Goal: Contribute content

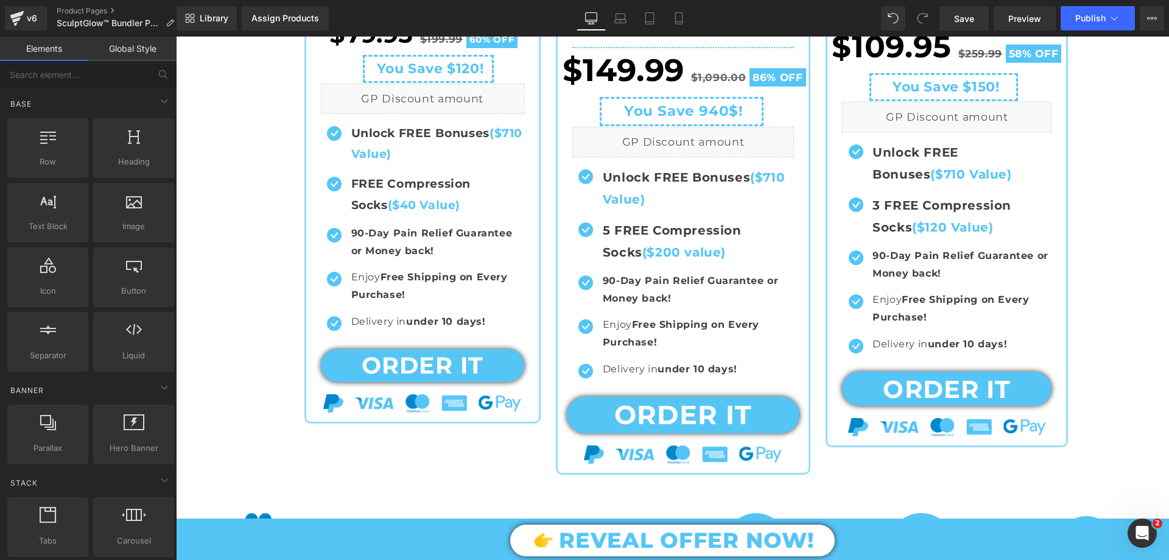
scroll to position [572, 0]
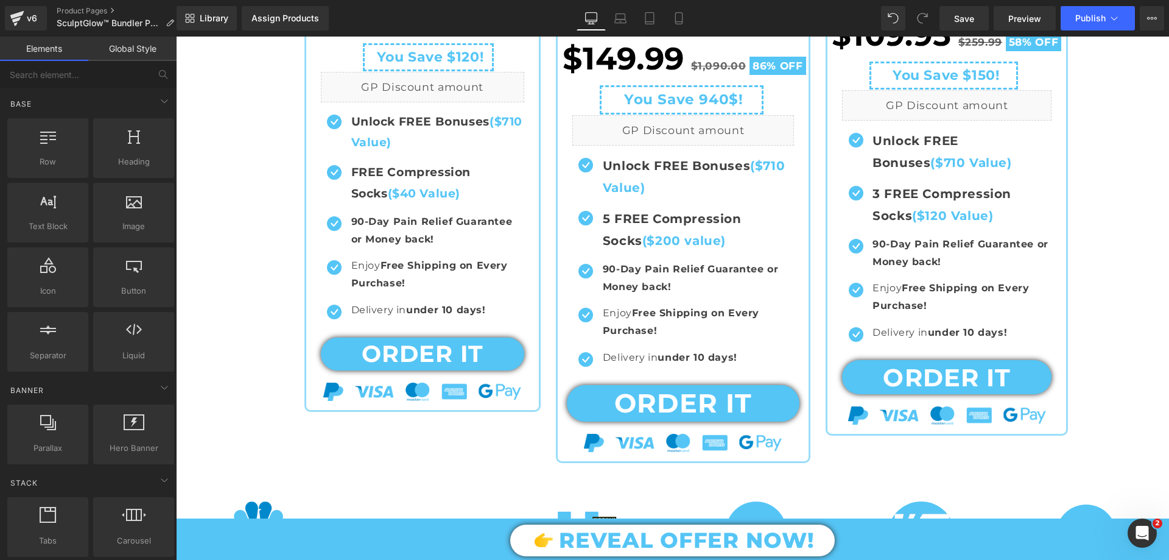
click at [1147, 539] on icon "Open Intercom Messenger" at bounding box center [1143, 533] width 20 height 20
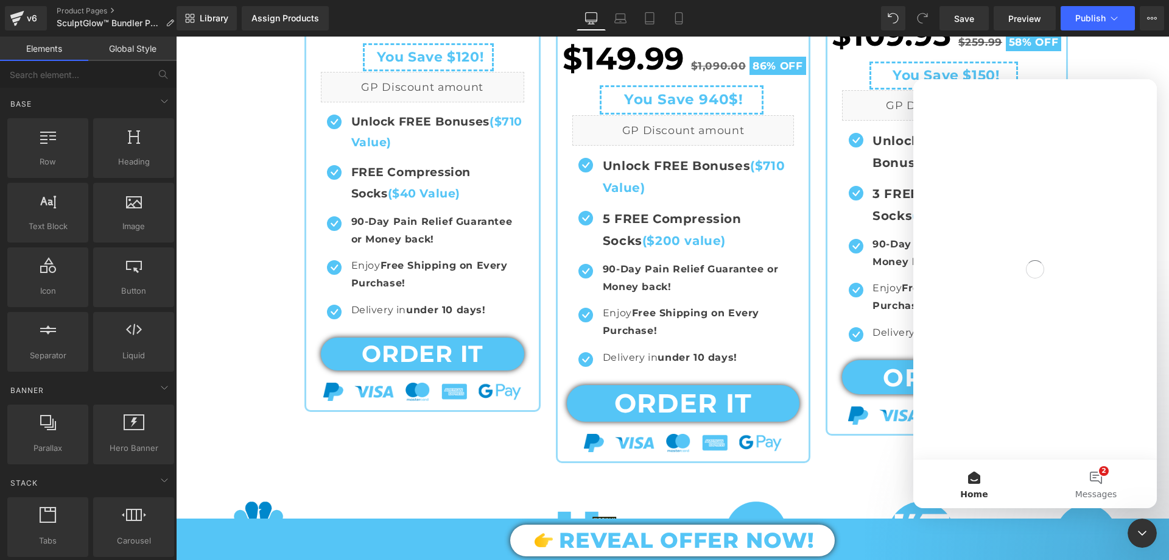
scroll to position [0, 0]
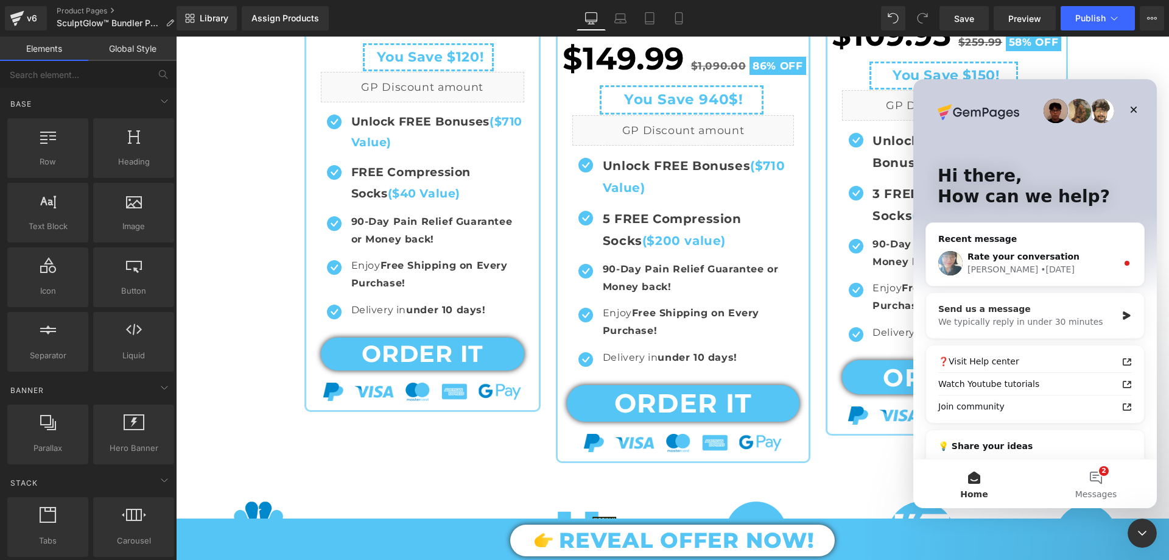
click at [1110, 321] on div "We typically reply in under 30 minutes" at bounding box center [1027, 321] width 178 height 13
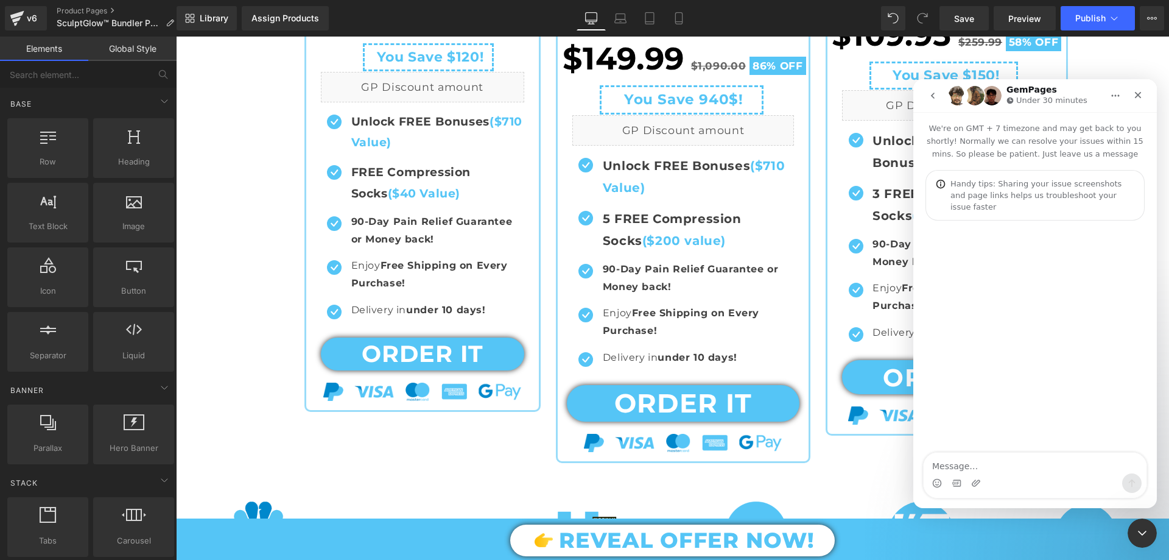
click at [969, 470] on textarea "Message…" at bounding box center [1035, 462] width 223 height 21
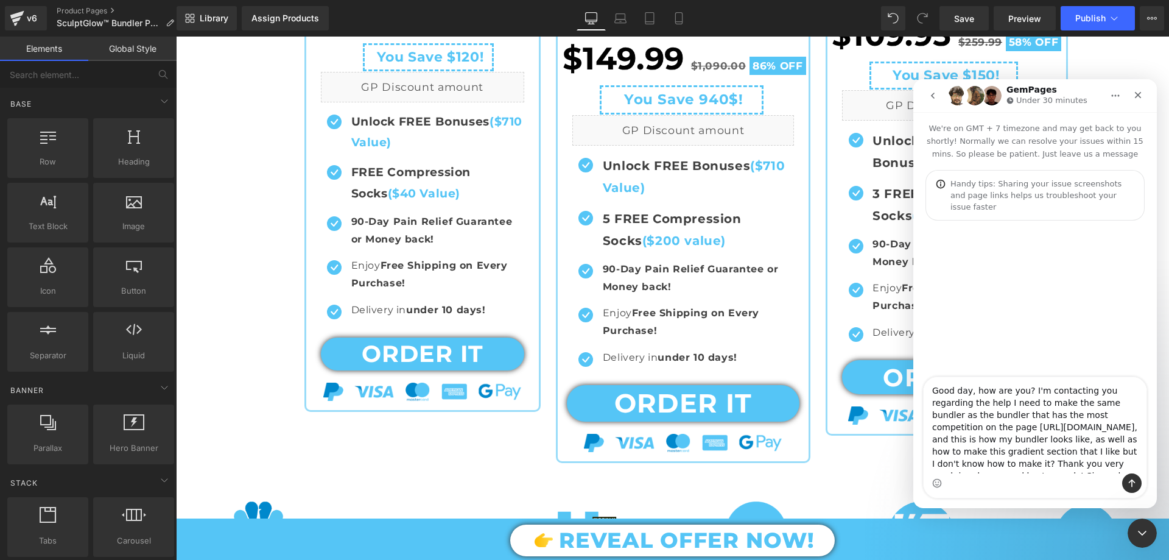
scroll to position [8, 0]
type textarea "Good day, how are you? I'm contacting you regarding the help I need to make the…"
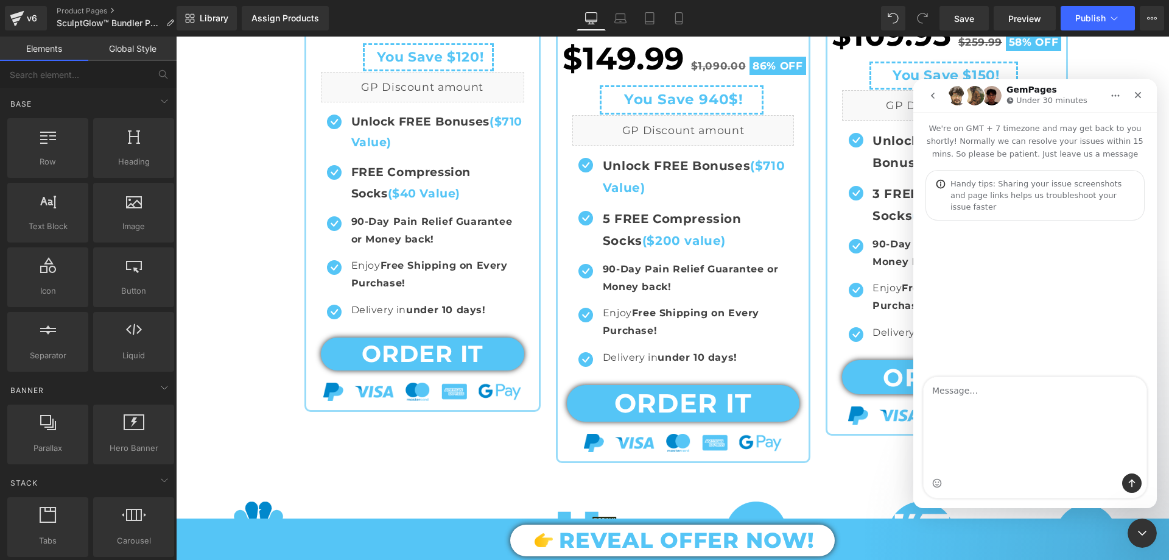
scroll to position [0, 0]
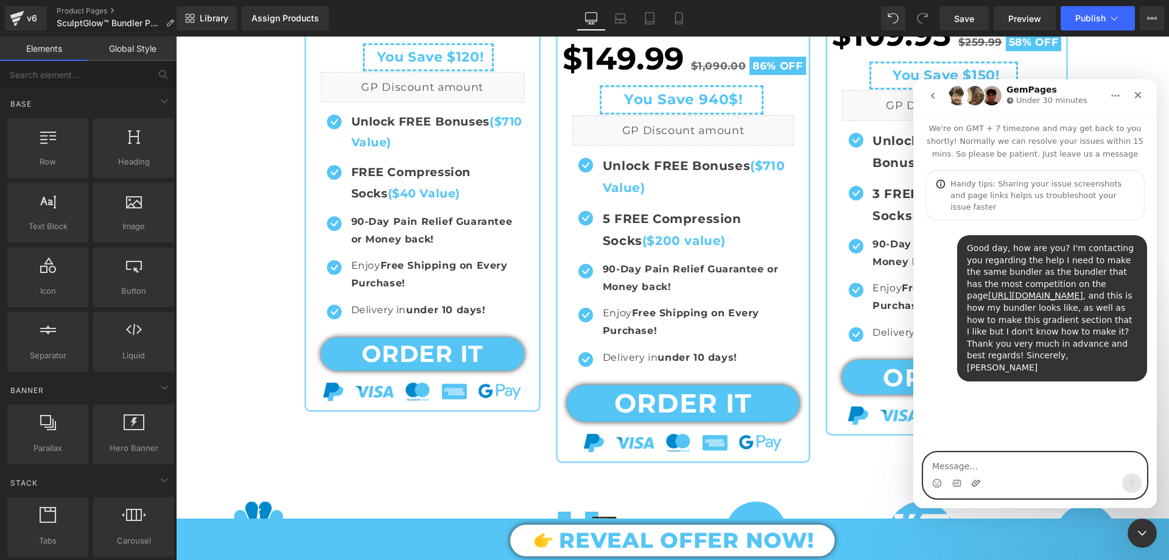
click at [973, 485] on icon "Upload attachment" at bounding box center [976, 482] width 9 height 7
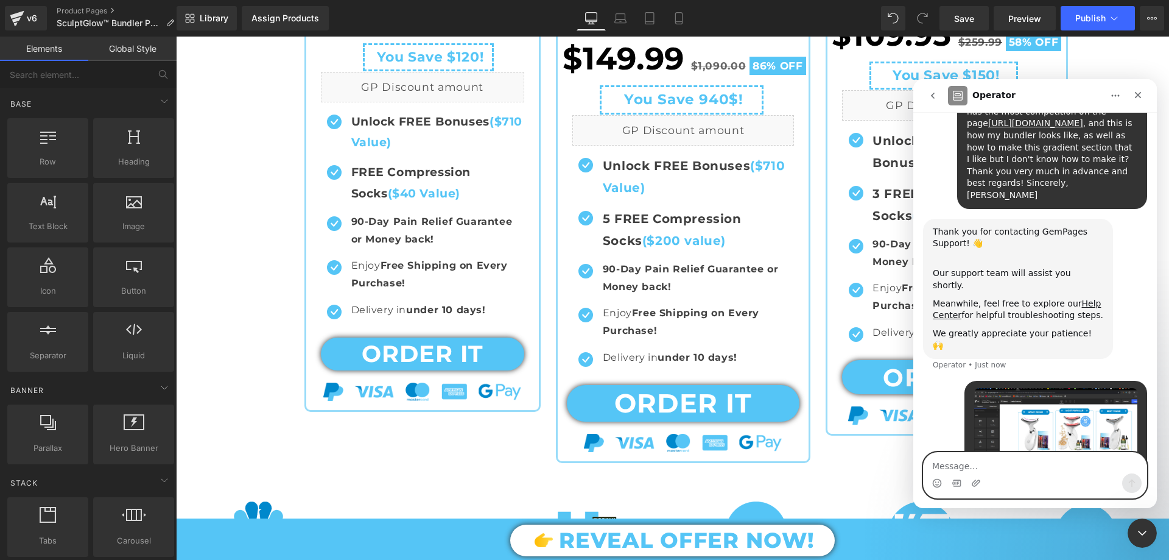
scroll to position [186, 0]
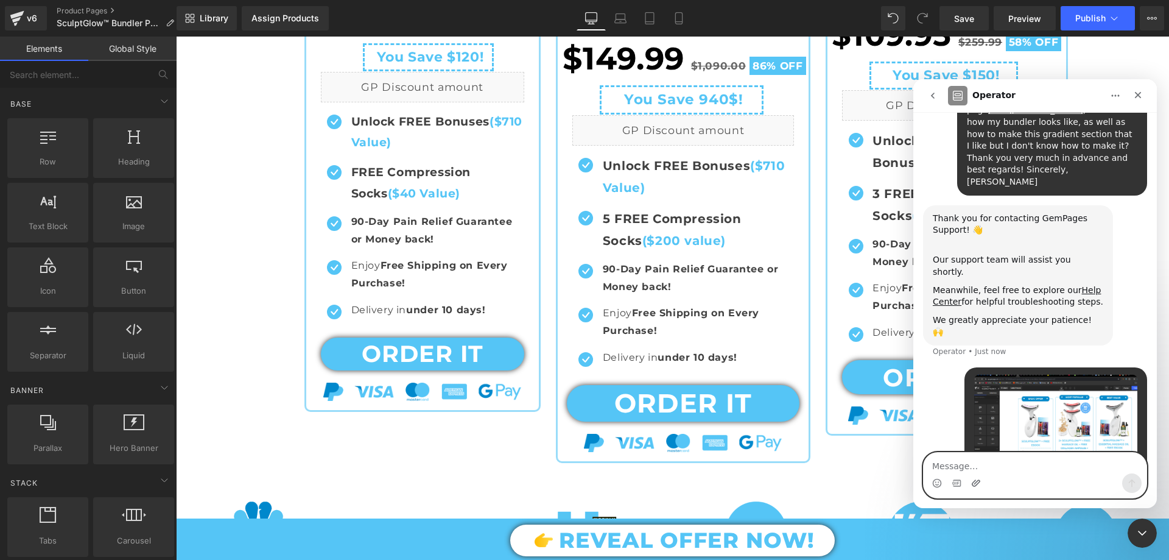
click at [976, 485] on icon "Upload attachment" at bounding box center [976, 482] width 9 height 7
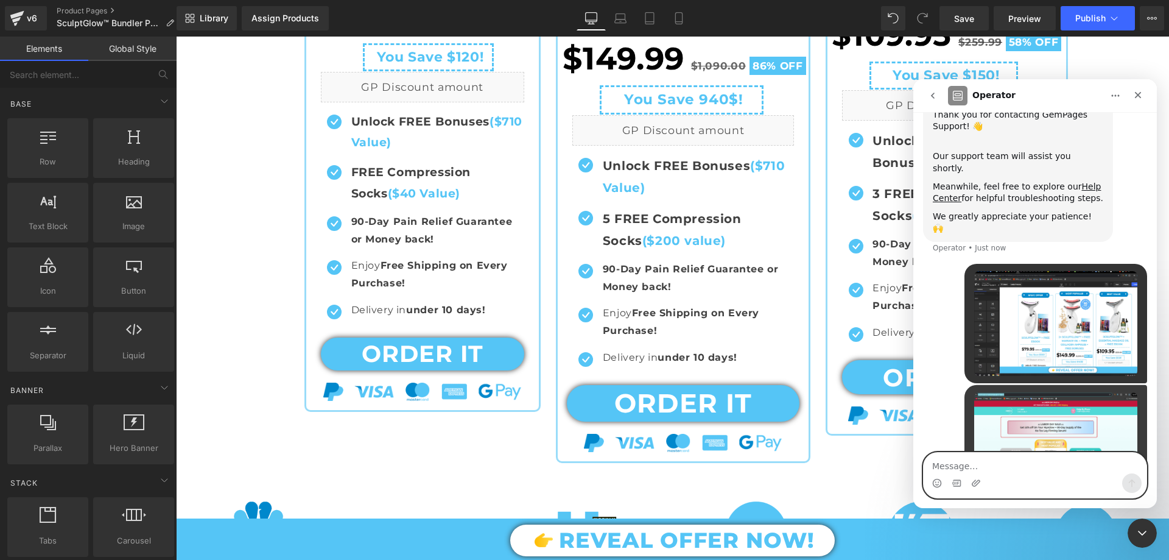
scroll to position [306, 0]
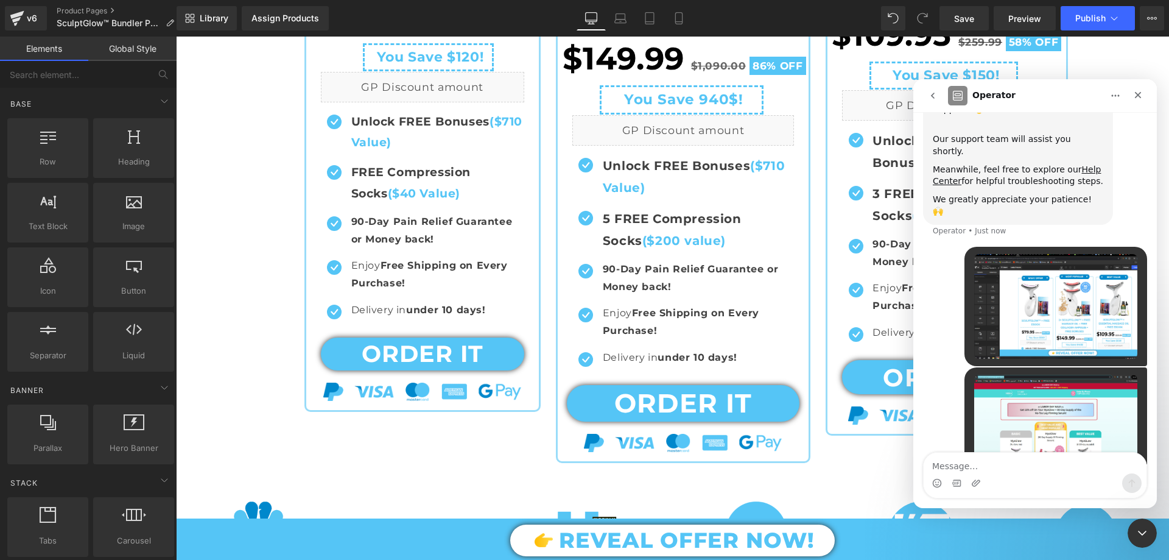
drag, startPoint x: 1140, startPoint y: 529, endPoint x: 2087, endPoint y: 994, distance: 1055.0
click at [1140, 529] on icon "Close Intercom Messenger" at bounding box center [1142, 533] width 15 height 15
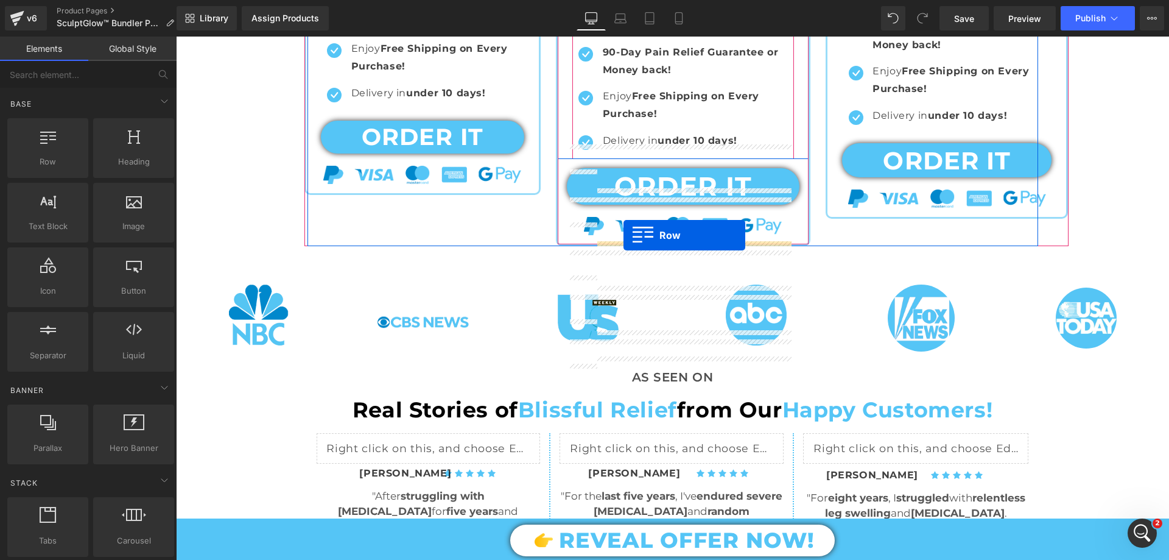
scroll to position [853, 0]
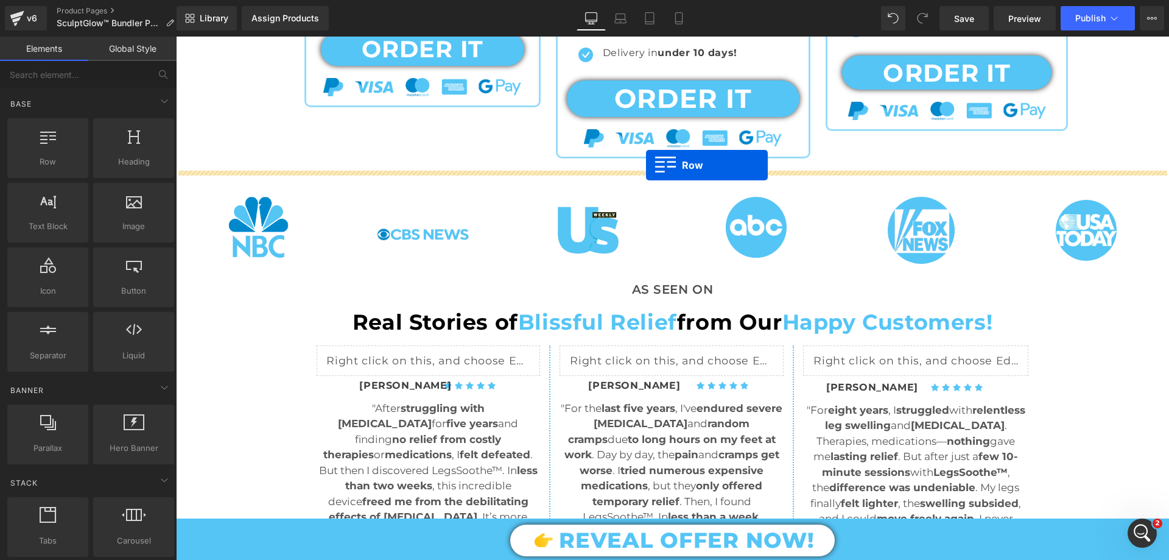
drag, startPoint x: 312, startPoint y: 180, endPoint x: 646, endPoint y: 165, distance: 334.0
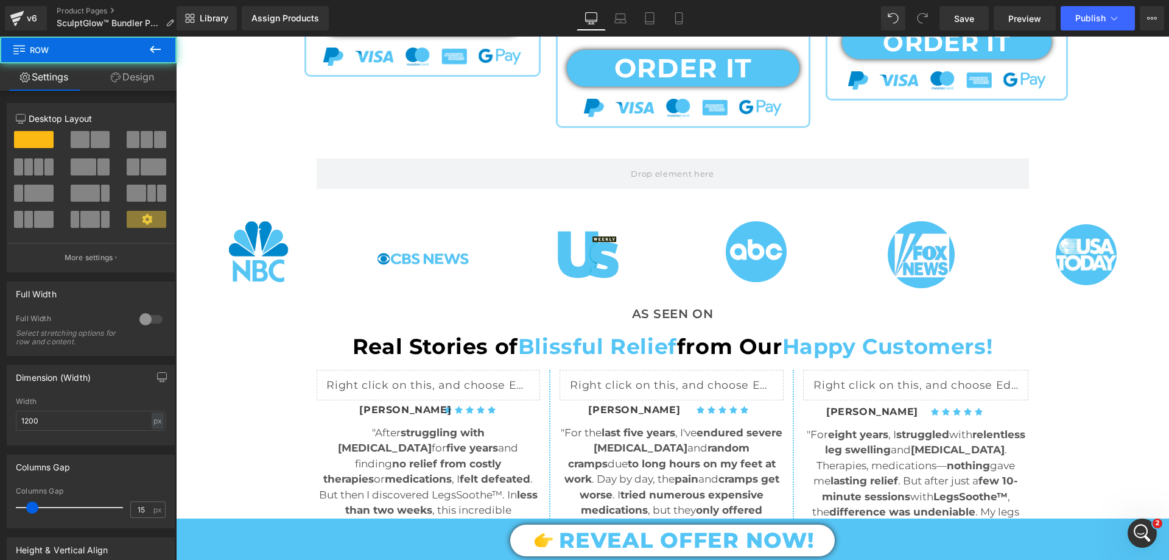
scroll to position [822, 0]
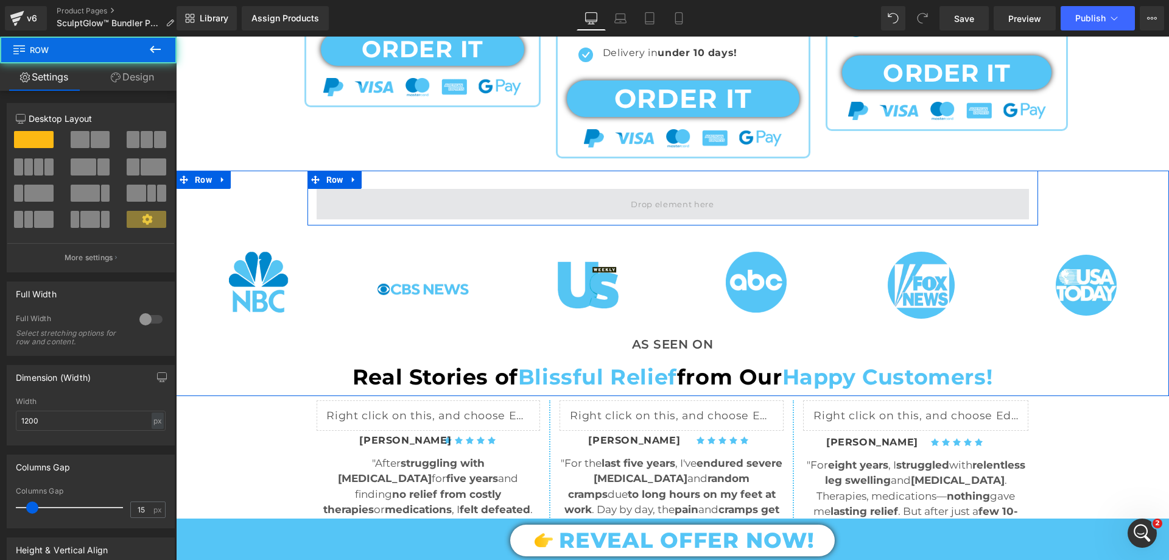
click at [617, 208] on span at bounding box center [673, 204] width 712 height 30
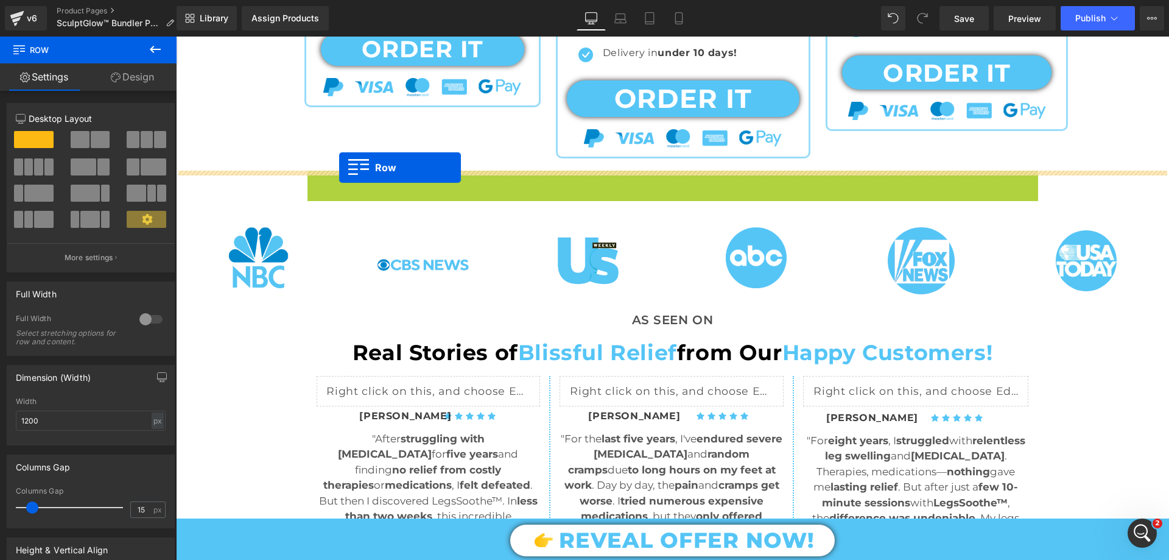
drag, startPoint x: 312, startPoint y: 178, endPoint x: 339, endPoint y: 167, distance: 28.9
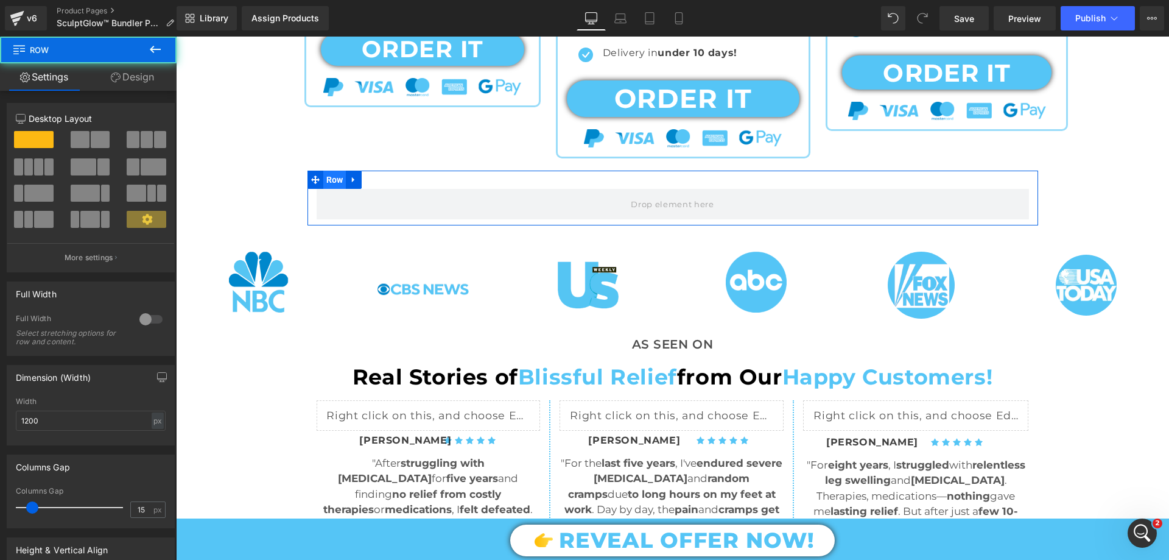
click at [340, 174] on span "Row" at bounding box center [334, 180] width 23 height 18
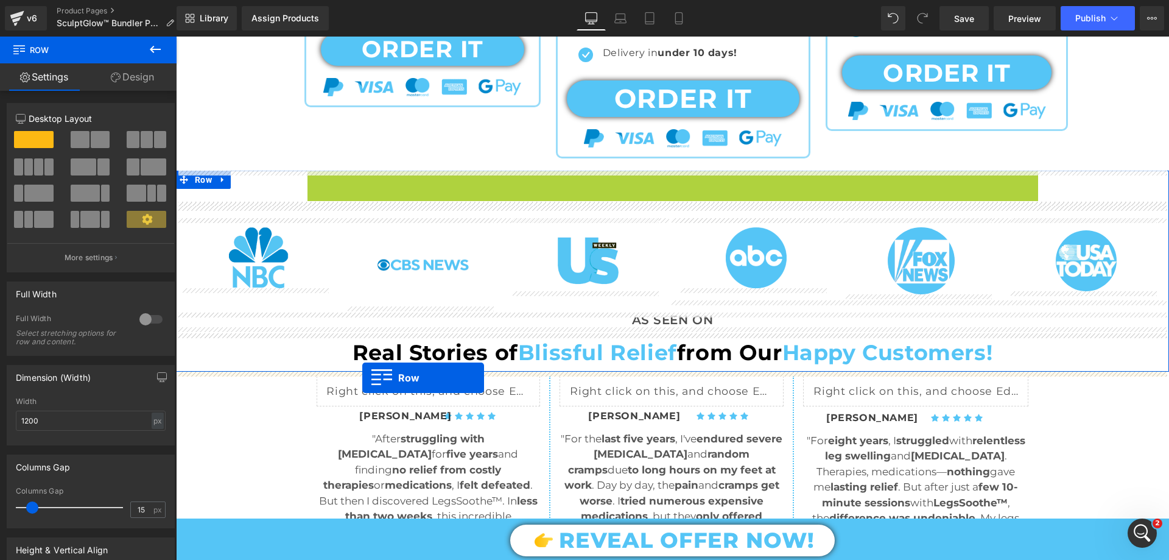
drag, startPoint x: 312, startPoint y: 177, endPoint x: 362, endPoint y: 378, distance: 207.2
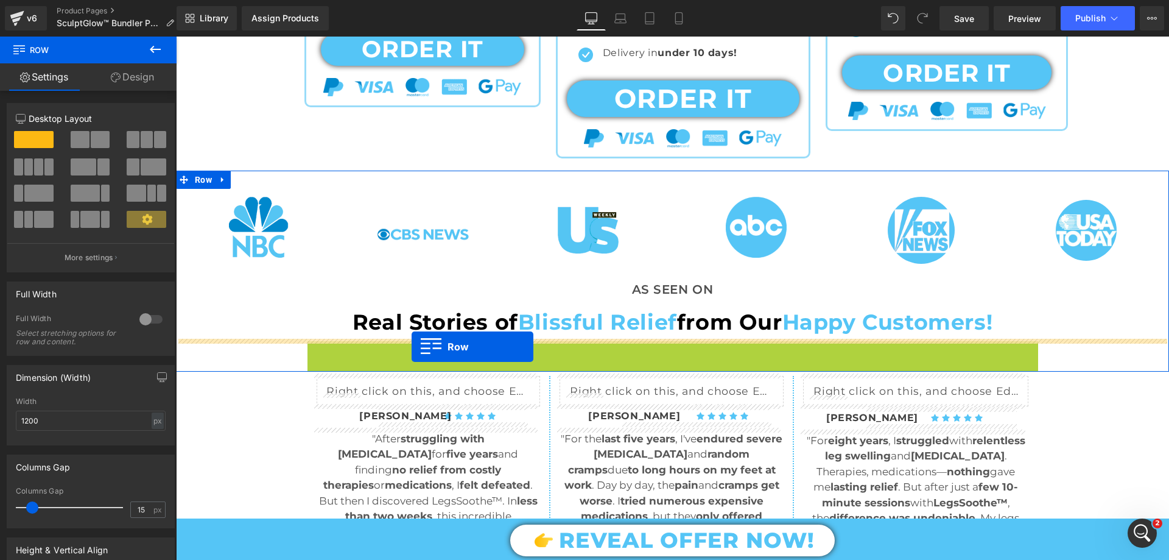
scroll to position [1187, 0]
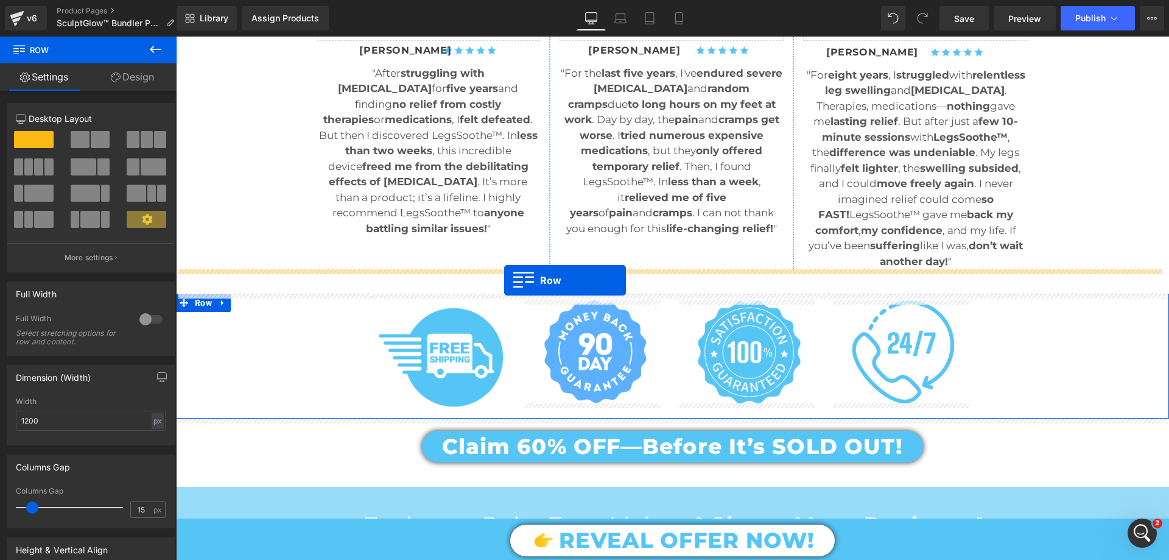
drag, startPoint x: 308, startPoint y: 350, endPoint x: 504, endPoint y: 280, distance: 208.2
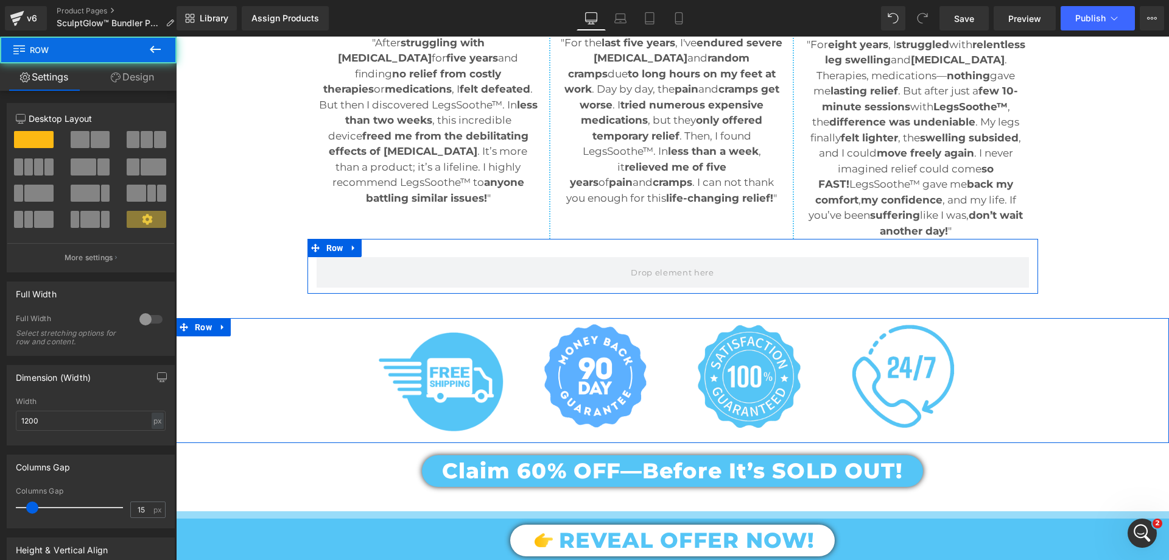
scroll to position [1157, 0]
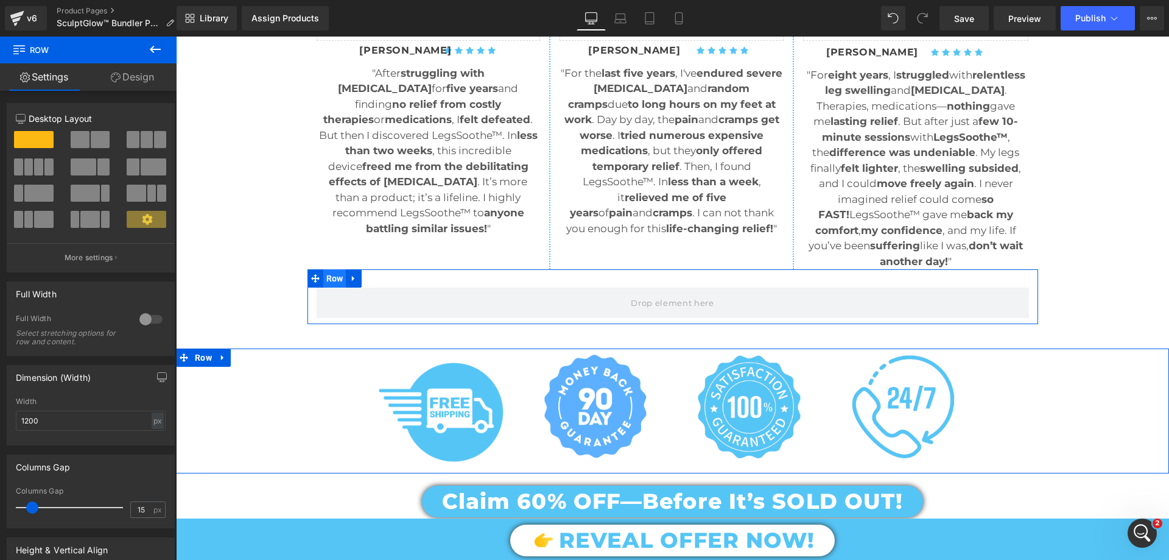
click at [330, 273] on span "Row" at bounding box center [334, 278] width 23 height 18
click at [328, 281] on span "Row" at bounding box center [334, 278] width 23 height 18
click at [145, 315] on div at bounding box center [150, 318] width 29 height 19
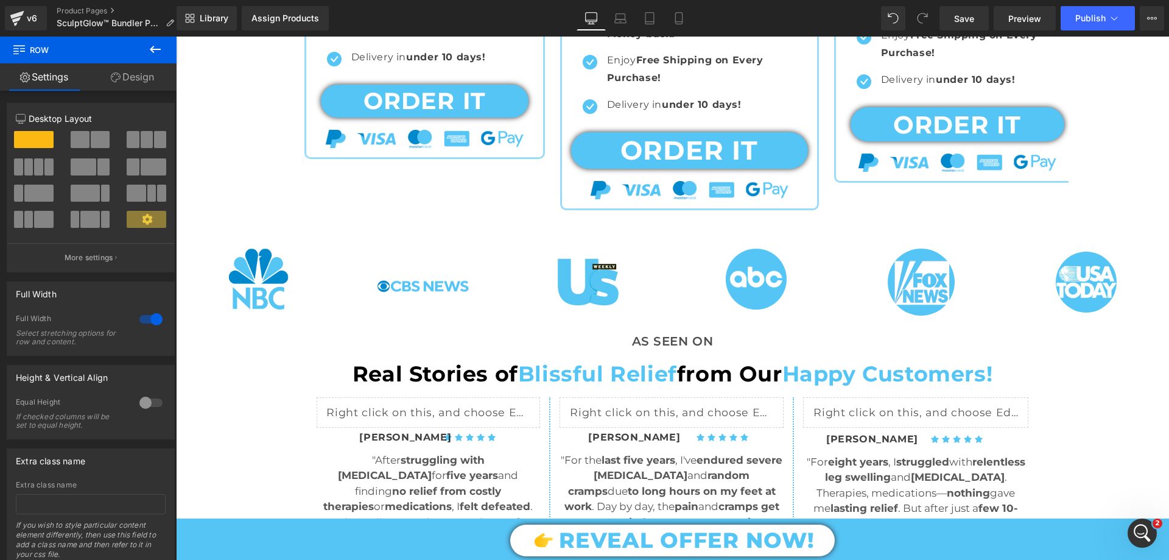
scroll to position [792, 0]
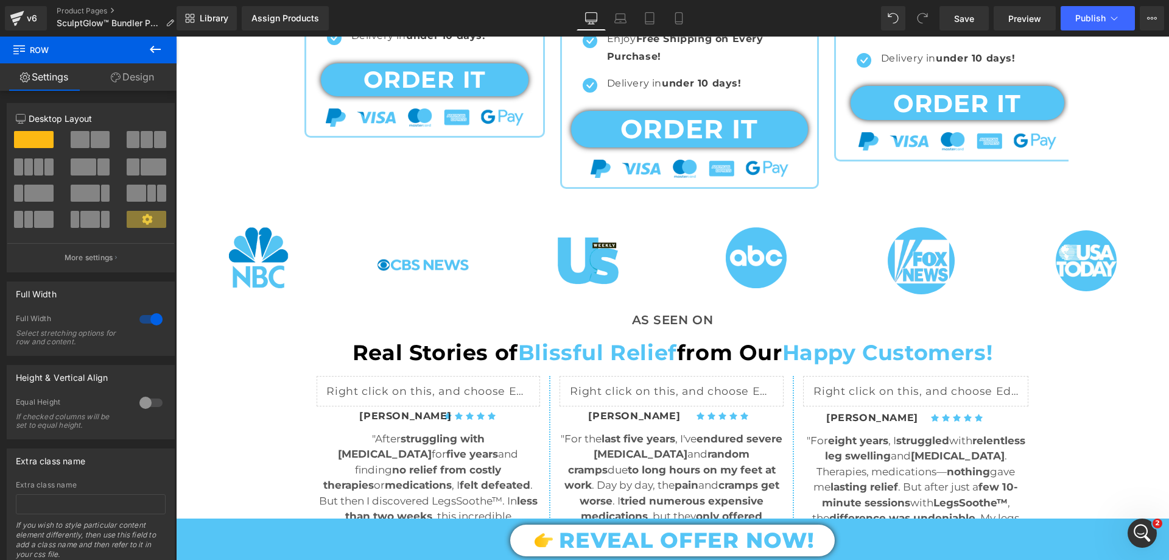
click at [161, 51] on icon at bounding box center [155, 49] width 15 height 15
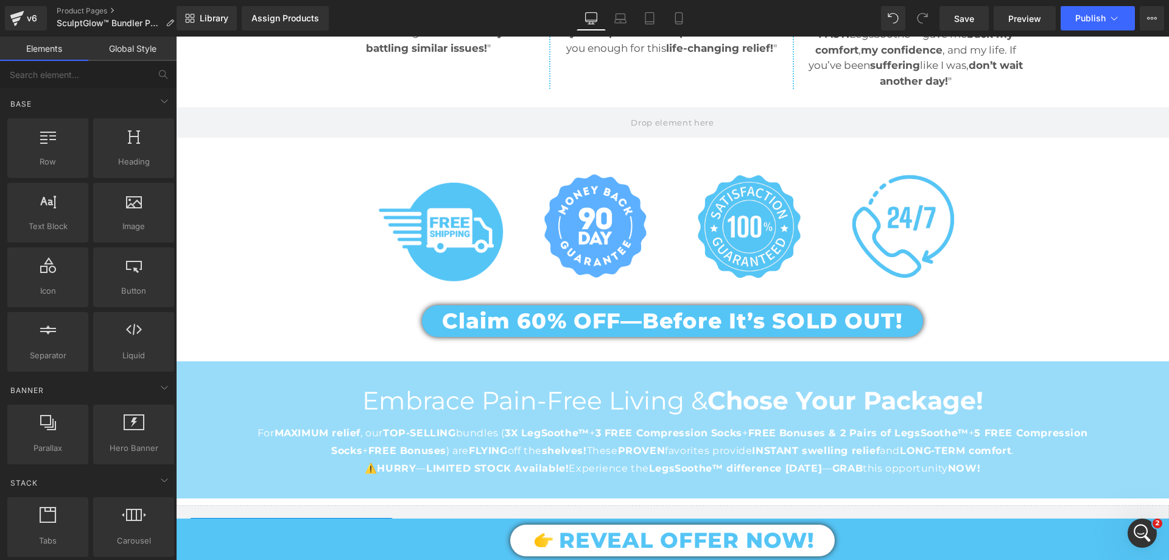
scroll to position [731, 0]
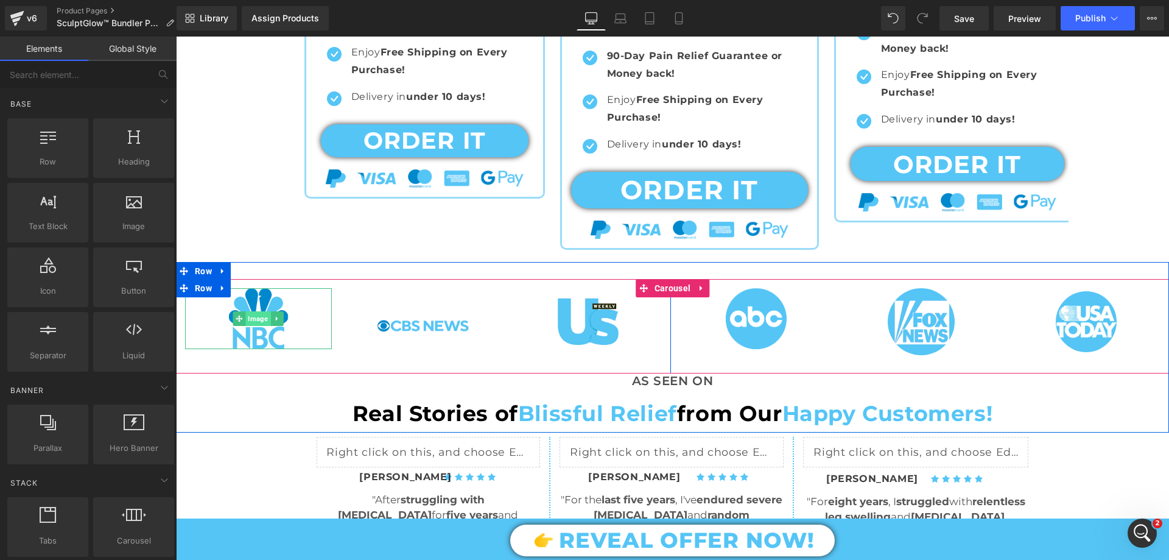
click at [253, 322] on span "Image" at bounding box center [258, 318] width 25 height 15
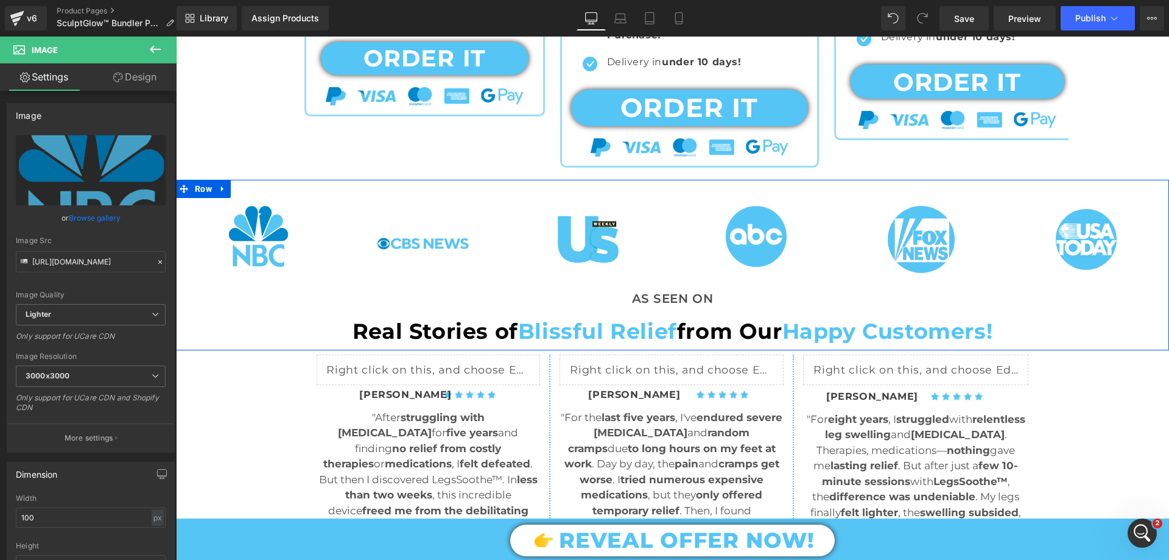
scroll to position [792, 0]
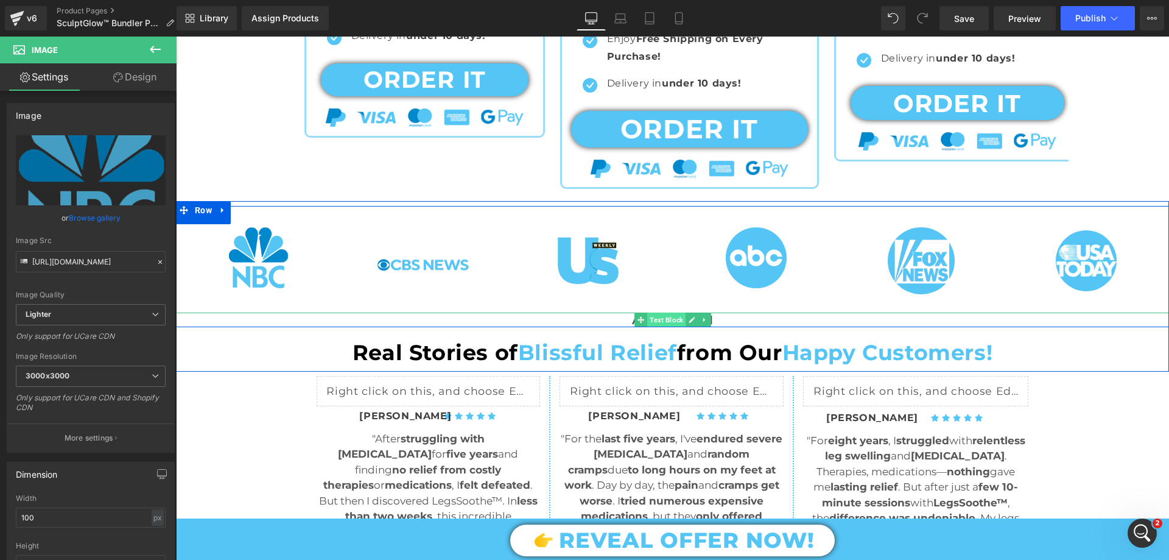
click at [660, 314] on span "Text Block" at bounding box center [666, 319] width 38 height 15
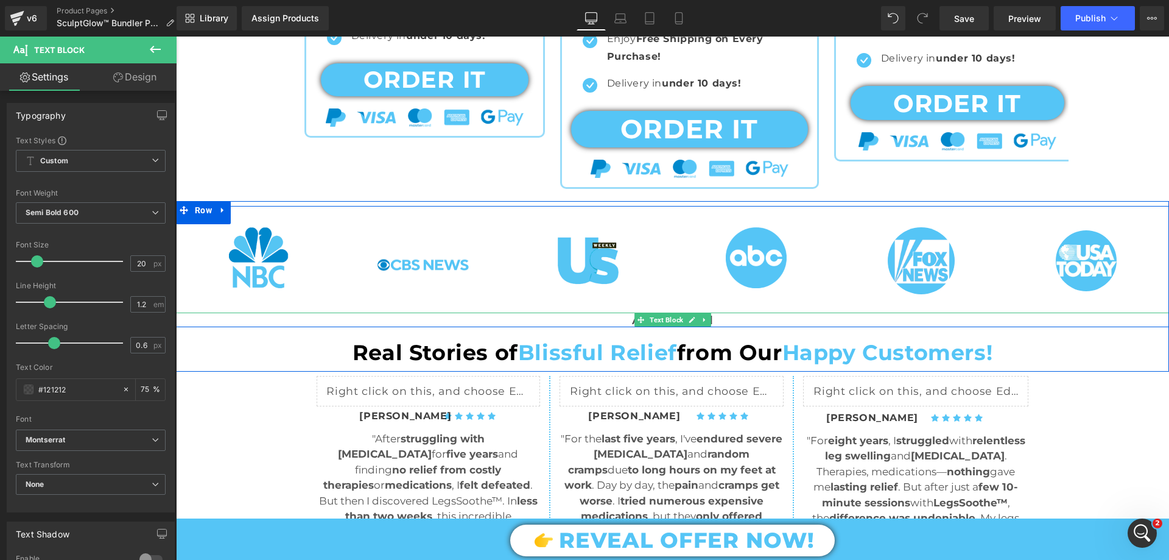
click at [591, 318] on p "AS SEEN ON" at bounding box center [672, 319] width 993 height 15
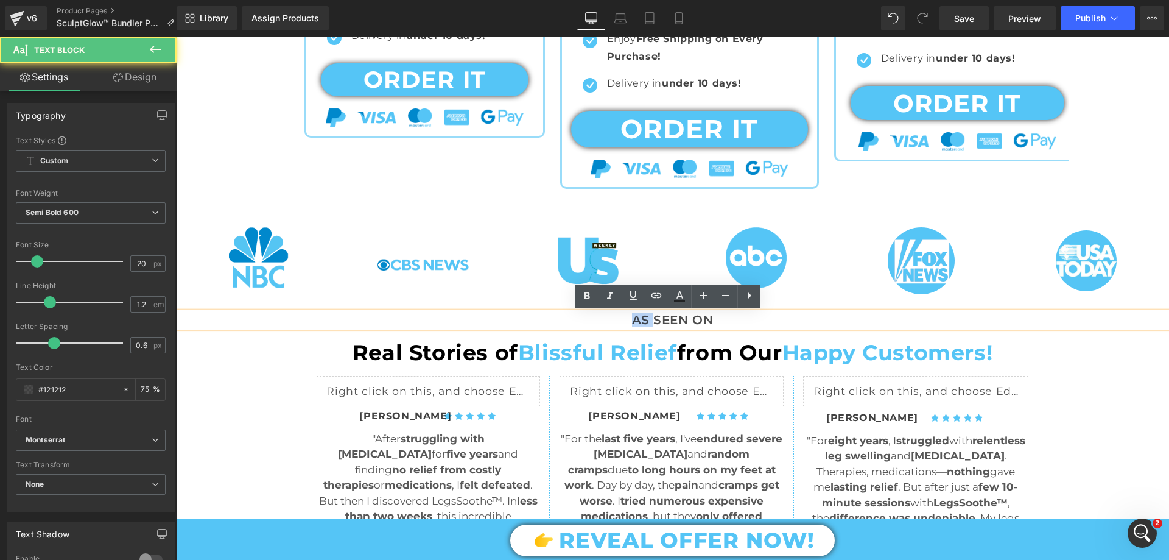
click at [591, 318] on p "AS SEEN ON" at bounding box center [672, 319] width 993 height 15
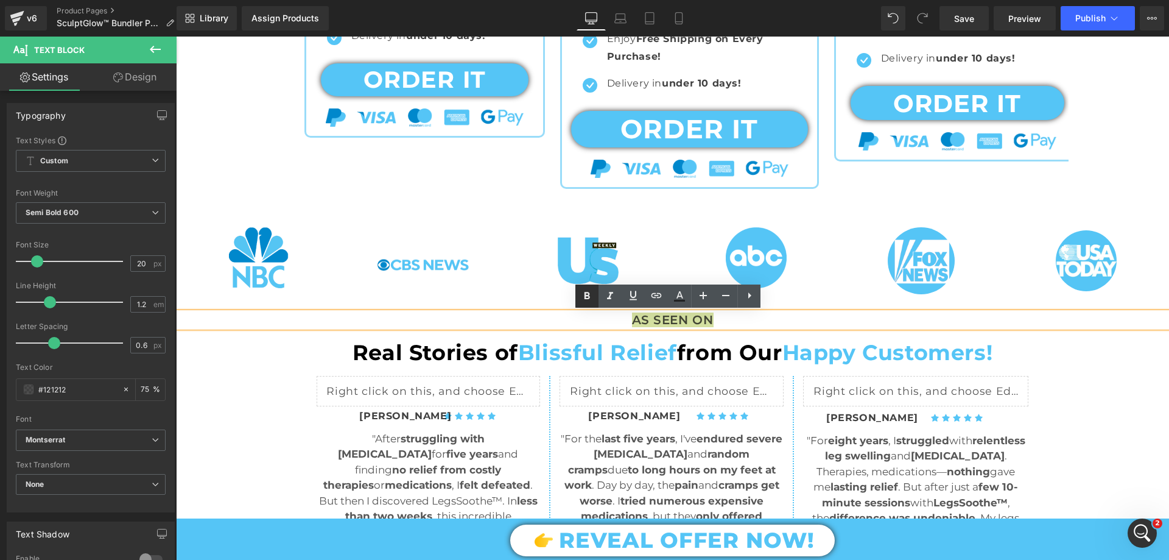
click at [589, 293] on icon at bounding box center [587, 296] width 15 height 15
click at [634, 321] on span "AS SEEN ON" at bounding box center [672, 319] width 79 height 15
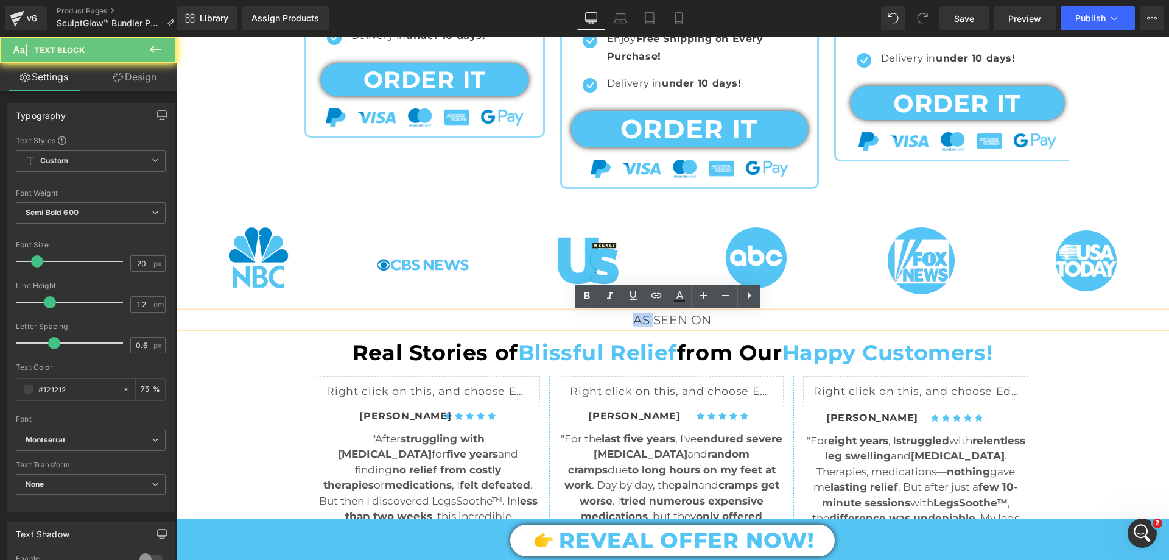
click at [634, 321] on span "AS SEEN ON" at bounding box center [672, 319] width 79 height 15
drag, startPoint x: 634, startPoint y: 321, endPoint x: 622, endPoint y: 310, distance: 16.4
click at [634, 321] on span "AS SEEN ON" at bounding box center [672, 319] width 79 height 15
click at [592, 297] on icon at bounding box center [587, 296] width 15 height 15
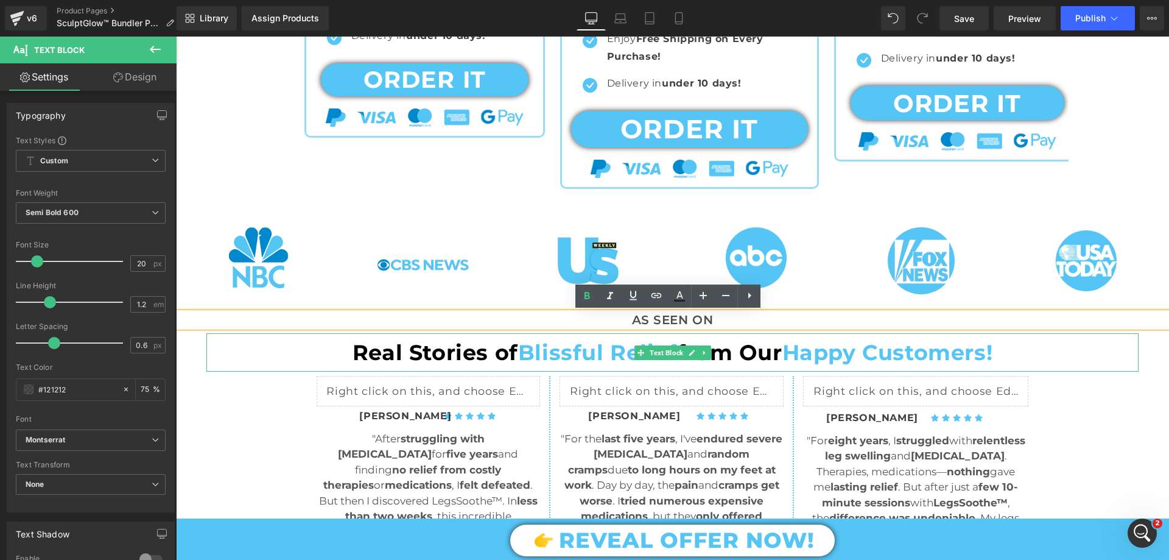
click at [1086, 361] on p "Real Stories of Blissful Relief from Our Happy Customers!" at bounding box center [672, 352] width 932 height 38
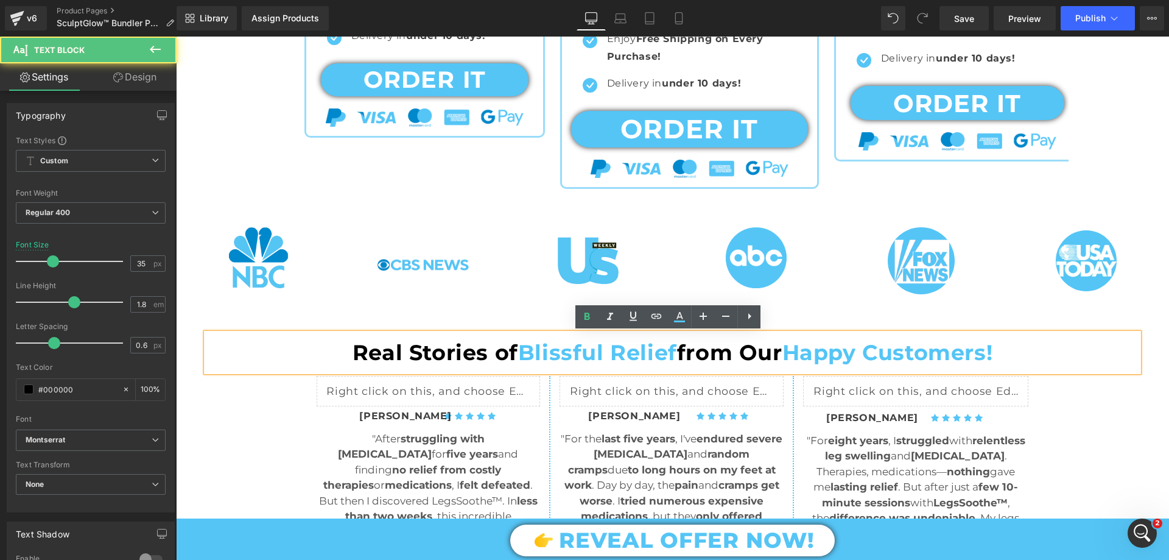
click at [1152, 353] on div "Image Image Image Row Image Image Image Row Image Image Image Row" at bounding box center [672, 286] width 993 height 171
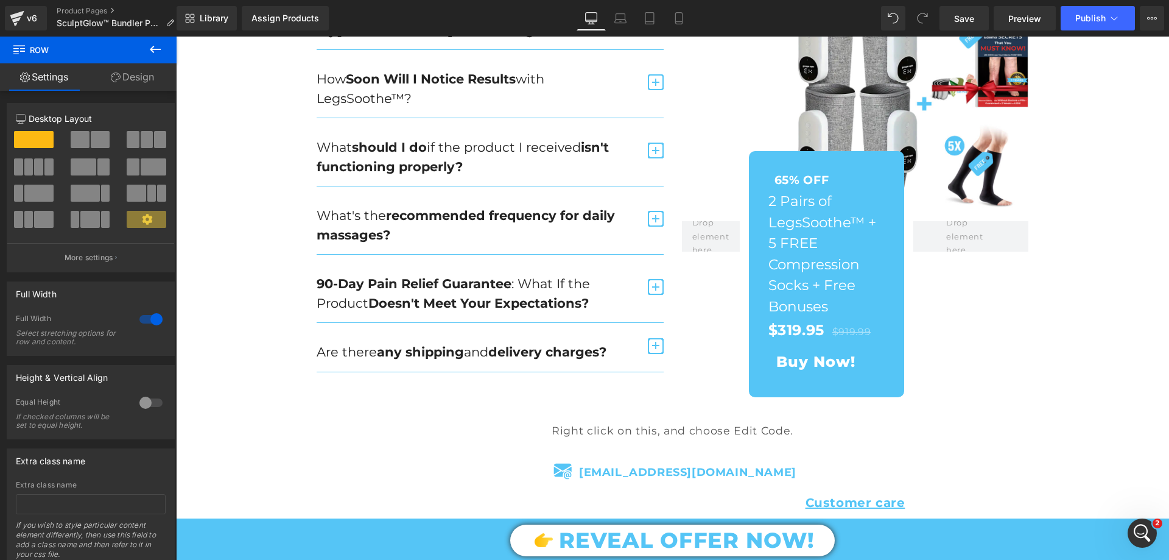
scroll to position [1827, 0]
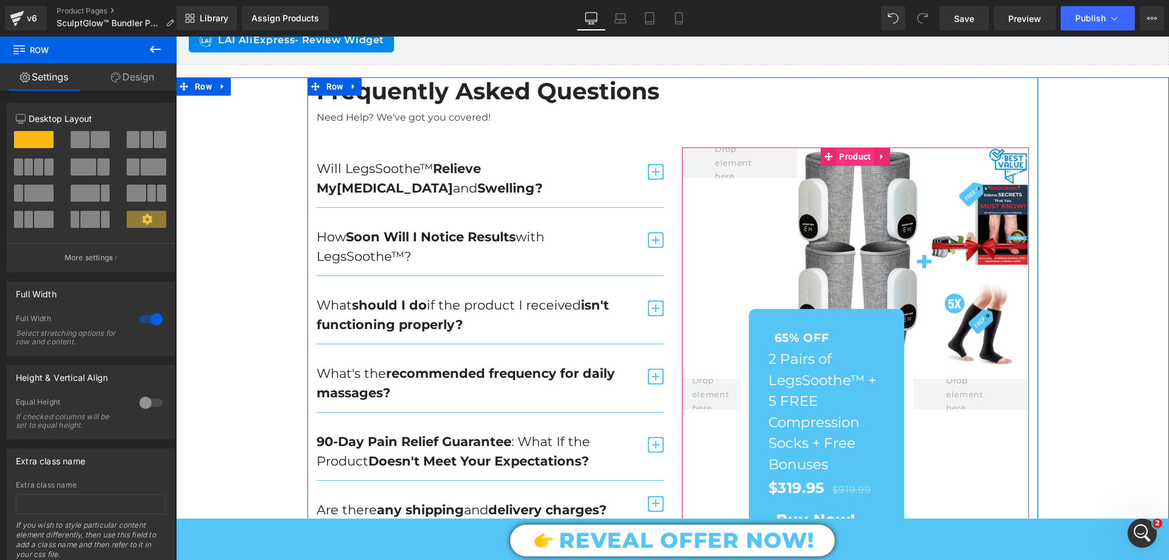
click at [846, 156] on span "Product" at bounding box center [855, 156] width 38 height 18
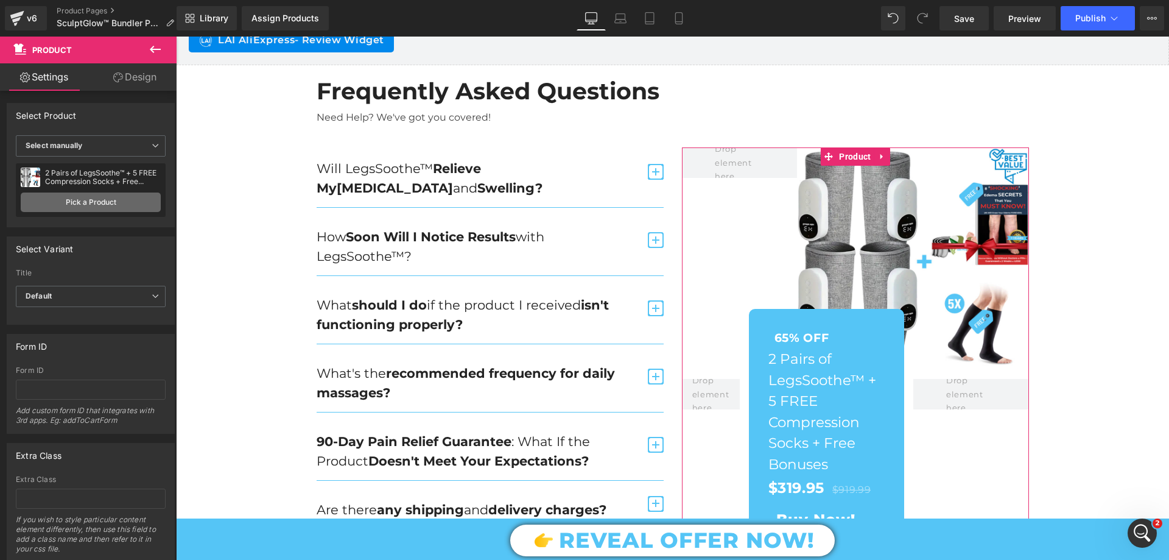
click at [107, 198] on link "Pick a Product" at bounding box center [91, 201] width 140 height 19
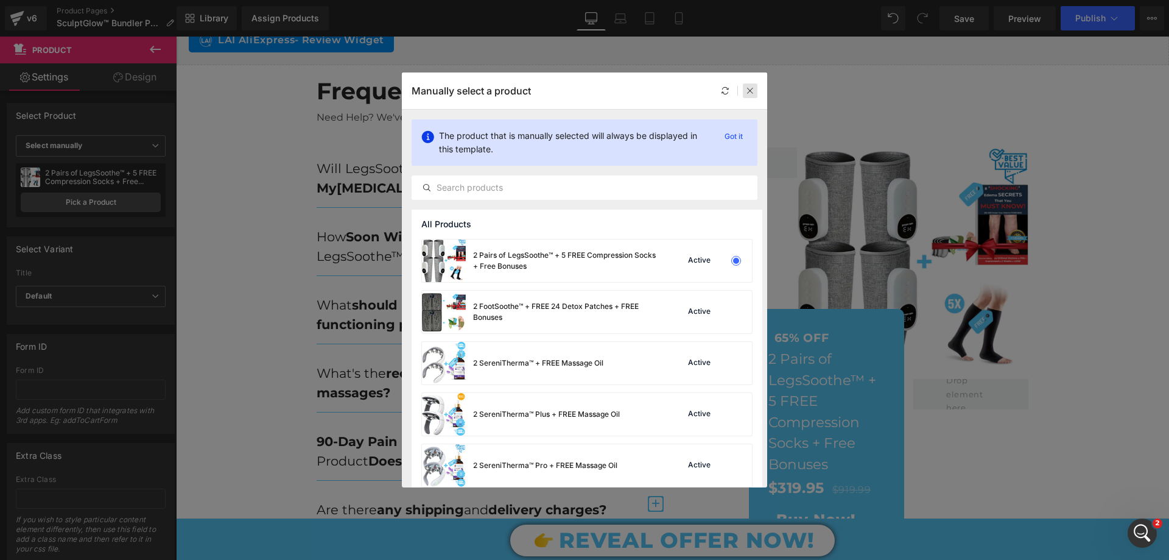
click at [752, 88] on icon at bounding box center [750, 90] width 9 height 9
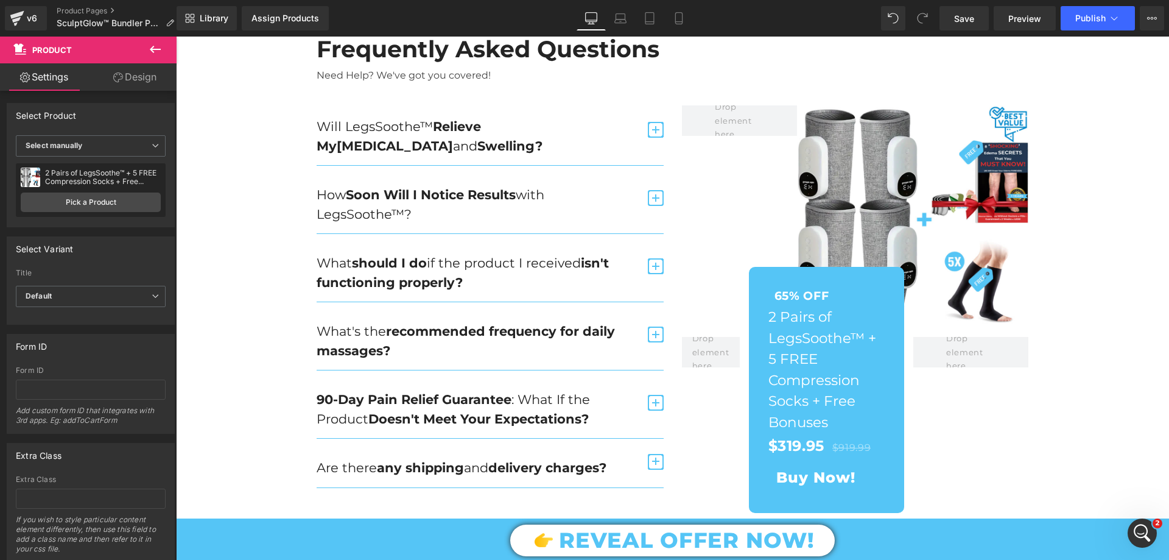
scroll to position [1705, 0]
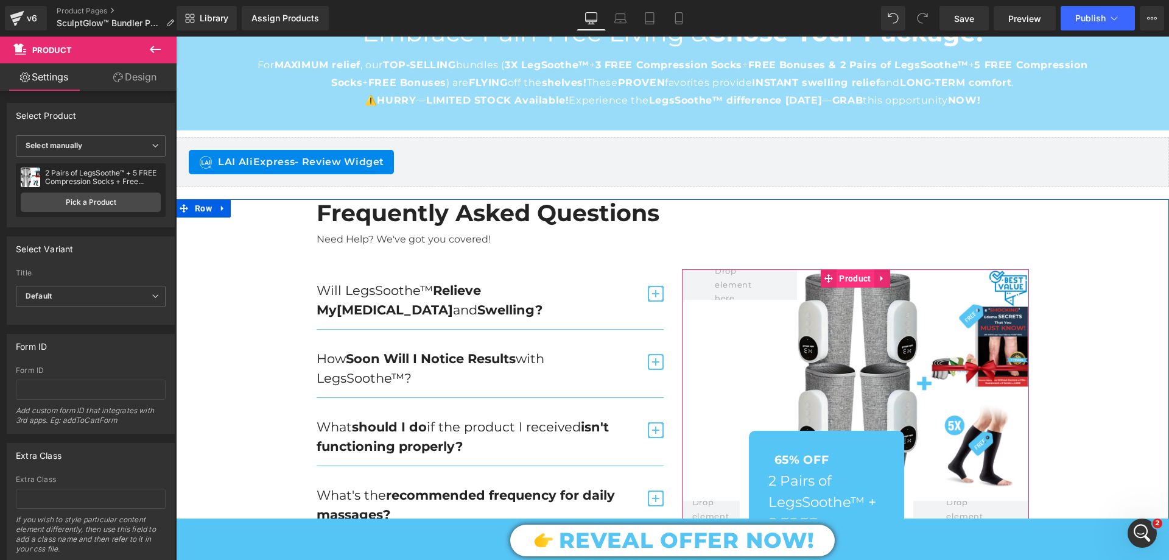
click at [854, 274] on span "Product" at bounding box center [855, 278] width 38 height 18
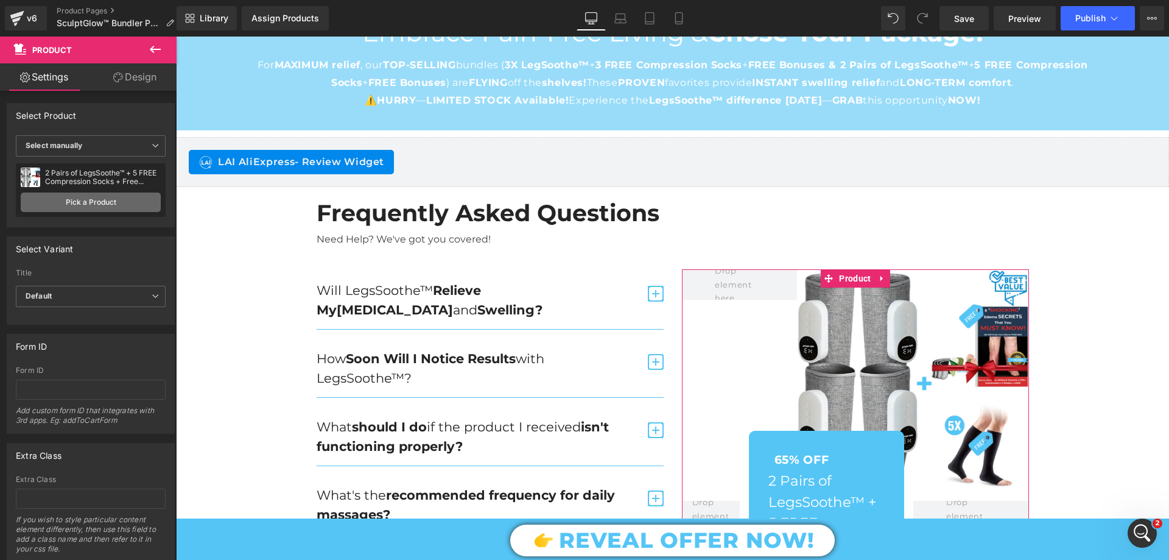
click at [121, 197] on link "Pick a Product" at bounding box center [91, 201] width 140 height 19
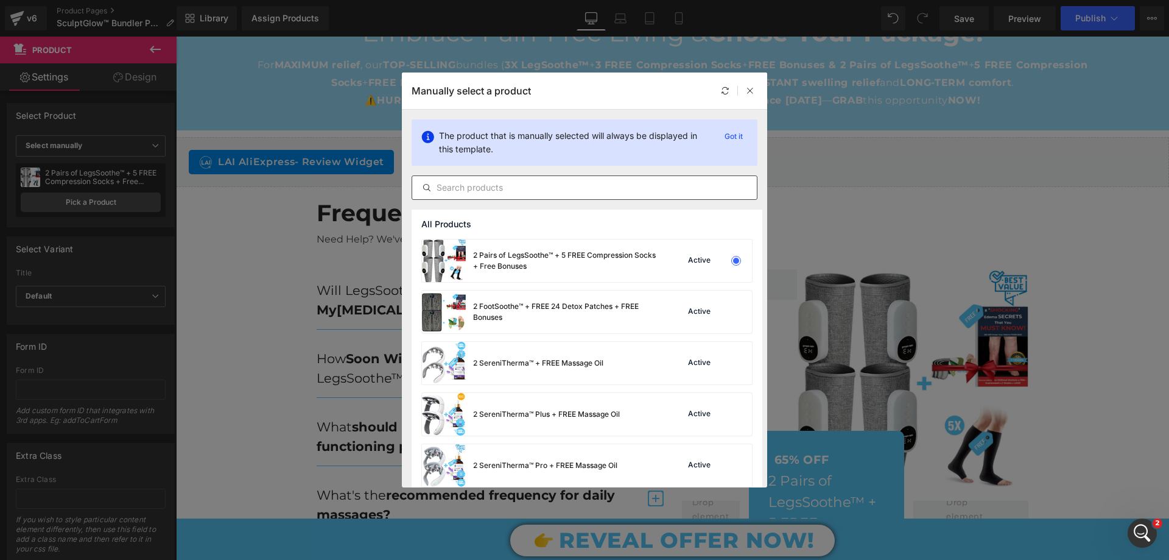
click at [487, 190] on input "text" at bounding box center [584, 187] width 345 height 15
click at [748, 91] on icon at bounding box center [750, 90] width 9 height 9
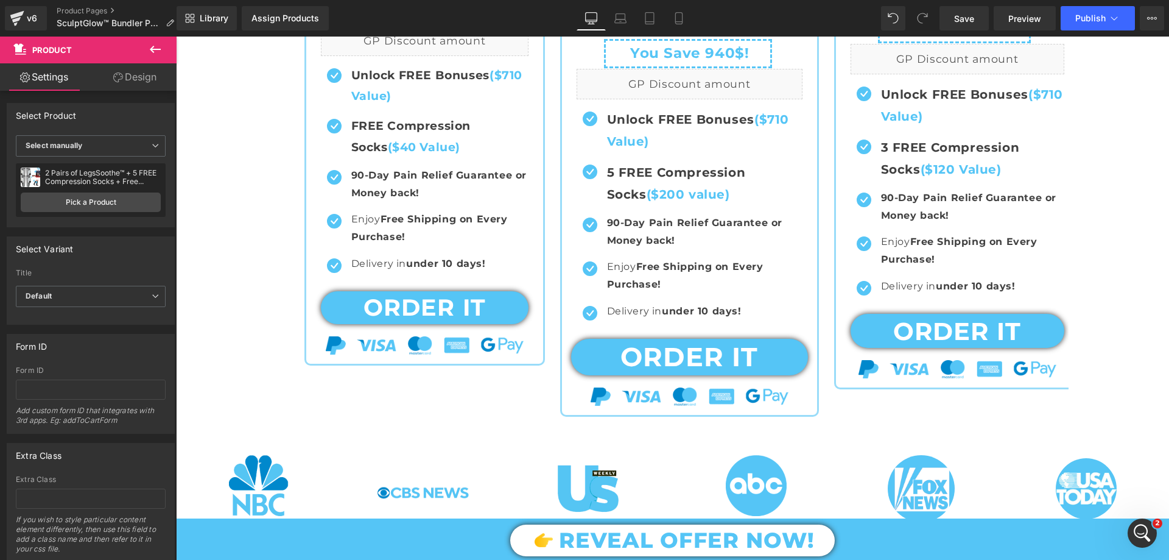
scroll to position [913, 0]
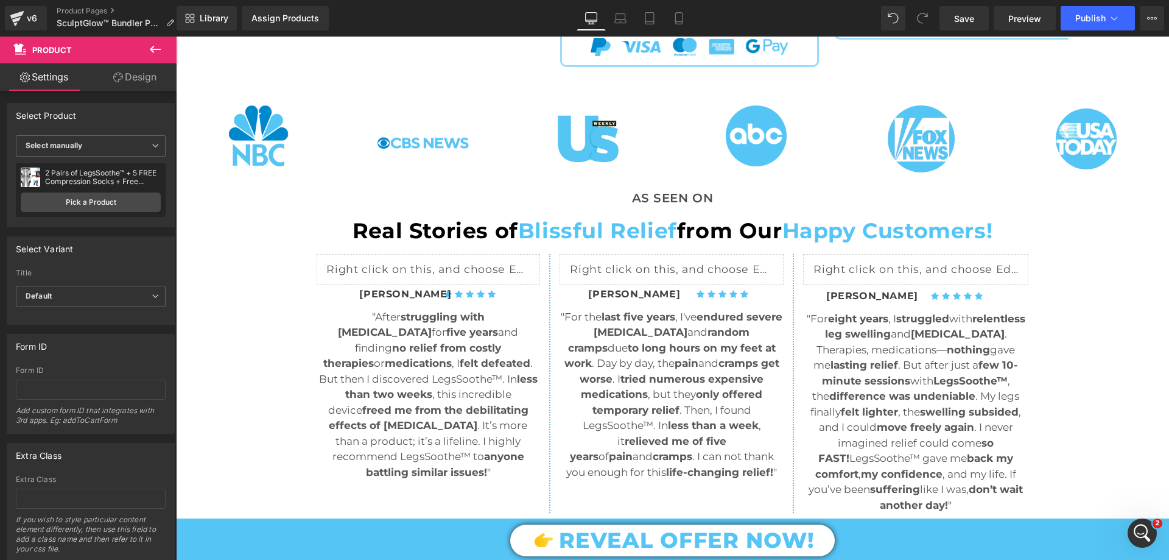
click at [155, 51] on icon at bounding box center [155, 49] width 15 height 15
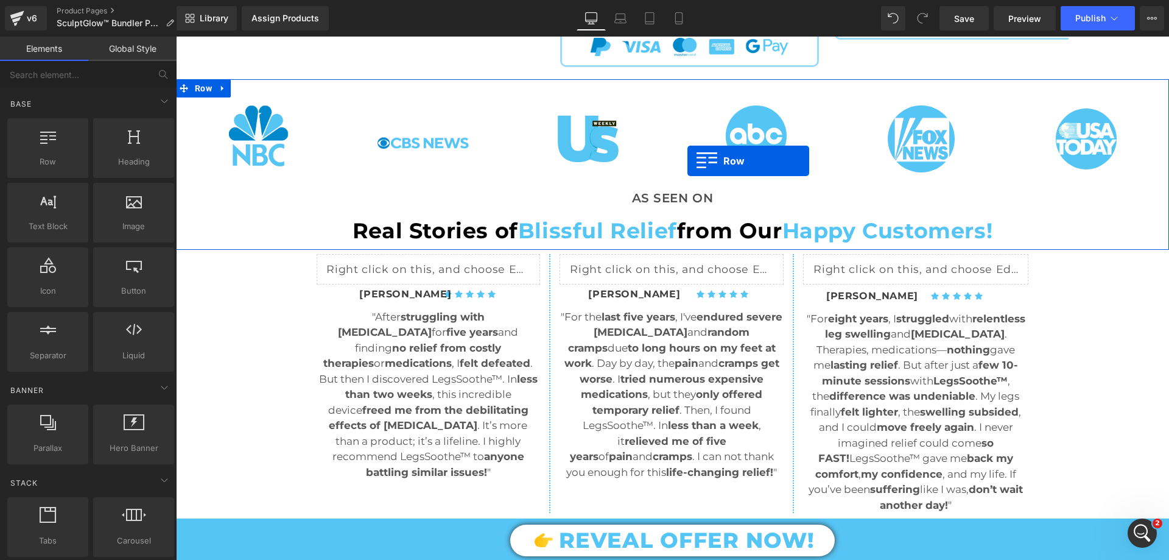
scroll to position [1218, 0]
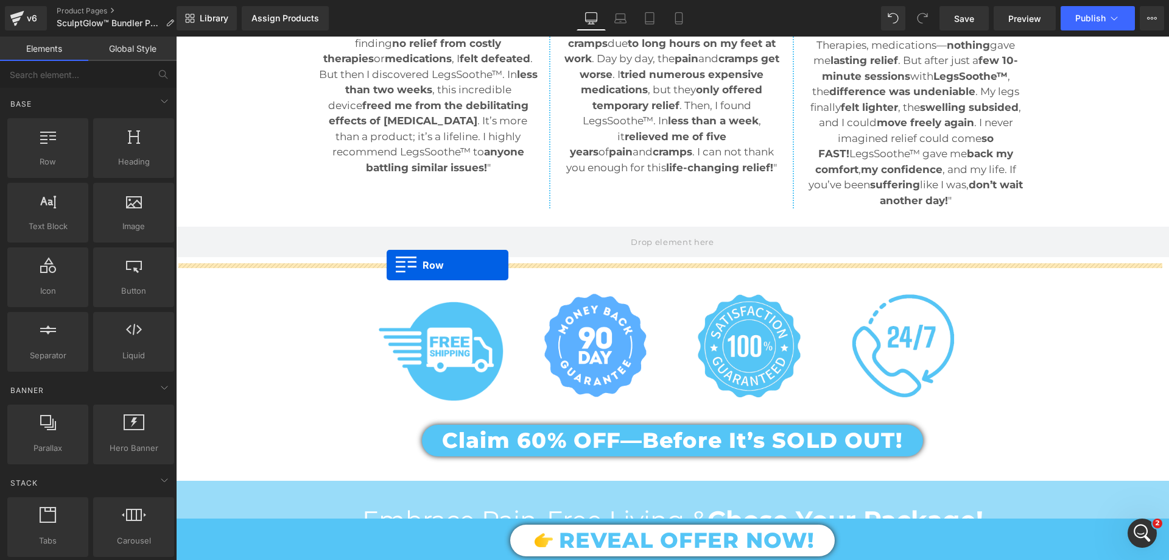
drag, startPoint x: 206, startPoint y: 197, endPoint x: 387, endPoint y: 265, distance: 193.3
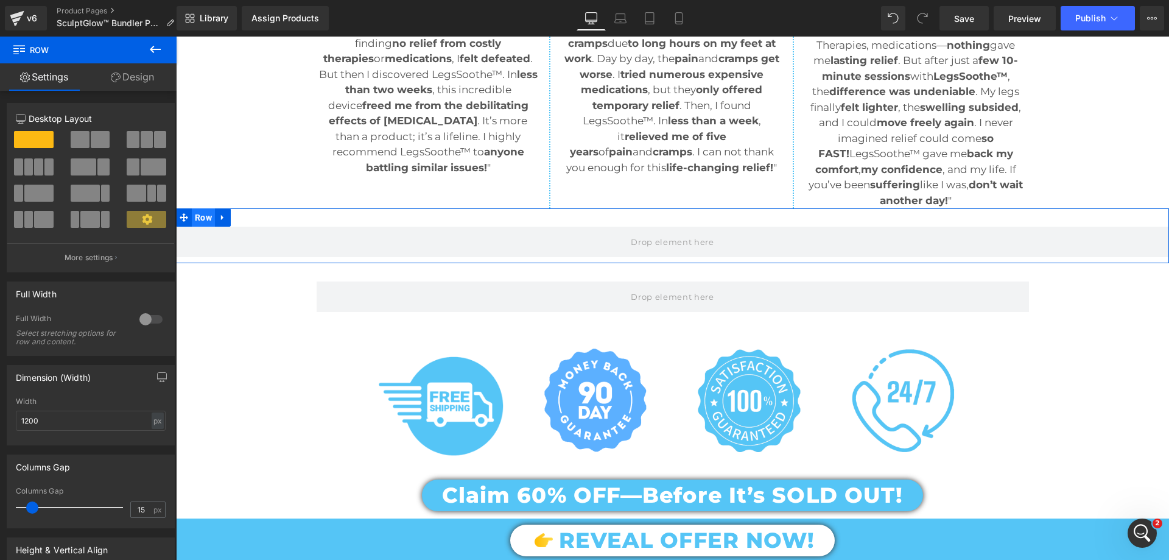
click at [198, 214] on span "Row" at bounding box center [203, 217] width 23 height 18
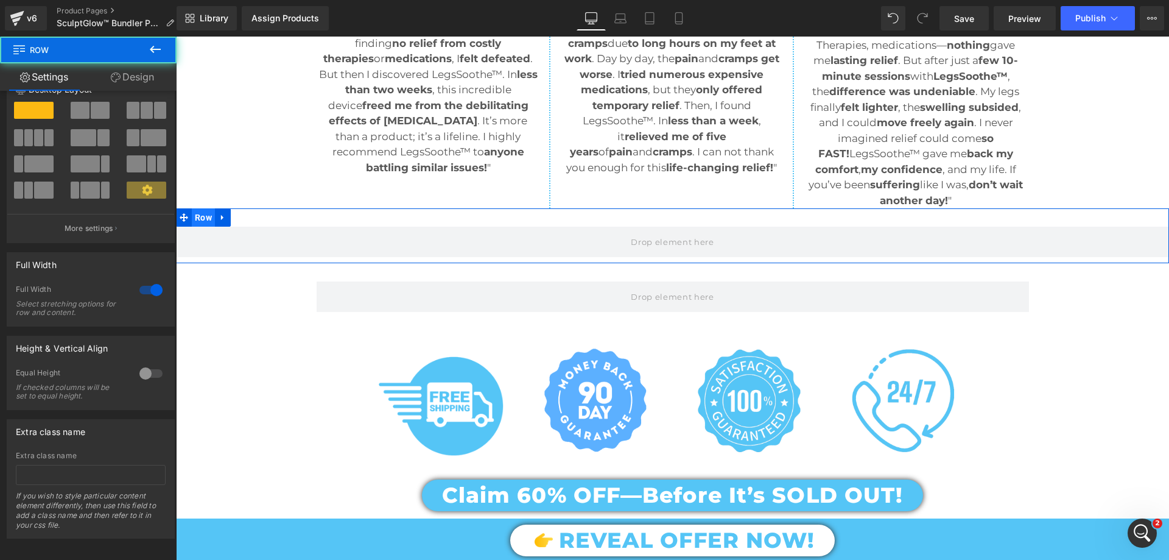
scroll to position [42, 0]
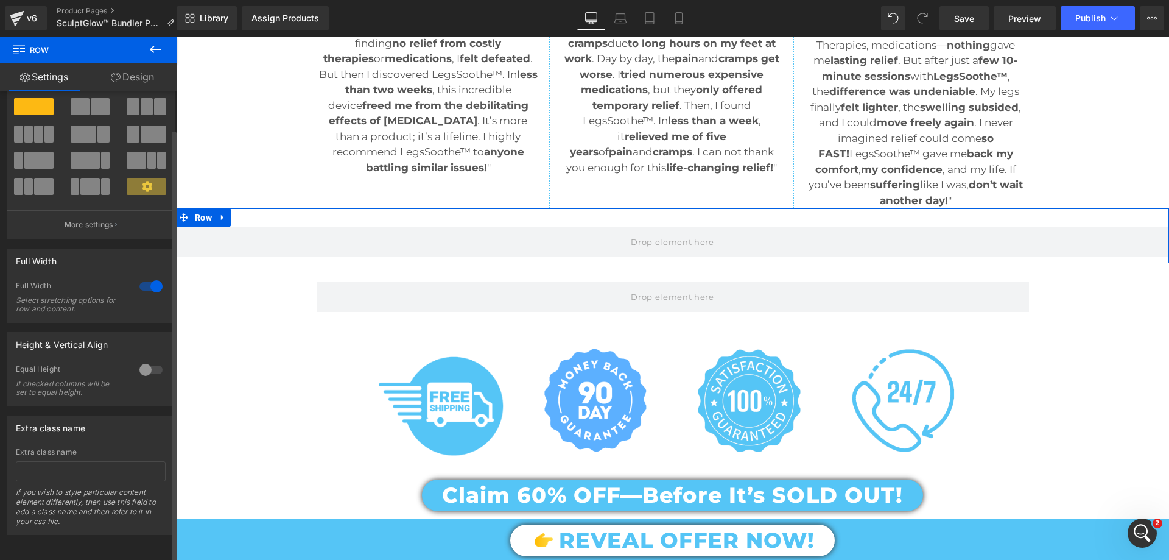
click at [142, 276] on div at bounding box center [150, 285] width 29 height 19
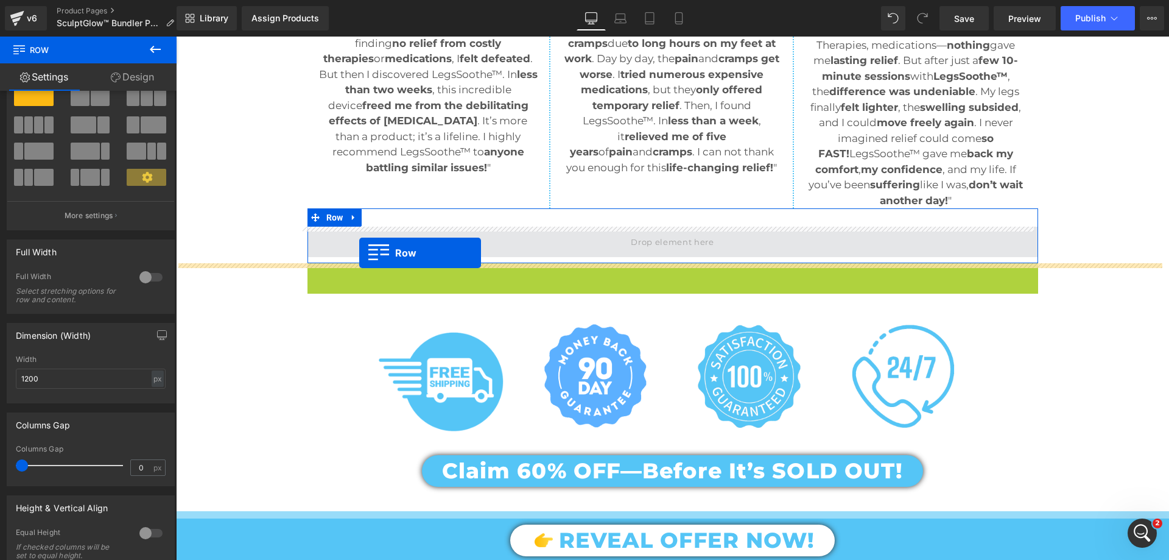
drag, startPoint x: 305, startPoint y: 273, endPoint x: 359, endPoint y: 253, distance: 57.8
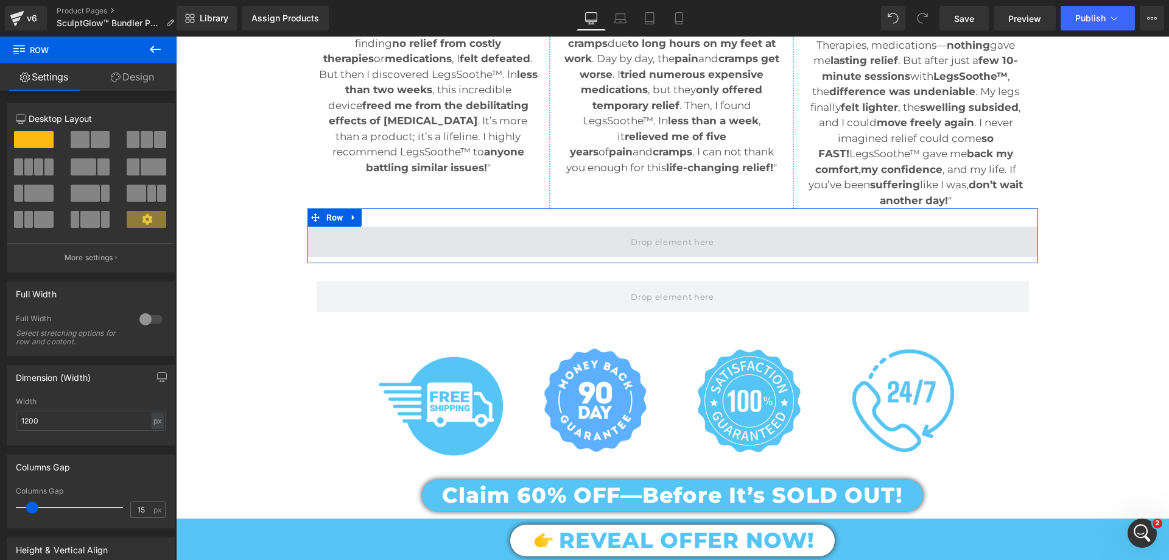
click at [318, 247] on span at bounding box center [673, 242] width 731 height 30
click at [350, 248] on span at bounding box center [673, 242] width 731 height 30
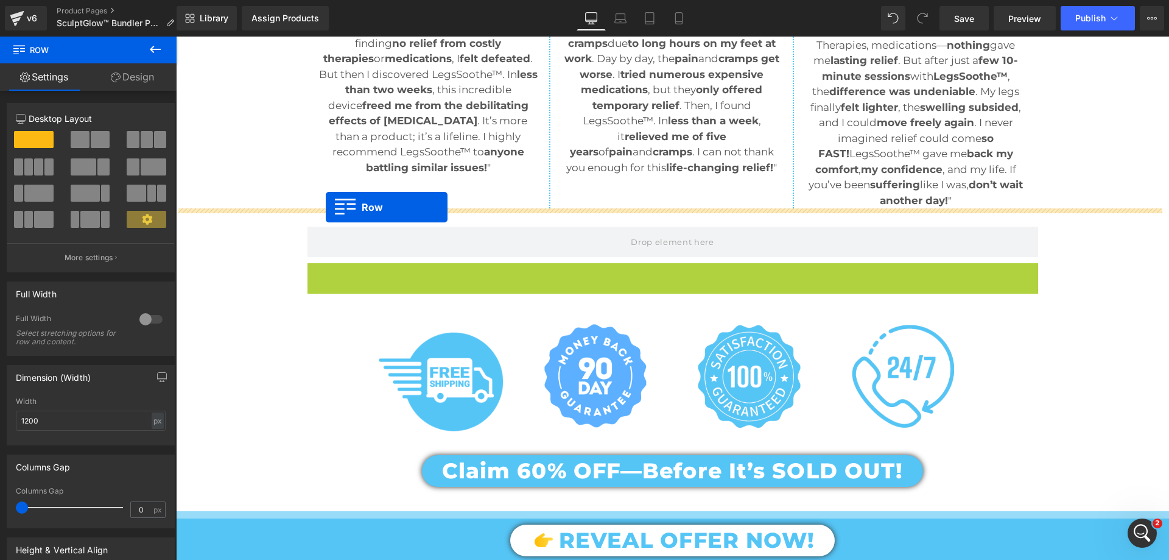
drag, startPoint x: 312, startPoint y: 267, endPoint x: 326, endPoint y: 207, distance: 61.3
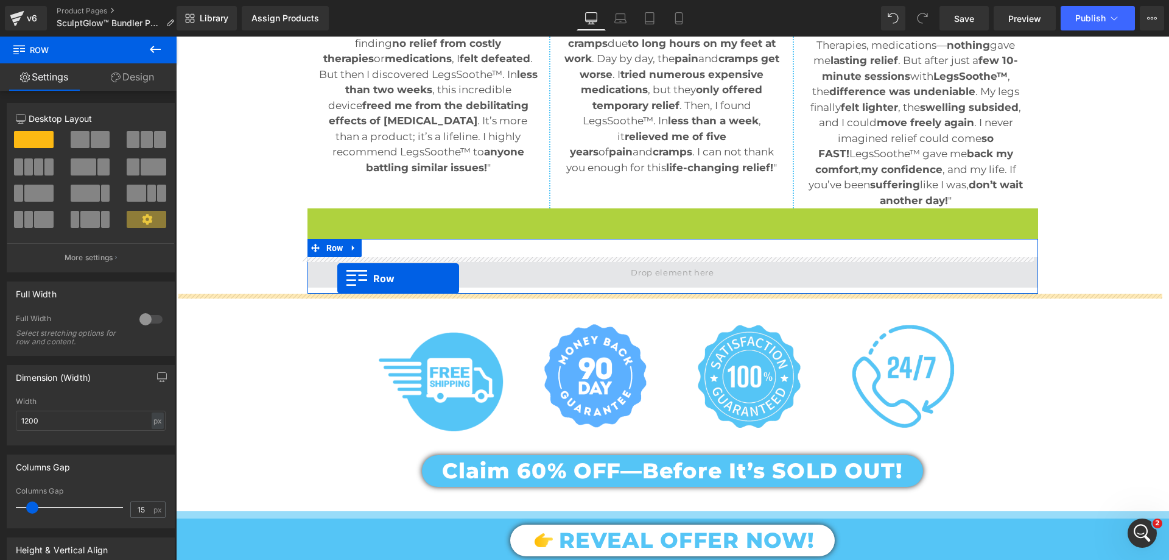
drag, startPoint x: 310, startPoint y: 220, endPoint x: 337, endPoint y: 278, distance: 64.6
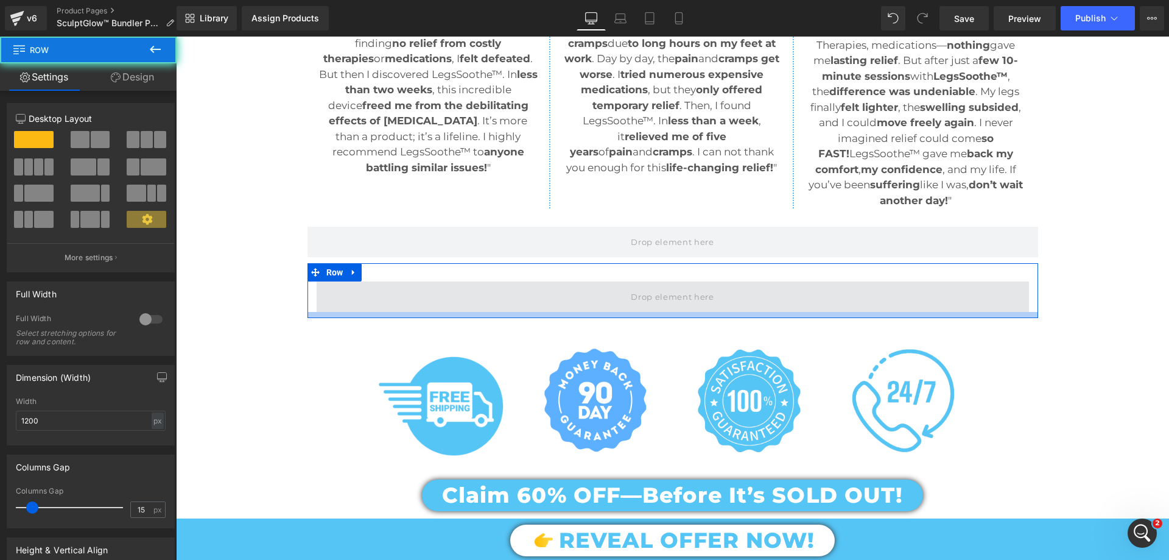
click at [504, 304] on span at bounding box center [673, 296] width 712 height 30
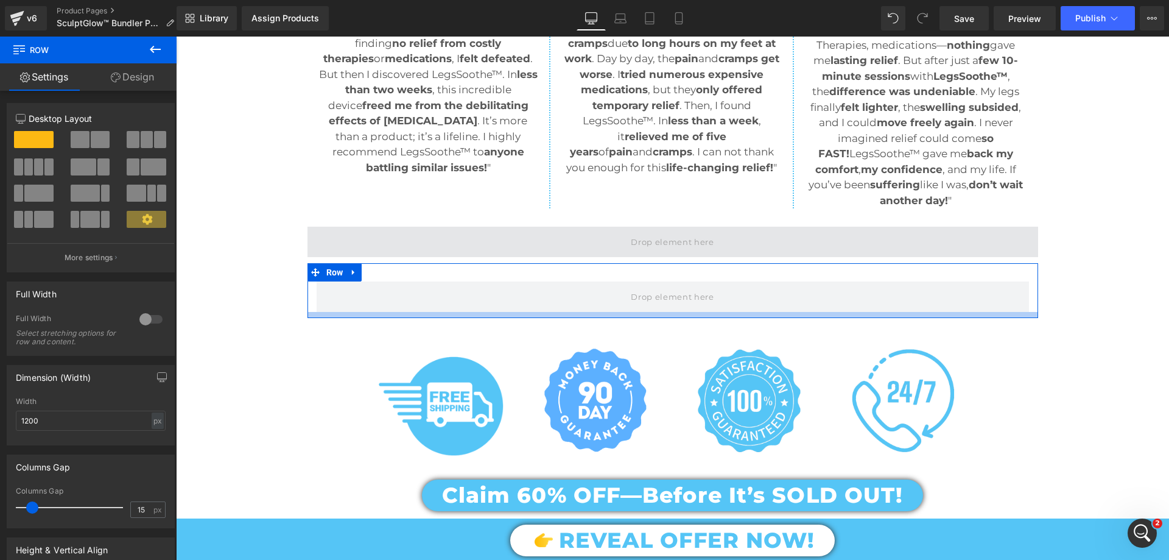
click at [476, 242] on span at bounding box center [673, 242] width 731 height 30
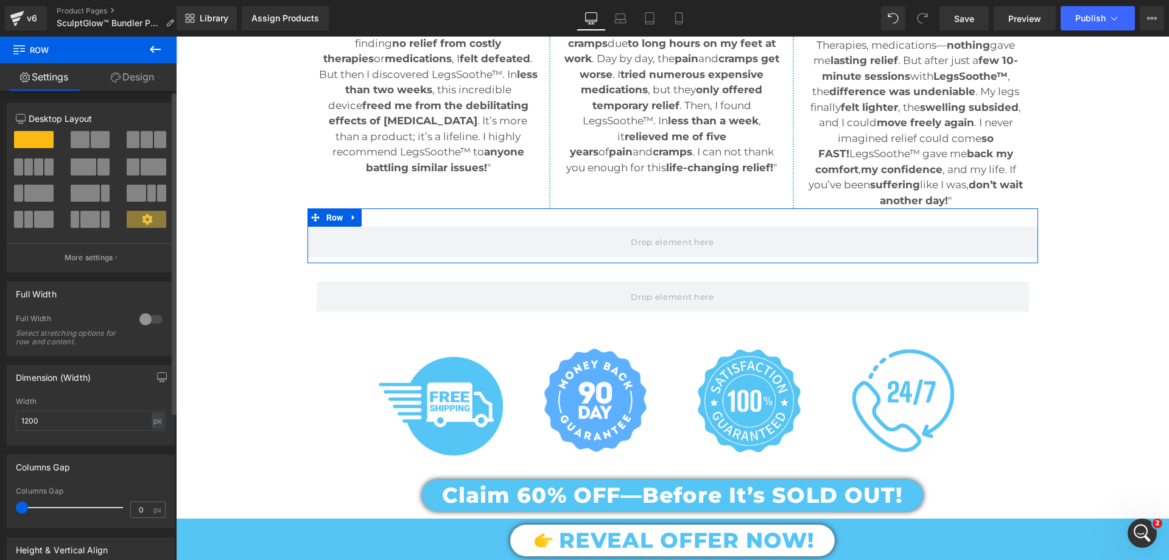
click at [84, 130] on div at bounding box center [91, 184] width 150 height 118
click at [94, 139] on span at bounding box center [100, 139] width 19 height 17
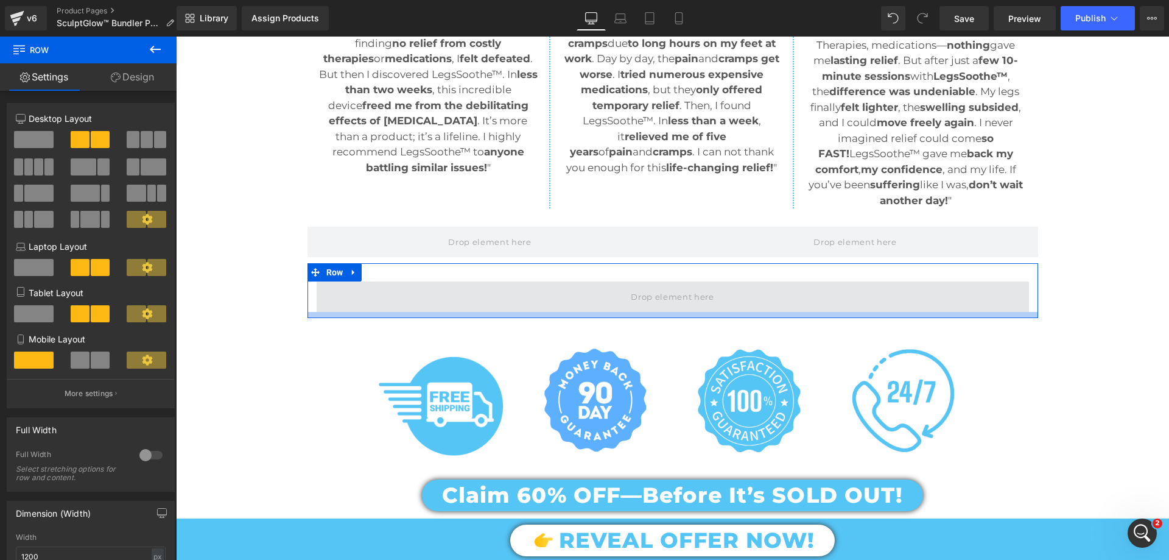
click at [578, 295] on span at bounding box center [673, 296] width 712 height 30
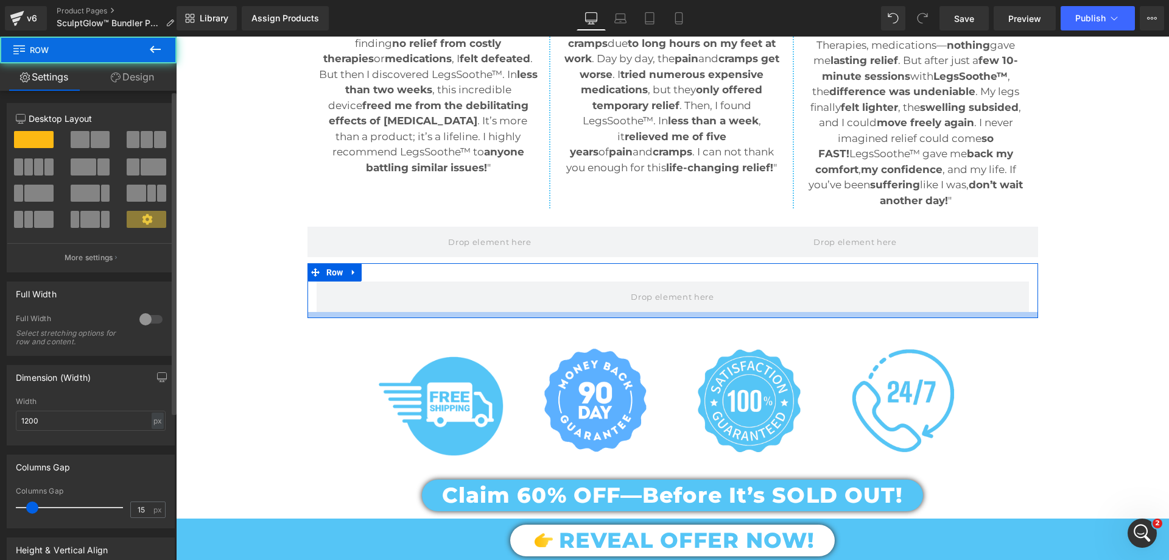
click at [80, 145] on span at bounding box center [80, 139] width 19 height 17
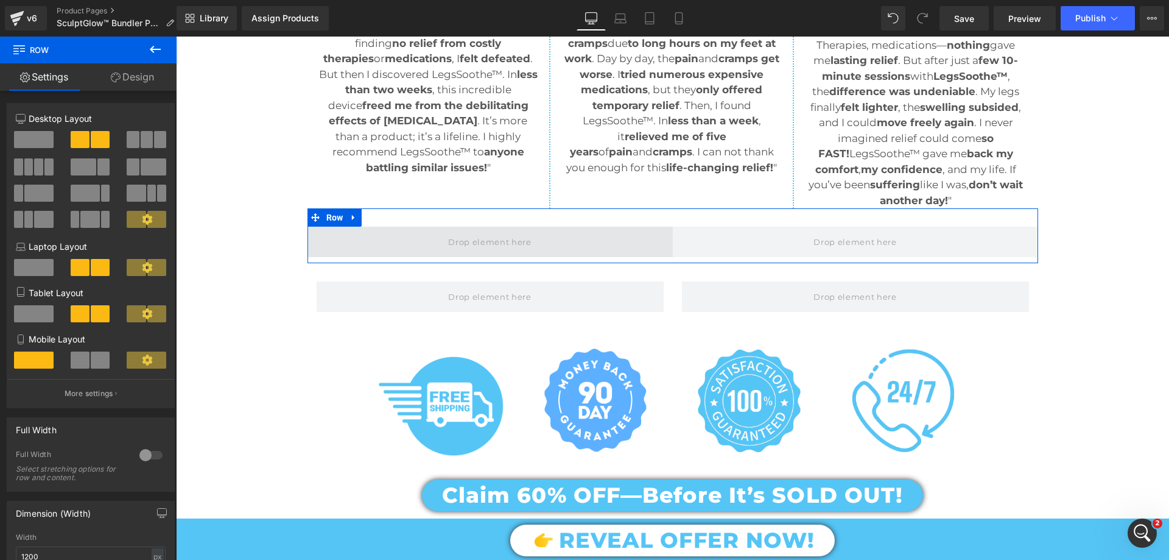
click at [657, 237] on span at bounding box center [490, 242] width 365 height 30
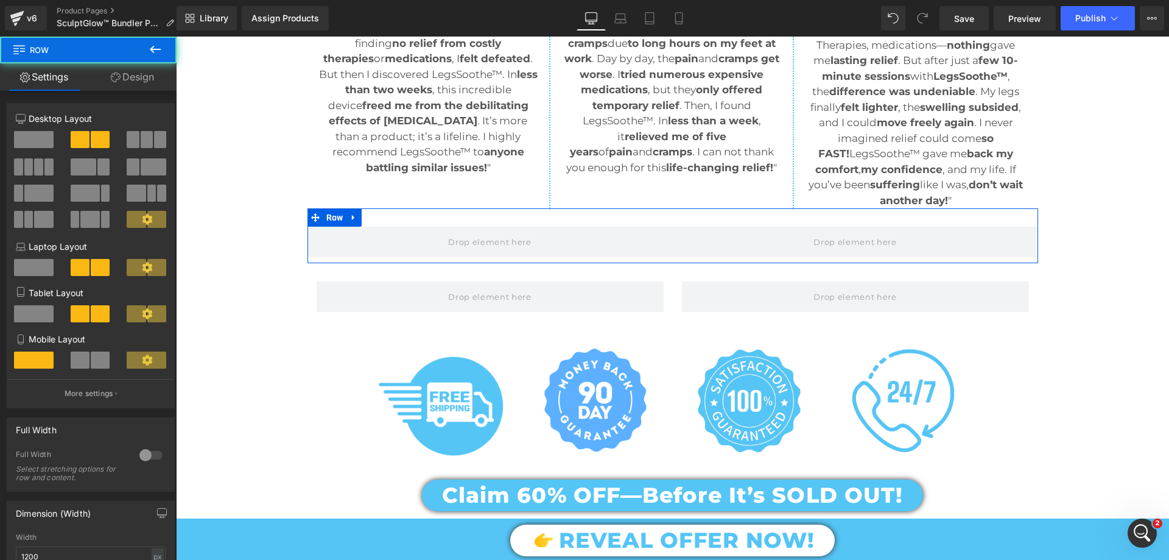
click at [119, 88] on link "Design" at bounding box center [132, 76] width 88 height 27
click at [0, 0] on div "Spacing" at bounding box center [0, 0] width 0 height 0
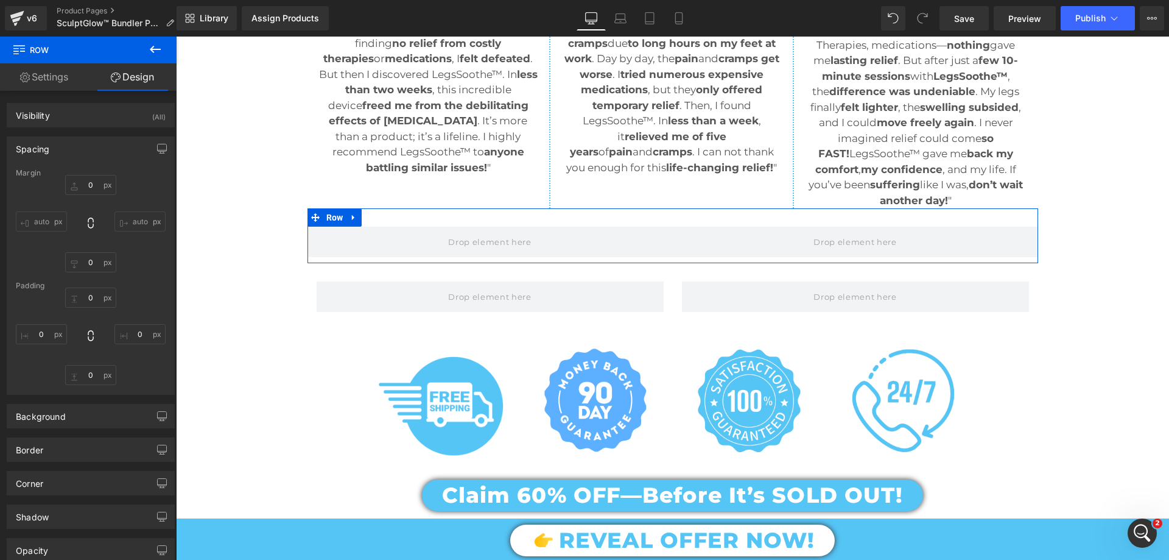
type input "0"
type input "30"
type input "0"
type input "10"
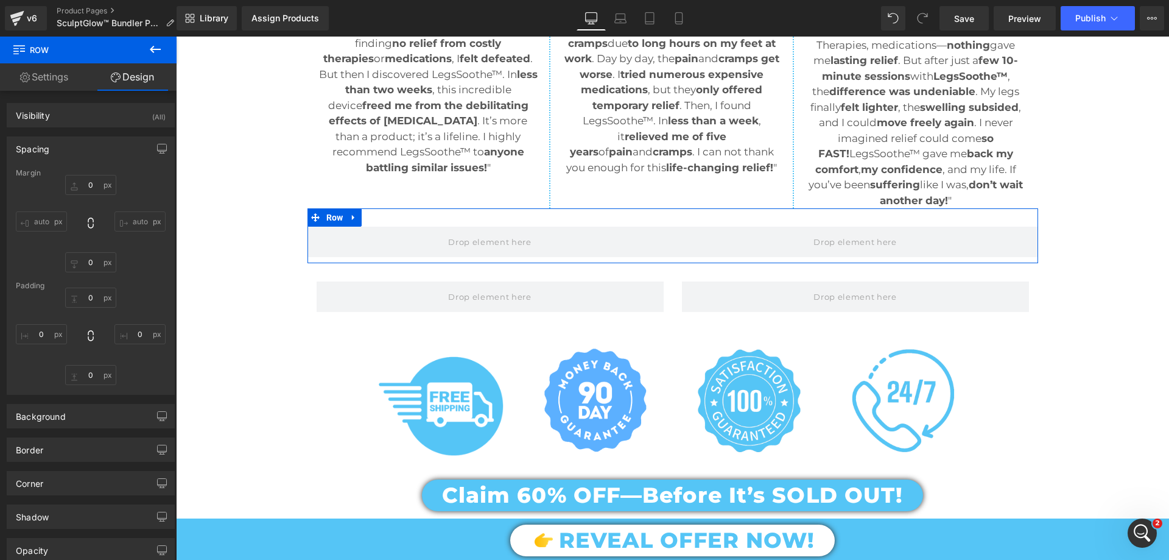
type input "0"
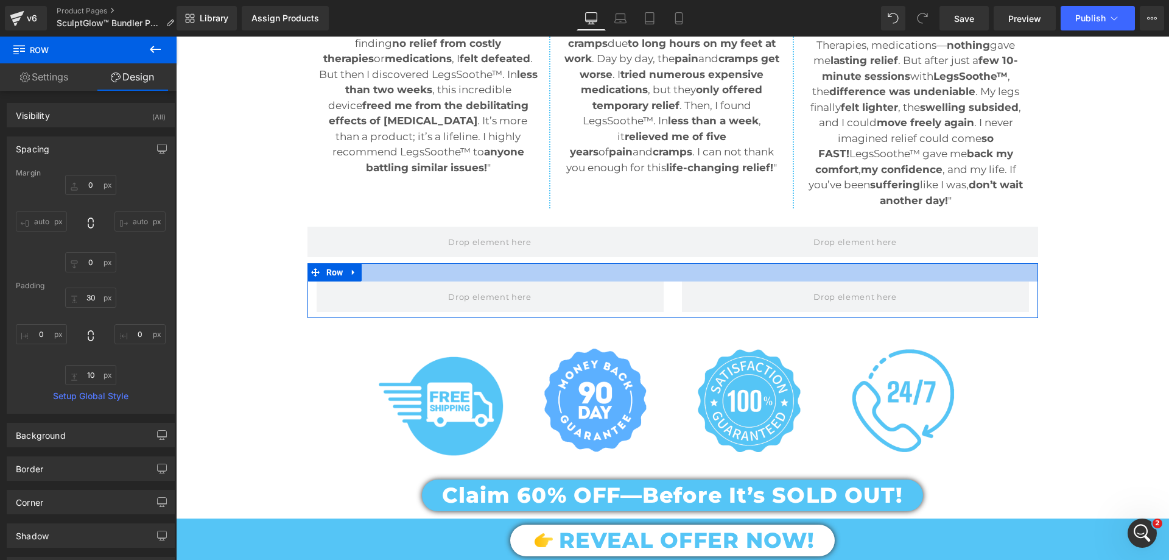
click at [527, 276] on div at bounding box center [673, 272] width 731 height 18
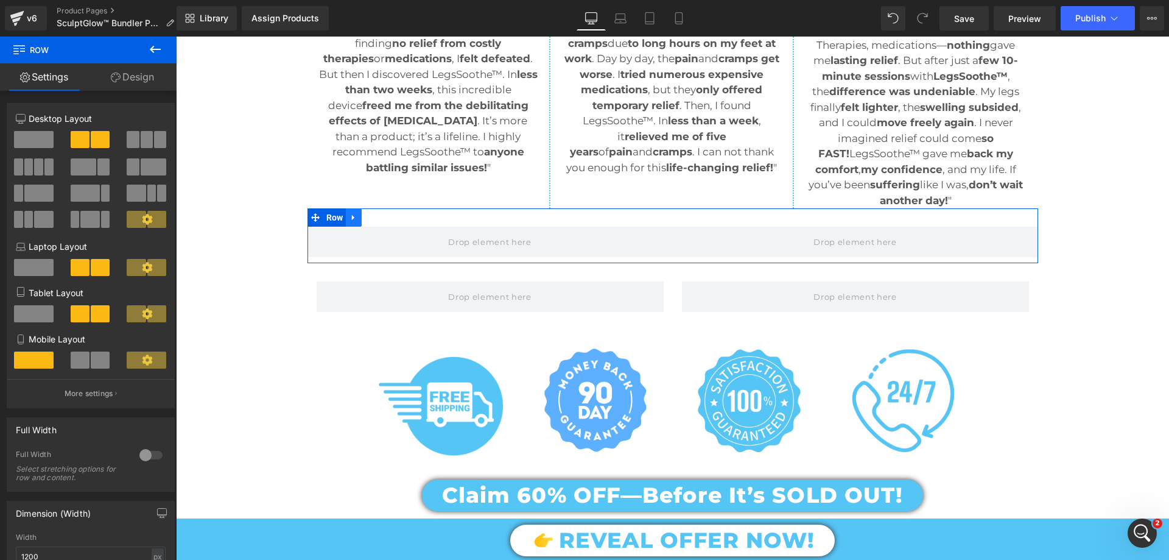
click at [350, 220] on icon at bounding box center [354, 217] width 9 height 9
click at [362, 220] on link at bounding box center [370, 217] width 16 height 18
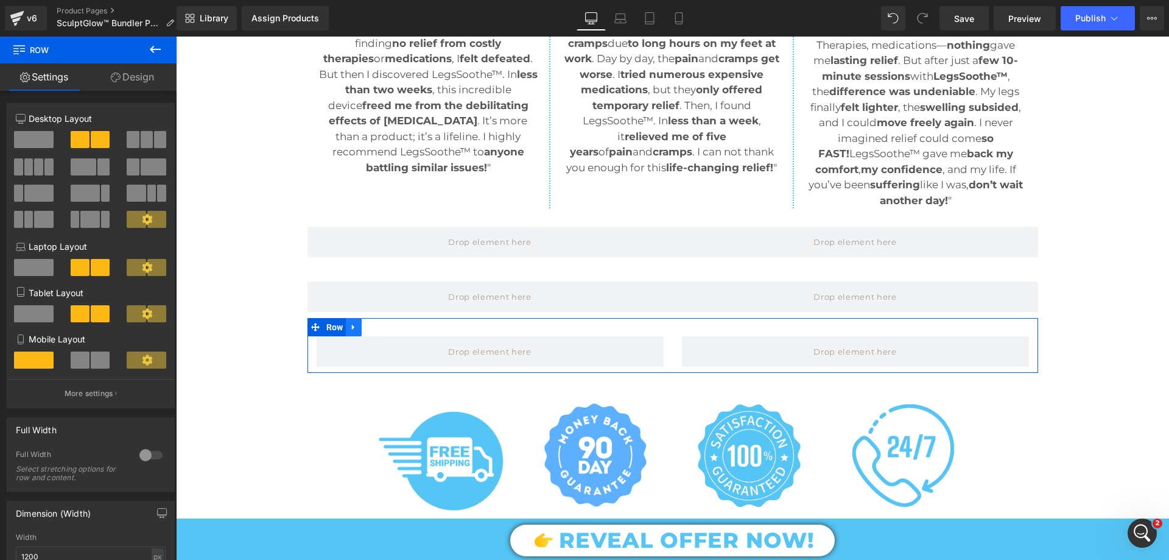
click at [356, 331] on link at bounding box center [354, 327] width 16 height 18
click at [381, 329] on icon at bounding box center [385, 327] width 9 height 9
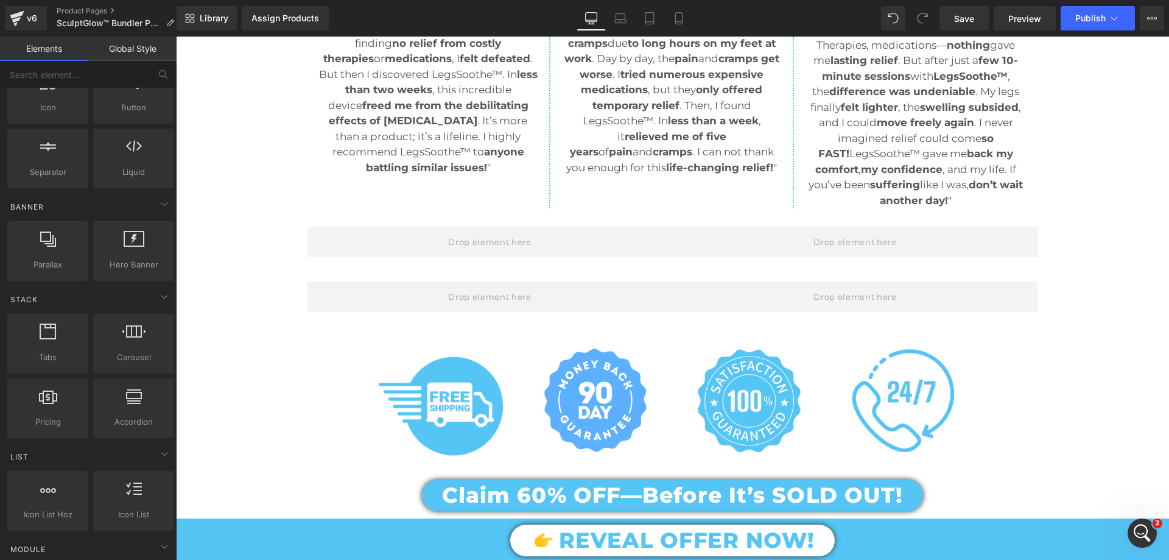
scroll to position [0, 0]
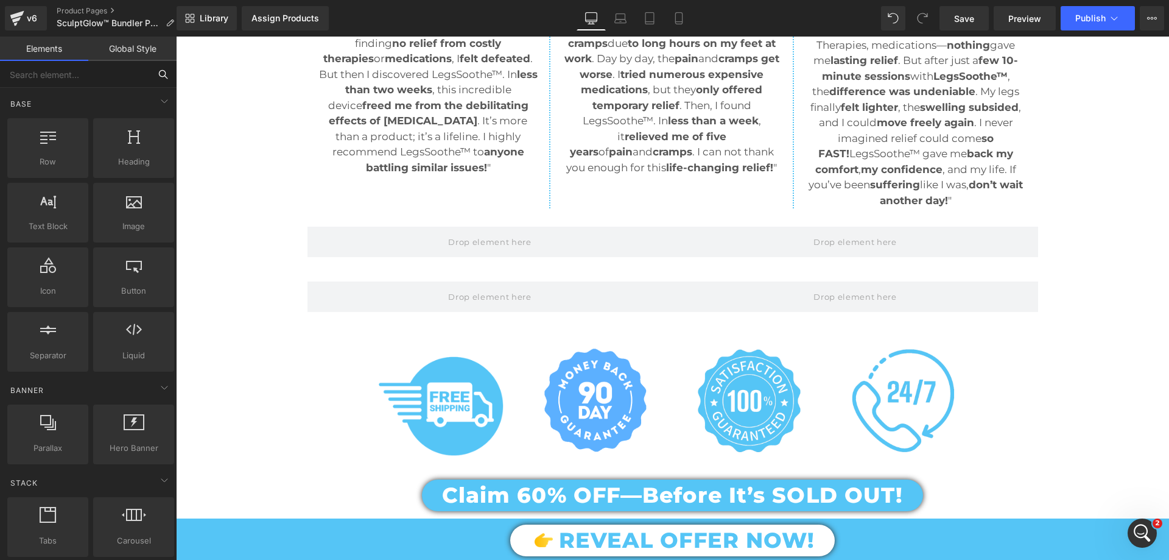
click at [72, 72] on input "text" at bounding box center [75, 74] width 150 height 27
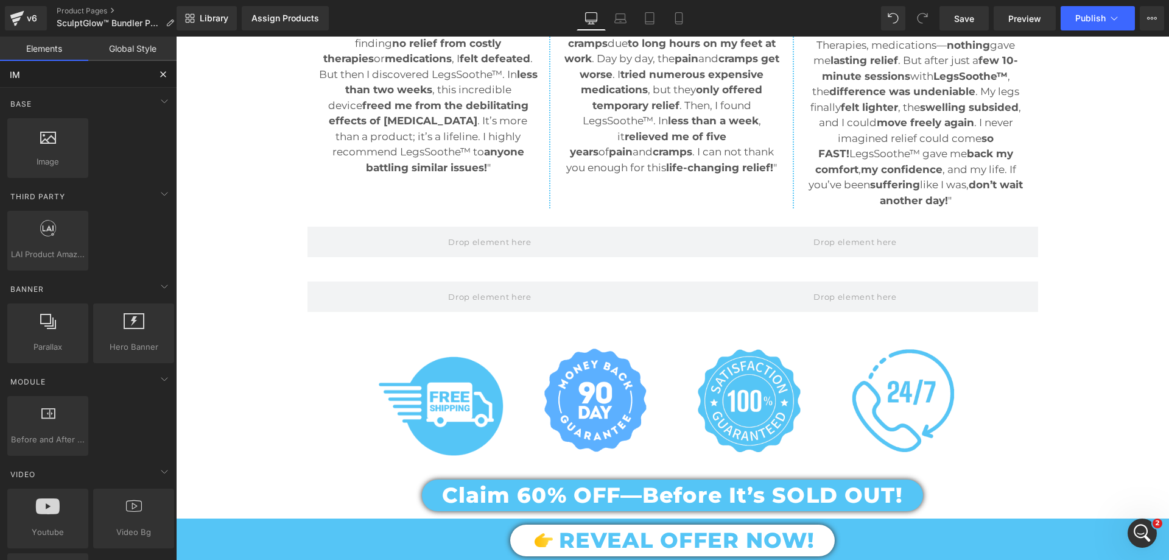
type input "IMA"
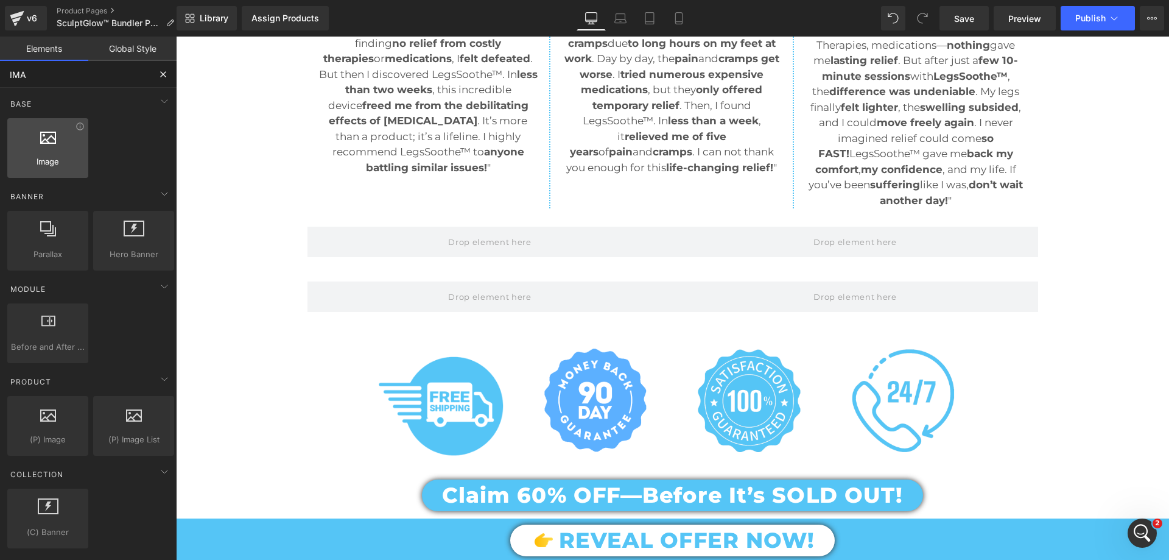
click at [40, 141] on icon at bounding box center [48, 136] width 16 height 16
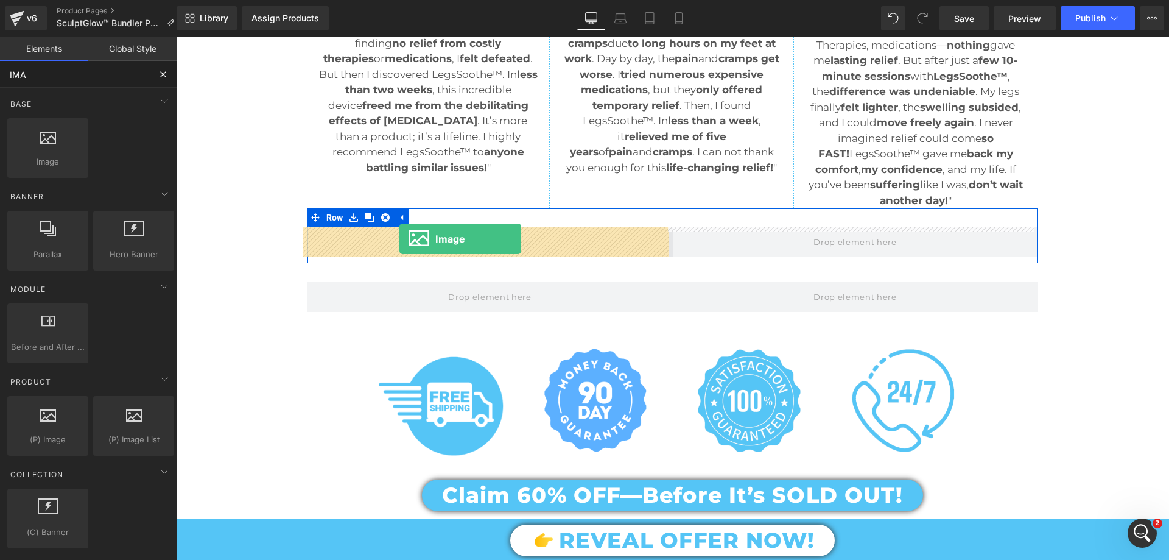
drag, startPoint x: 217, startPoint y: 188, endPoint x: 399, endPoint y: 239, distance: 189.0
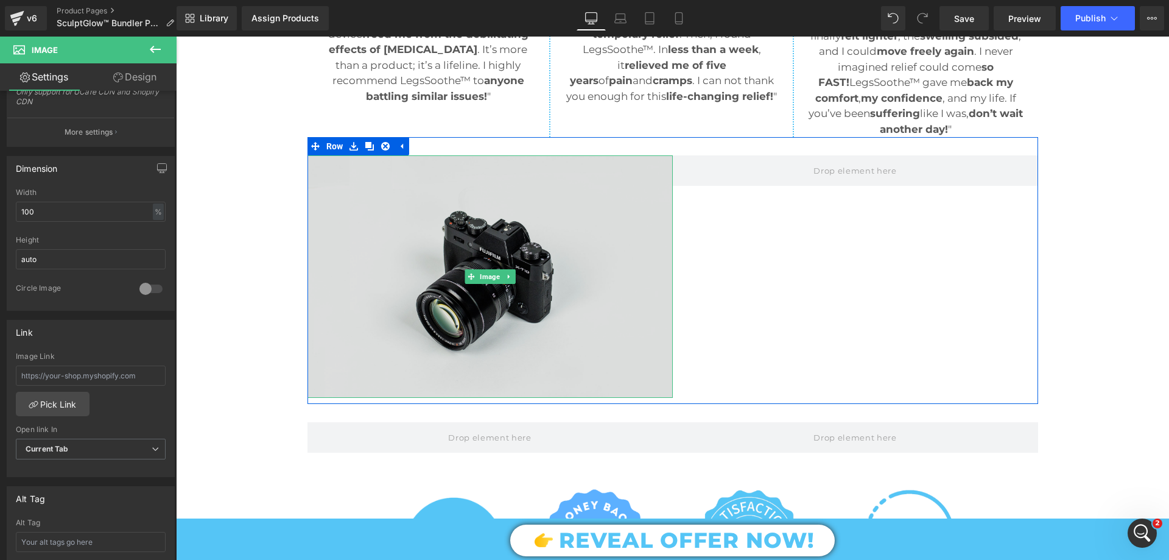
scroll to position [1401, 0]
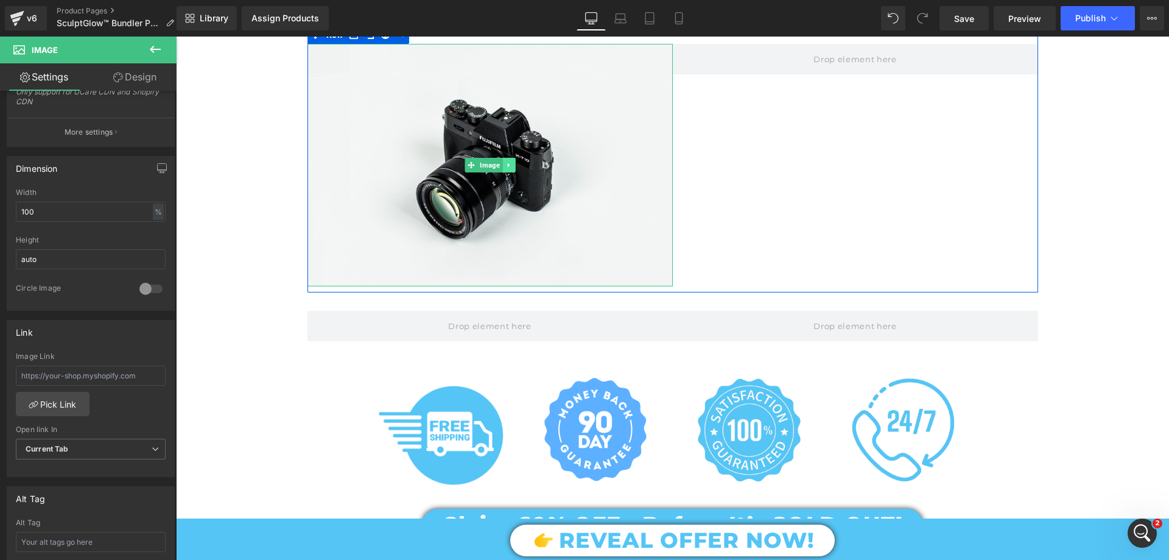
click at [510, 159] on link at bounding box center [508, 165] width 13 height 15
click at [499, 164] on icon at bounding box center [502, 164] width 7 height 7
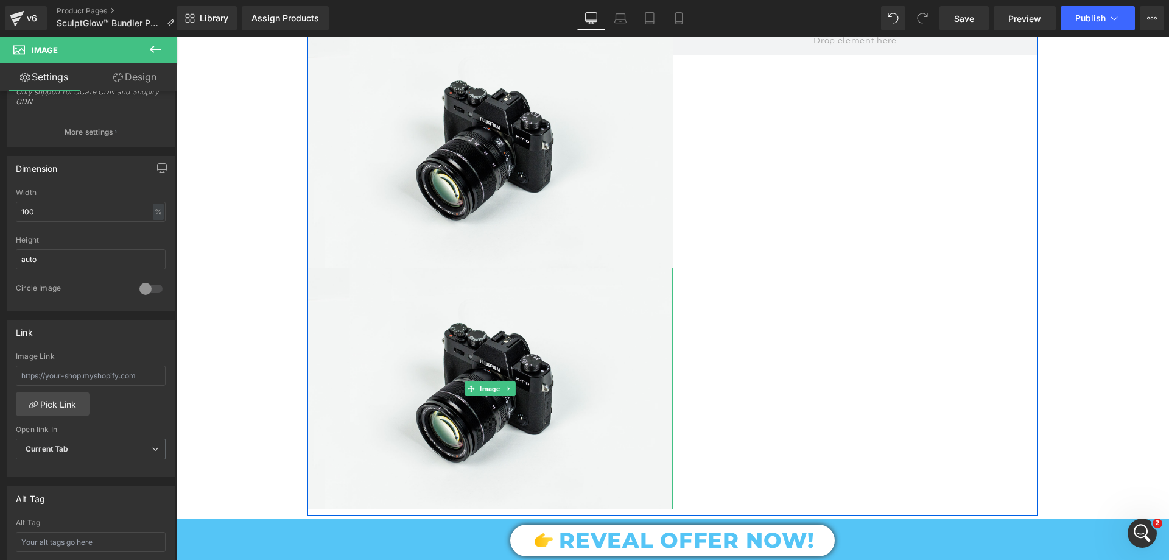
scroll to position [1644, 0]
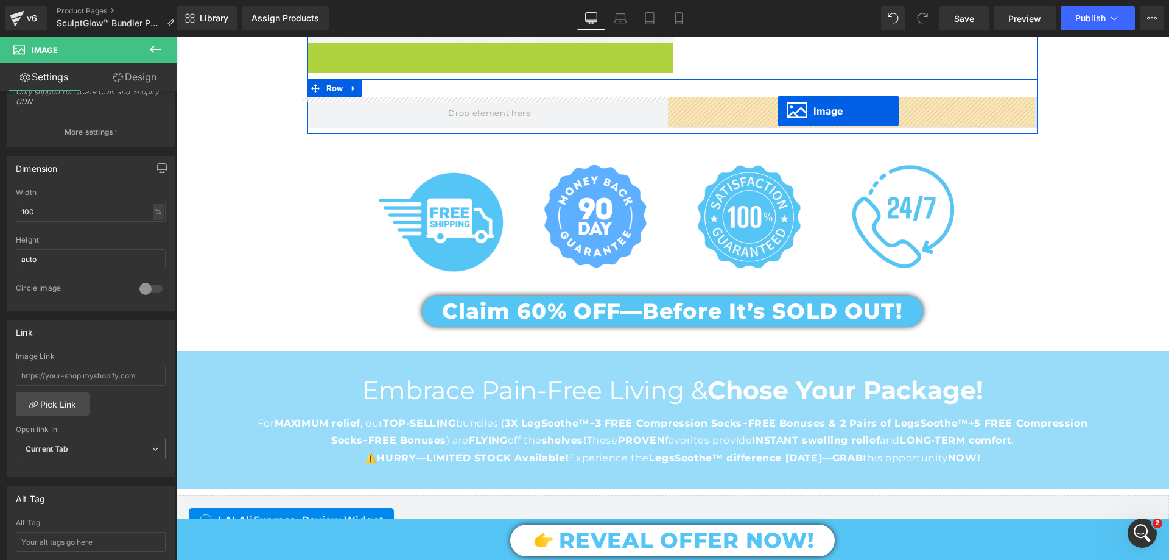
drag, startPoint x: 468, startPoint y: 160, endPoint x: 778, endPoint y: 111, distance: 313.9
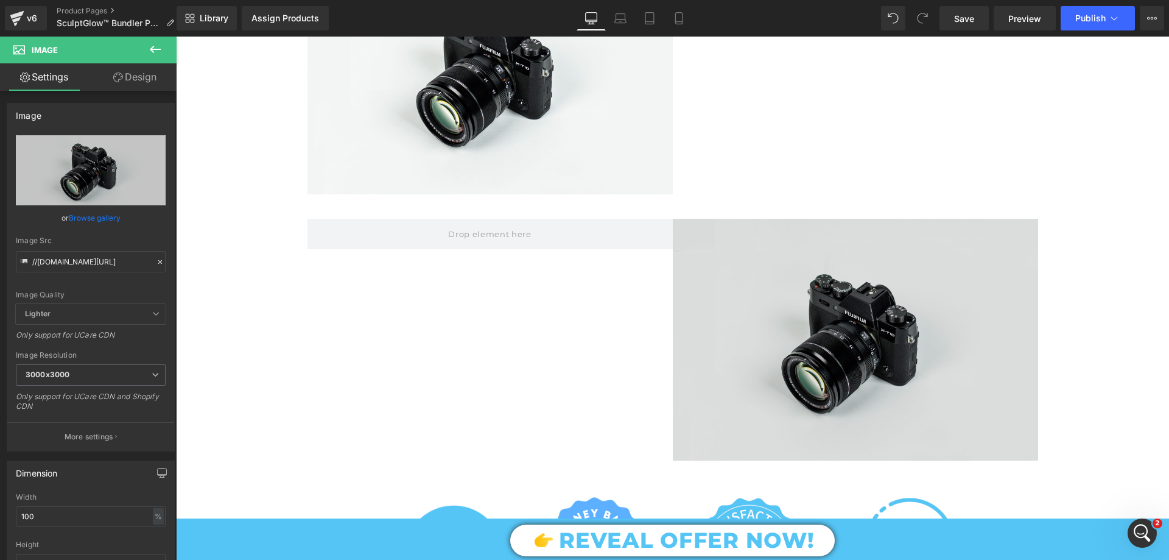
scroll to position [1583, 0]
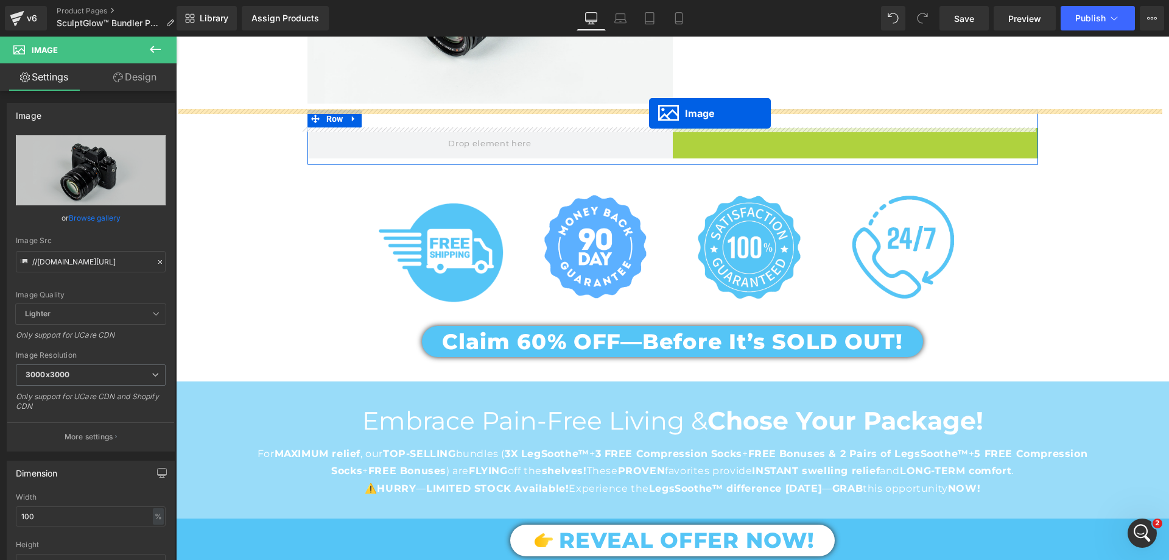
drag, startPoint x: 831, startPoint y: 248, endPoint x: 649, endPoint y: 113, distance: 226.3
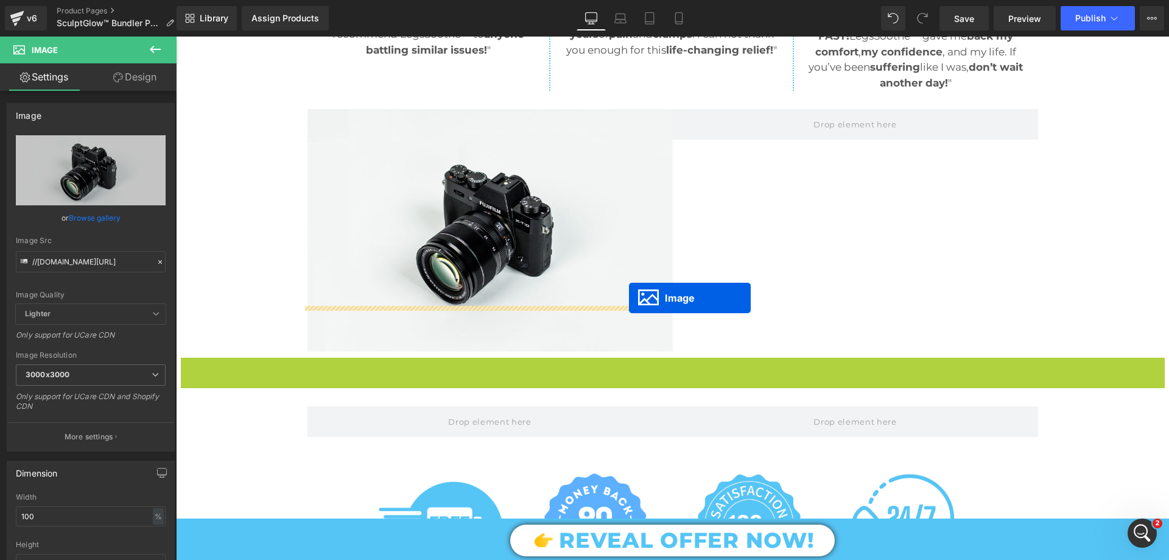
scroll to position [1401, 0]
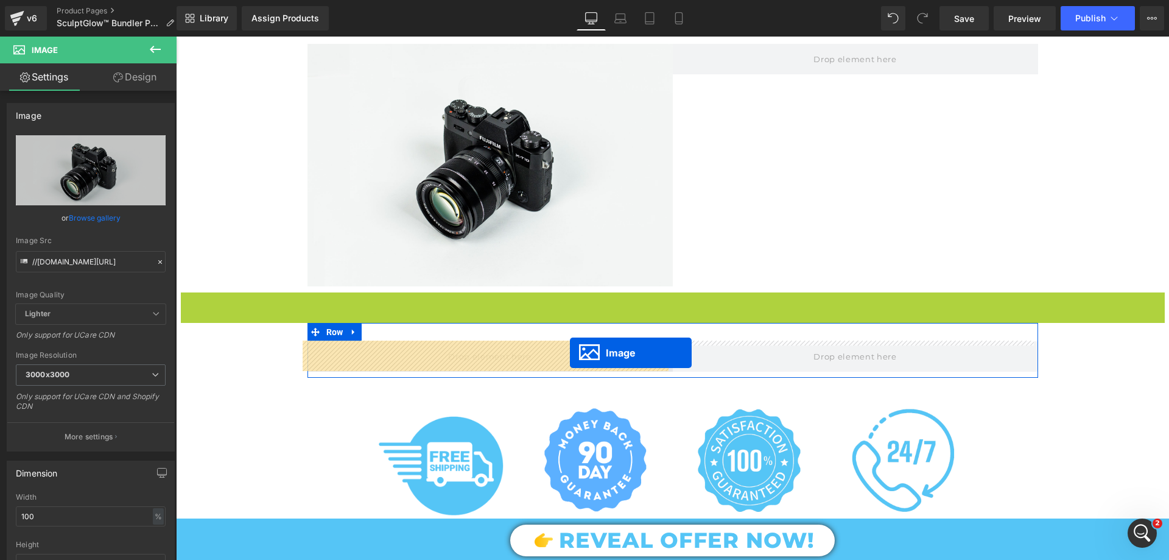
drag, startPoint x: 648, startPoint y: 126, endPoint x: 570, endPoint y: 353, distance: 239.6
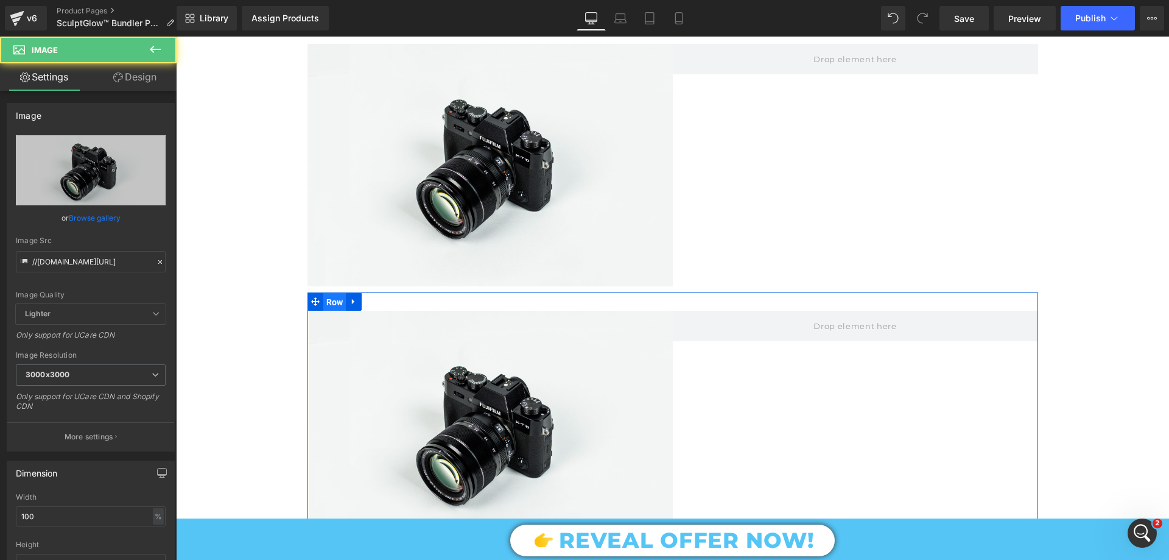
click at [334, 303] on span "Row" at bounding box center [334, 302] width 23 height 18
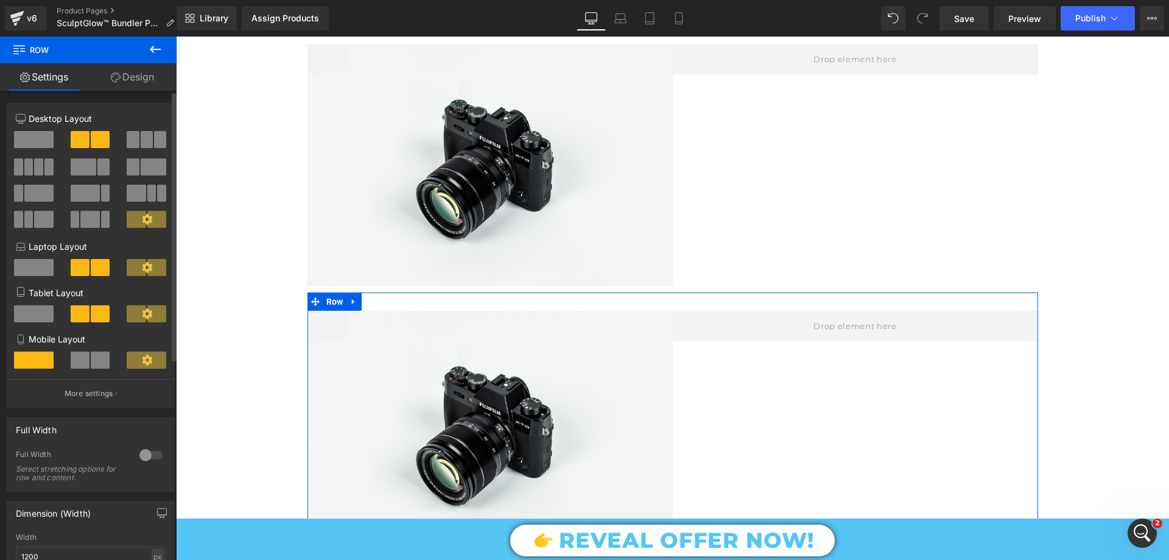
click at [50, 143] on span at bounding box center [34, 139] width 40 height 17
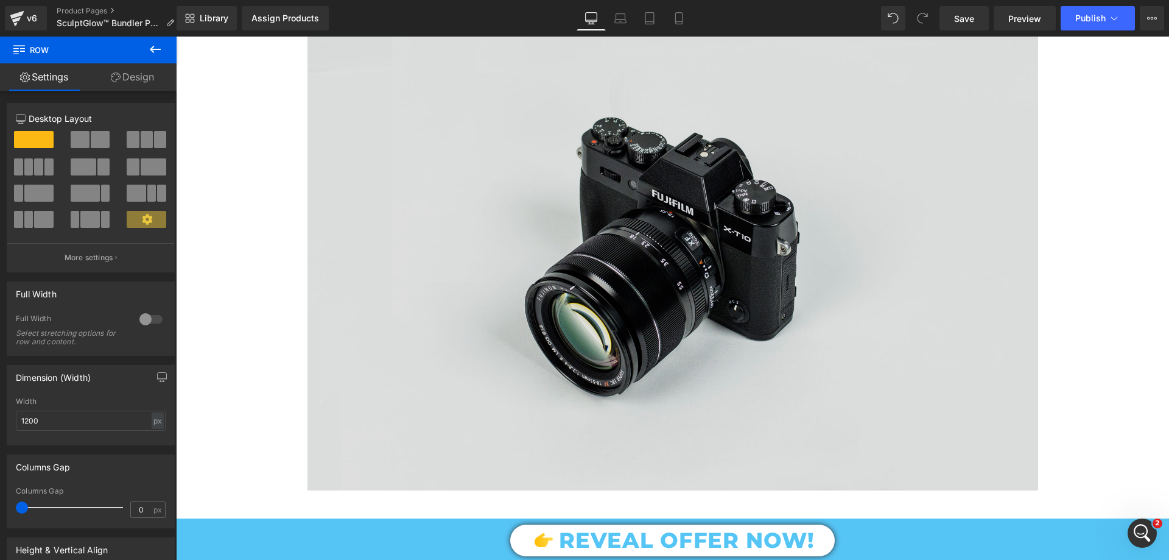
scroll to position [1949, 0]
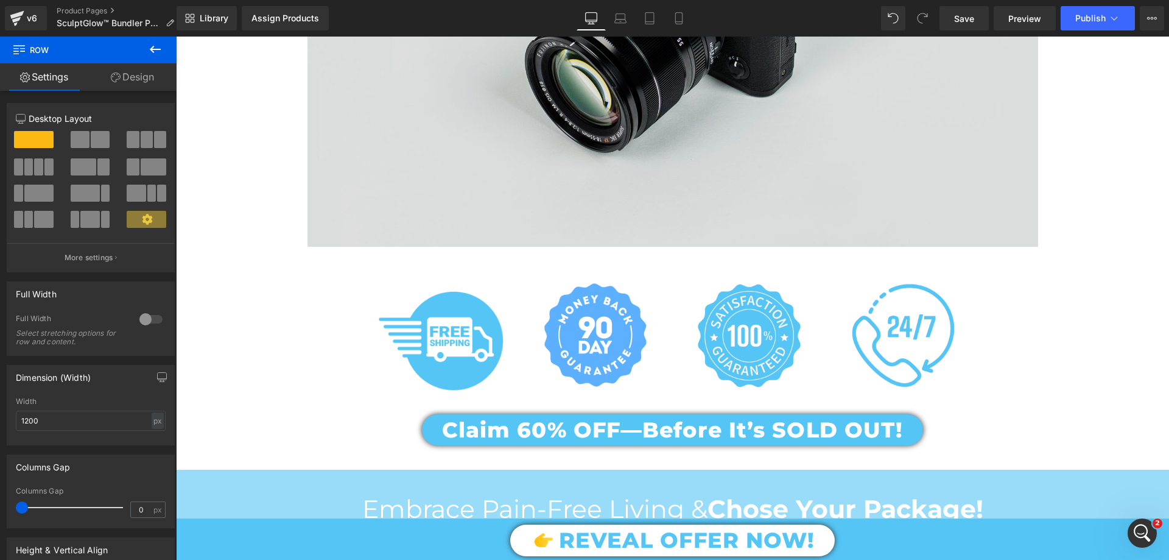
click at [621, 161] on img at bounding box center [673, 5] width 731 height 484
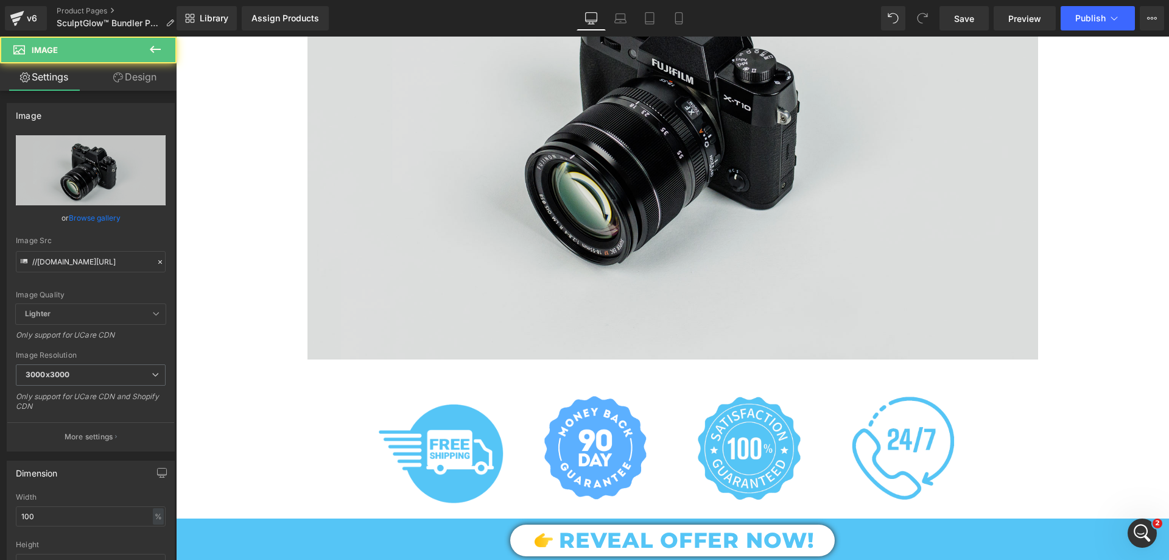
scroll to position [1644, 0]
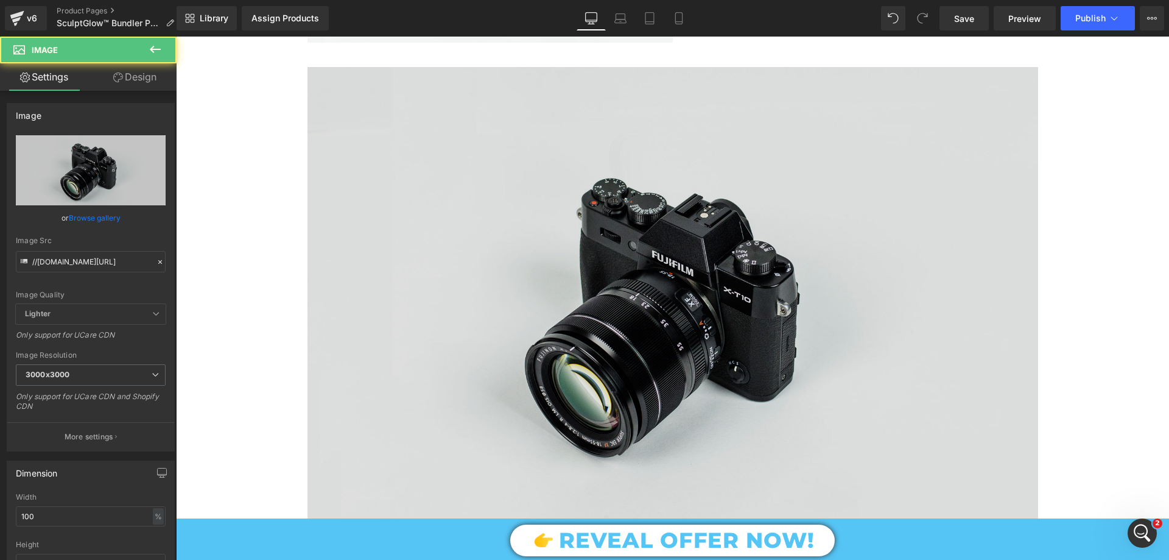
click at [412, 128] on img at bounding box center [673, 309] width 731 height 484
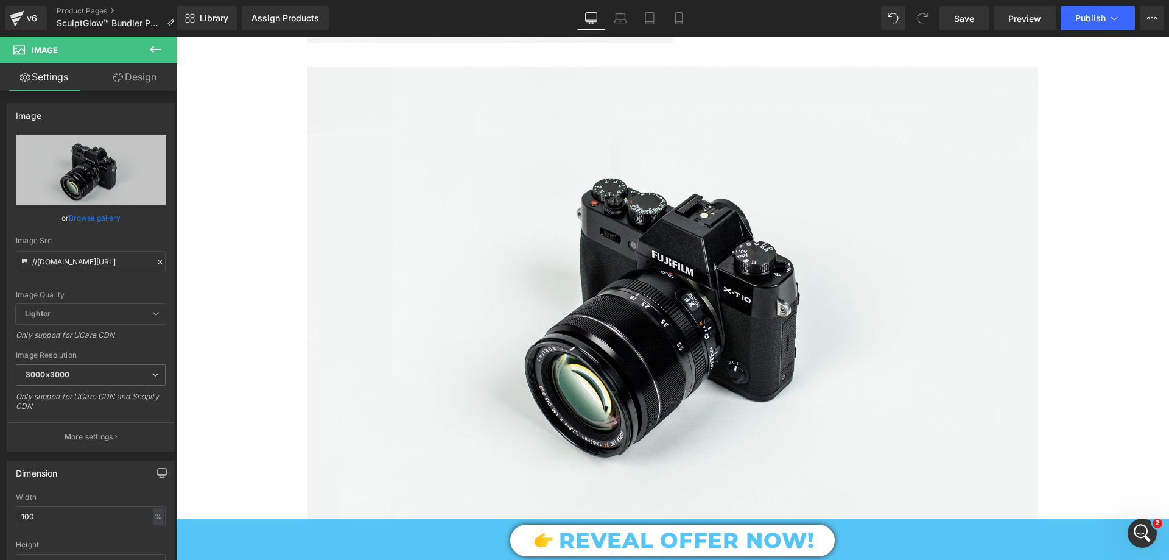
click at [156, 56] on icon at bounding box center [155, 49] width 15 height 15
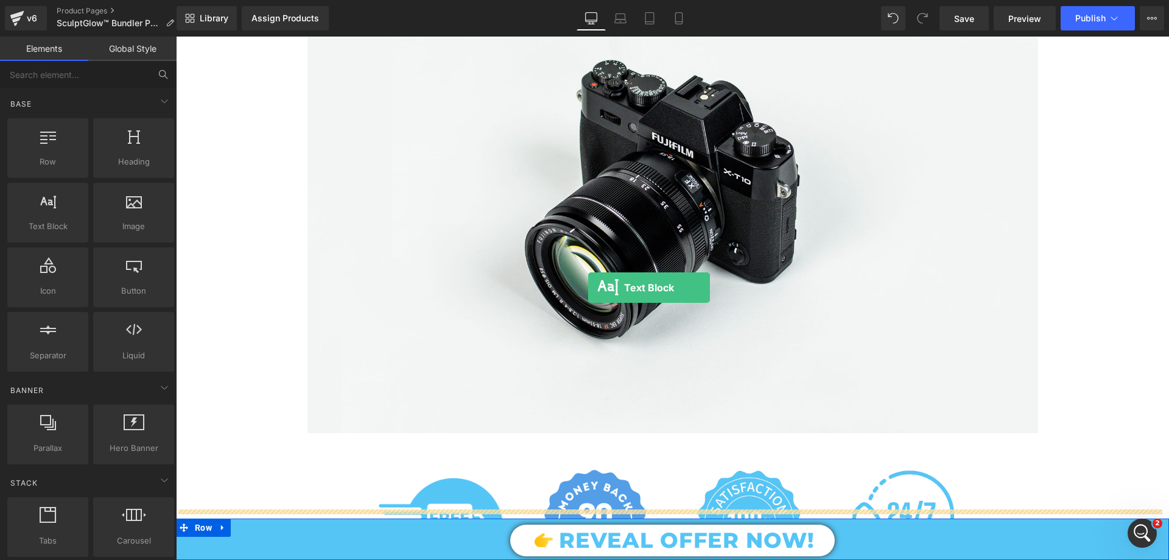
scroll to position [1949, 0]
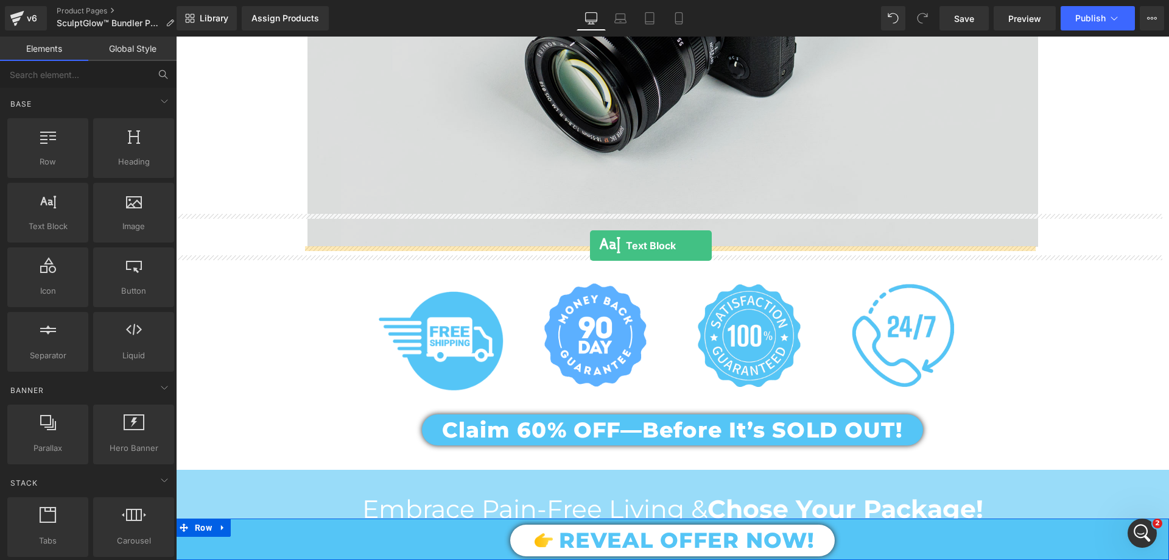
drag, startPoint x: 319, startPoint y: 276, endPoint x: 590, endPoint y: 245, distance: 272.8
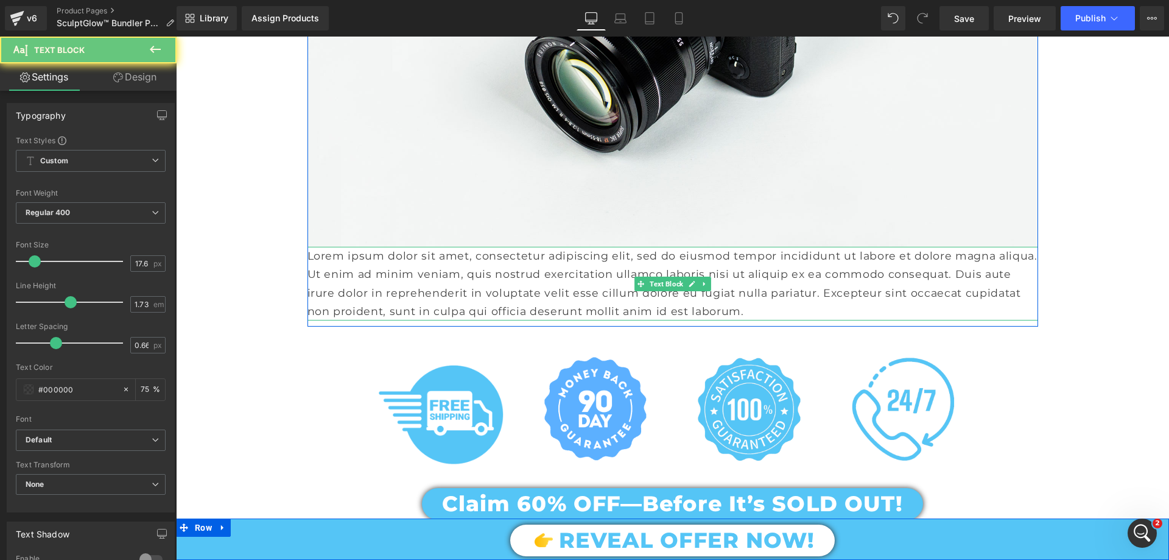
click at [575, 273] on p "Lorem ipsum dolor sit amet, consectetur adipiscing elit, sed do eiusmod tempor …" at bounding box center [673, 284] width 731 height 74
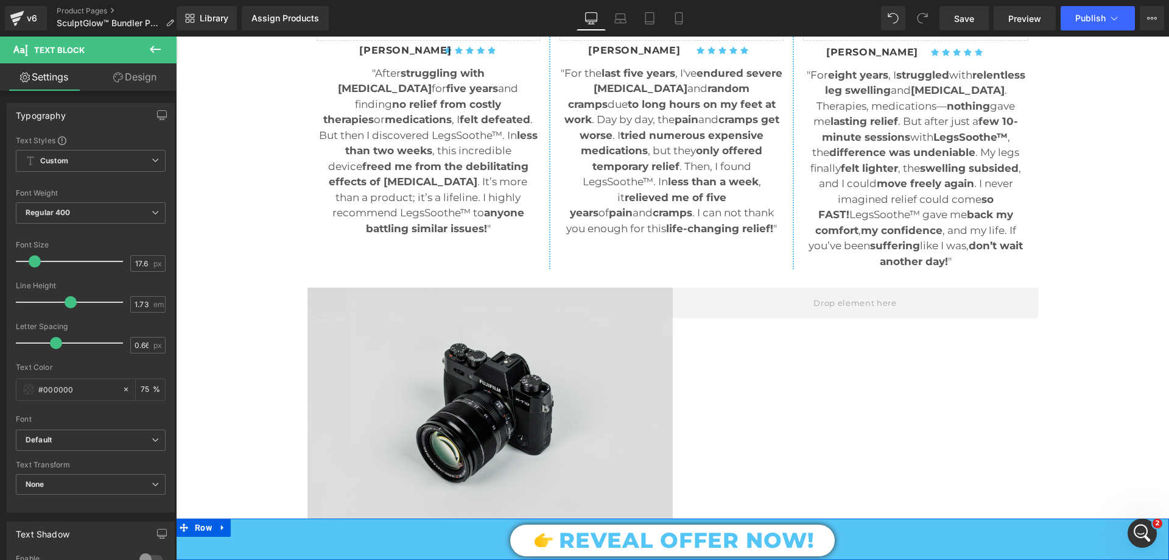
click at [535, 323] on img at bounding box center [490, 408] width 365 height 242
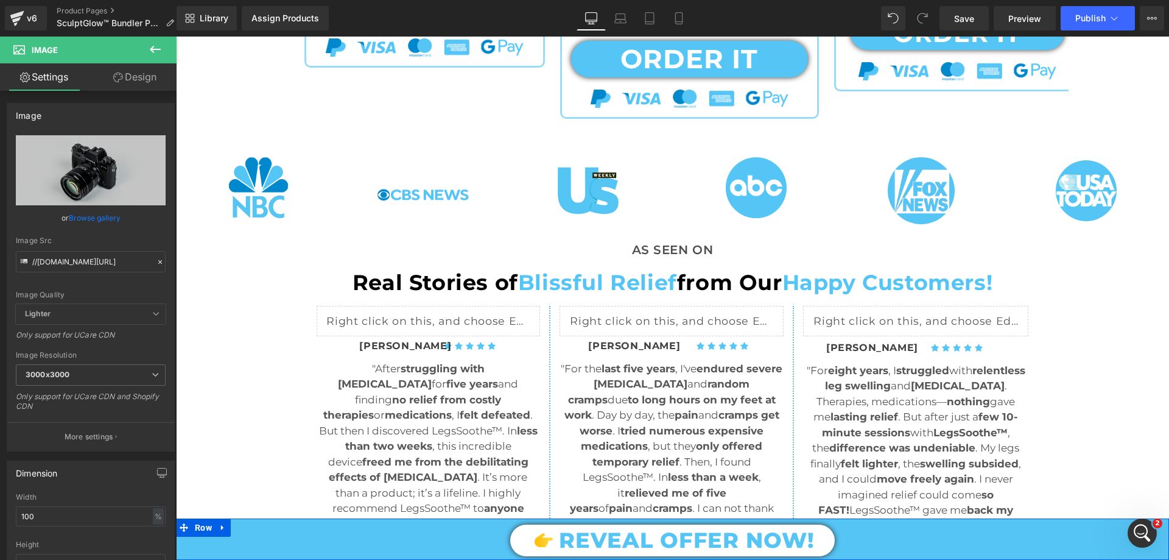
scroll to position [731, 0]
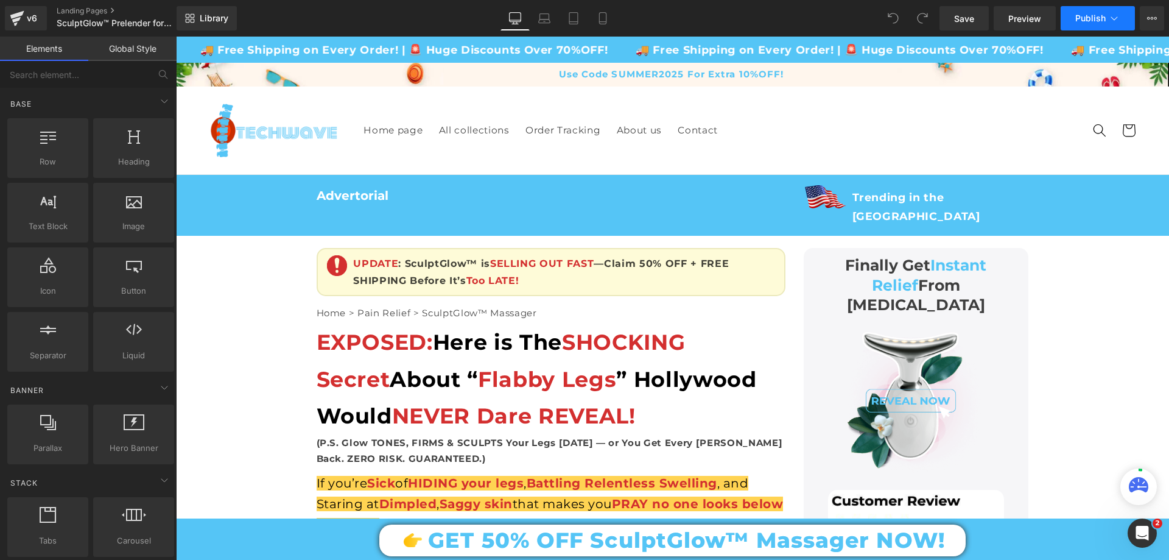
click at [1109, 14] on icon at bounding box center [1114, 18] width 12 height 12
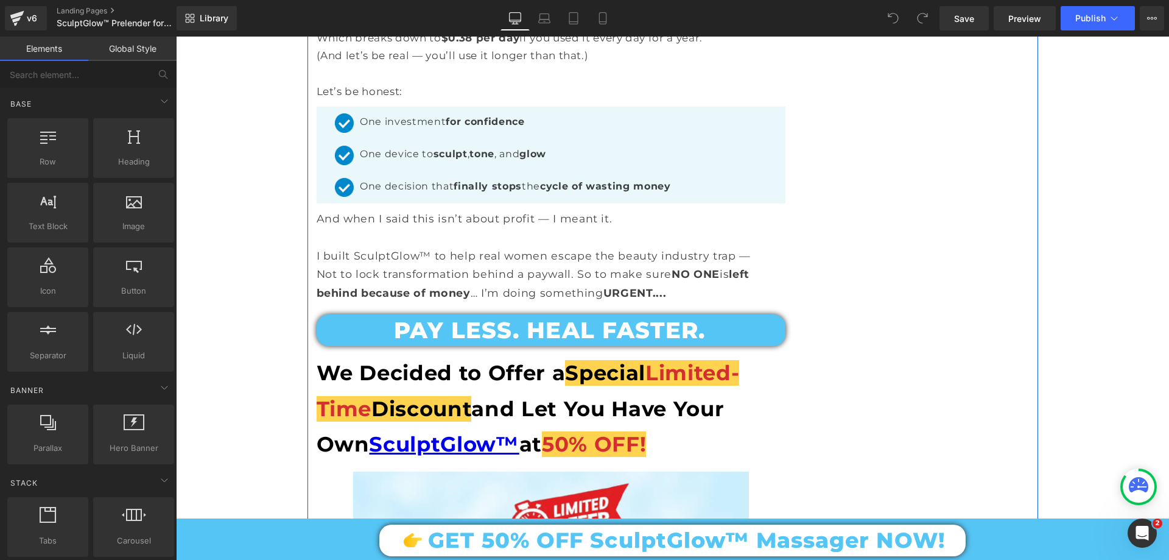
scroll to position [8891, 0]
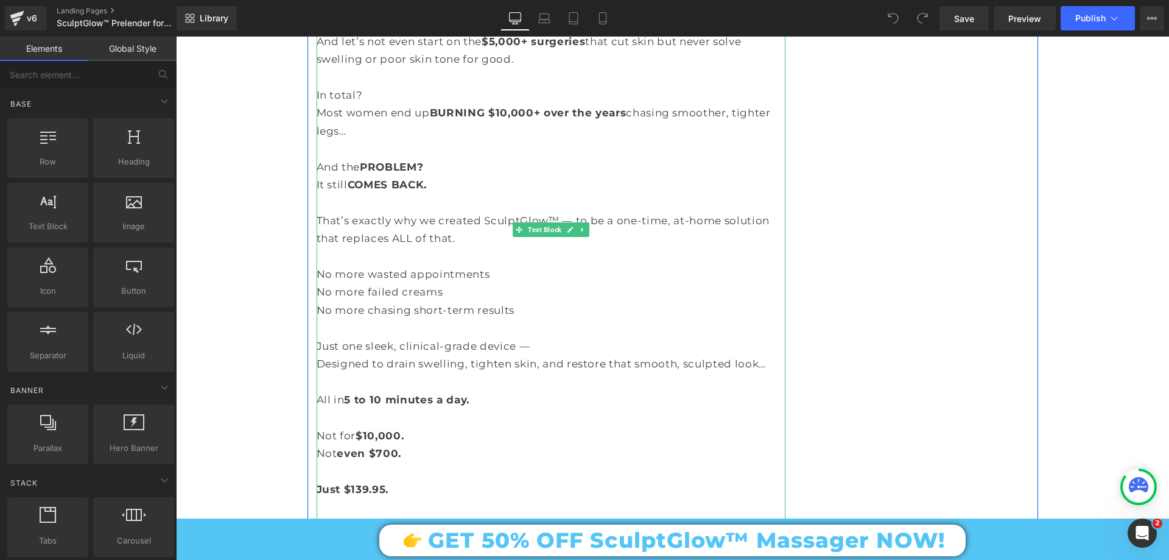
click at [353, 483] on span "Just $139.95." at bounding box center [353, 489] width 72 height 12
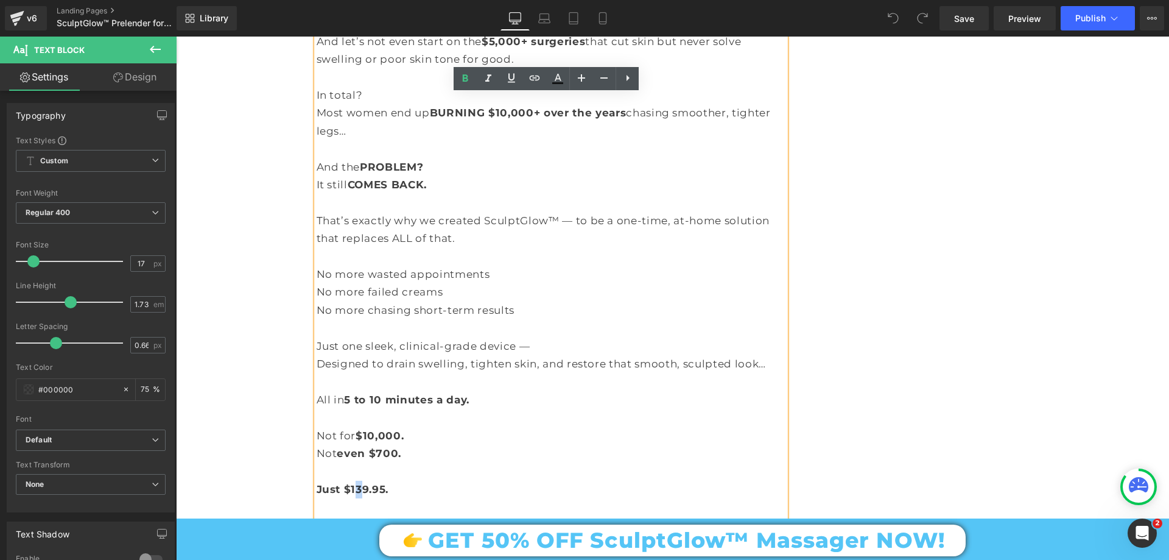
click at [352, 483] on span "Just $139.95." at bounding box center [353, 489] width 72 height 12
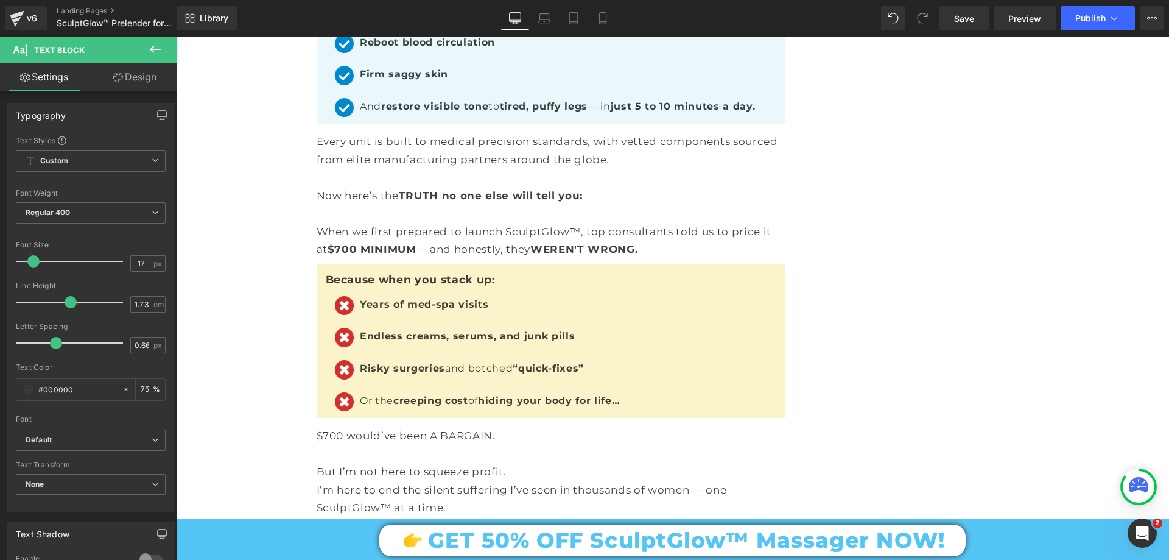
scroll to position [7855, 0]
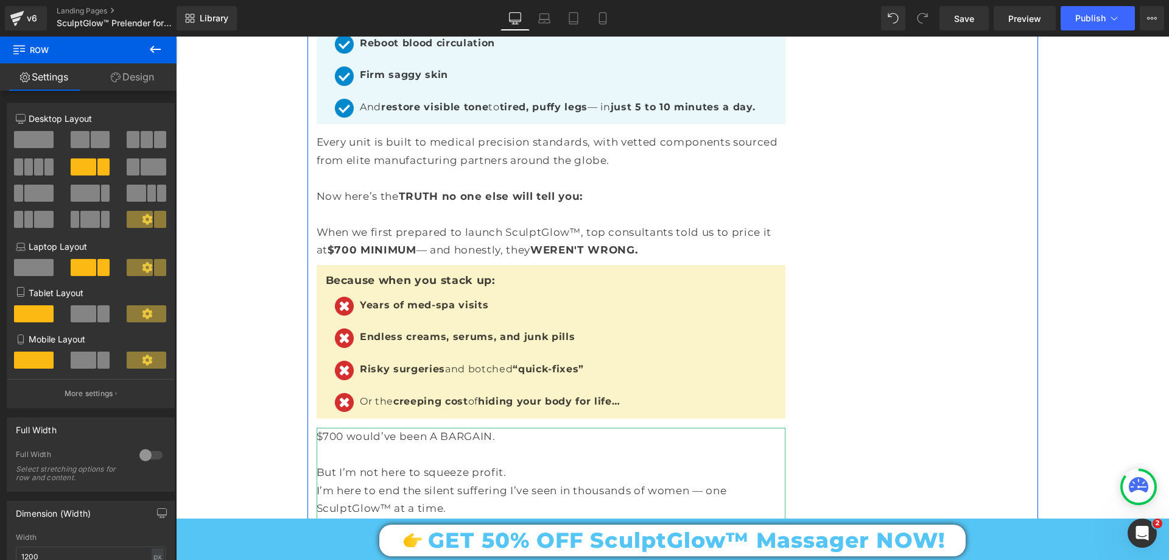
click at [567, 540] on icon at bounding box center [570, 543] width 7 height 7
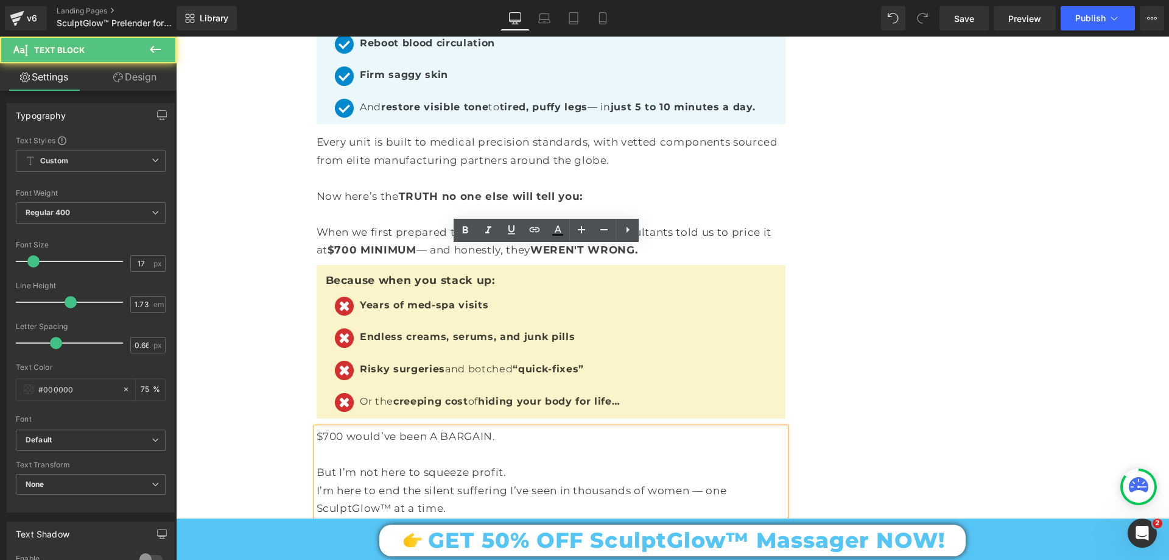
click at [597, 538] on span "offer it for JUST $139.95." at bounding box center [556, 544] width 139 height 12
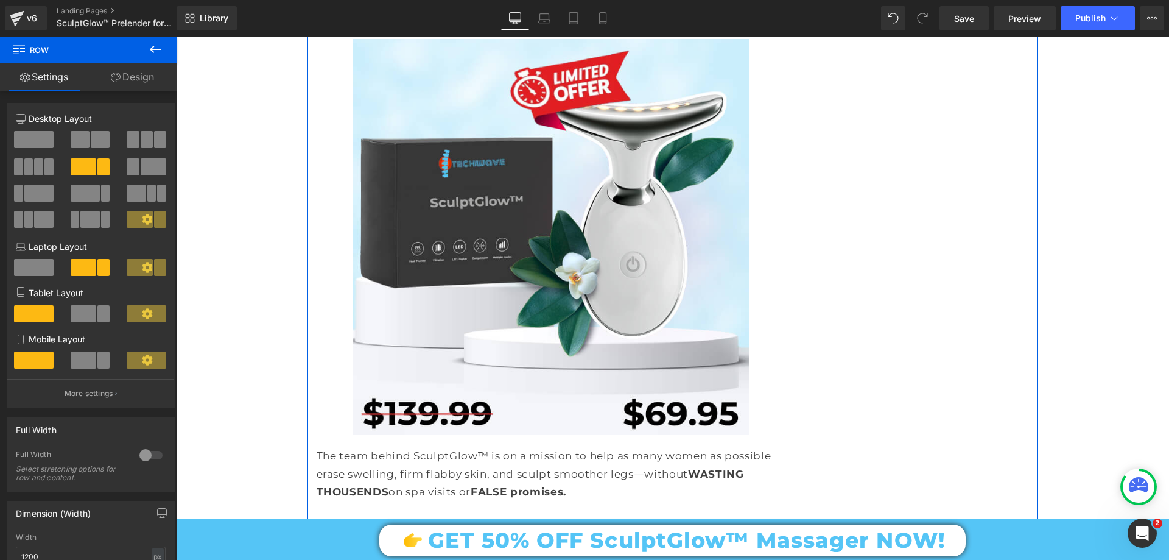
scroll to position [9926, 0]
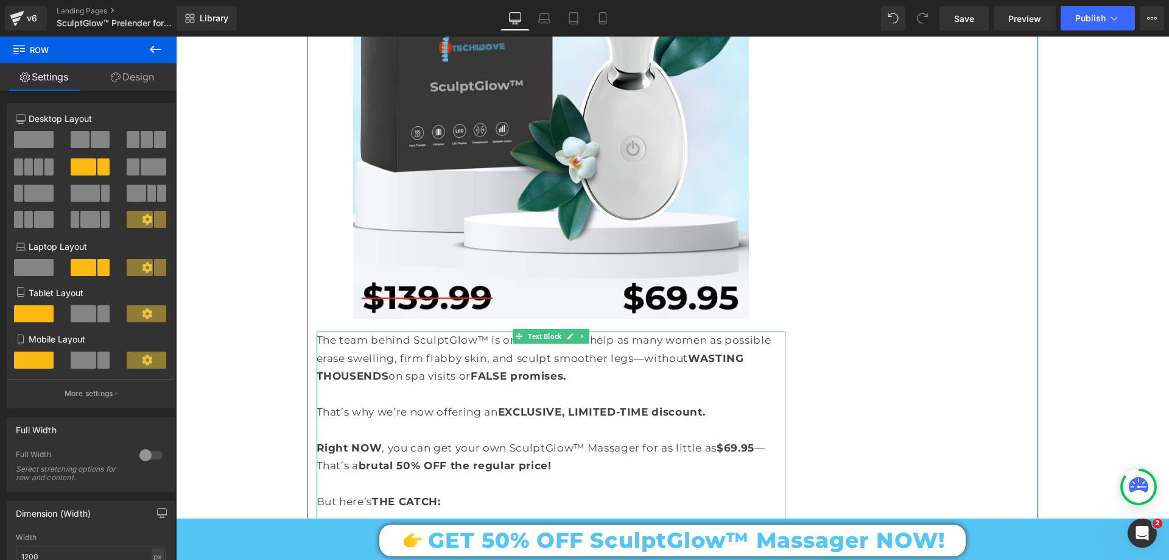
click at [729, 441] on span "$69.95" at bounding box center [736, 447] width 38 height 12
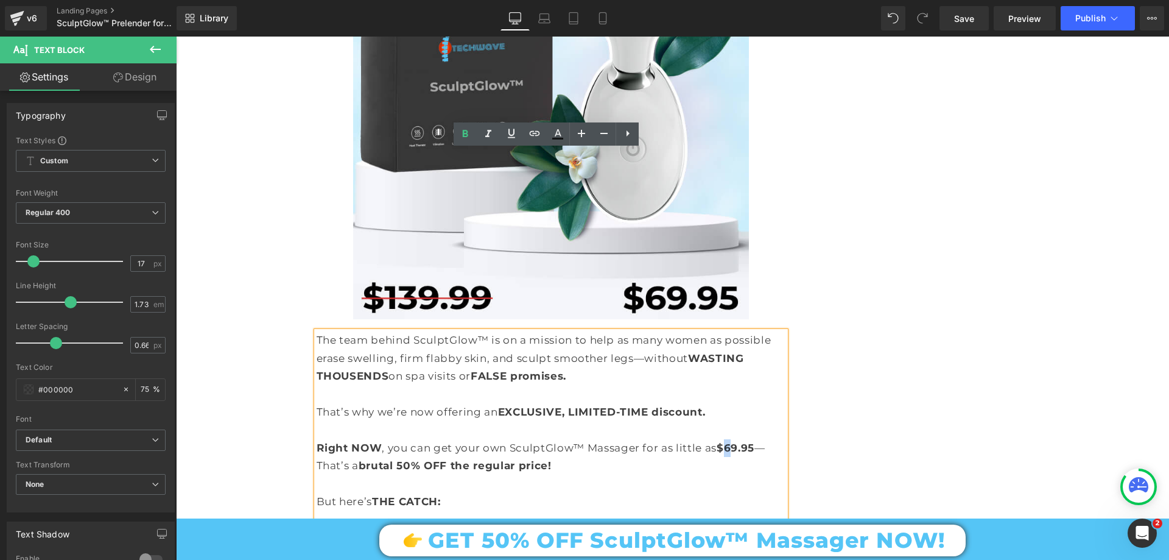
click at [725, 441] on span "$69.95" at bounding box center [736, 447] width 38 height 12
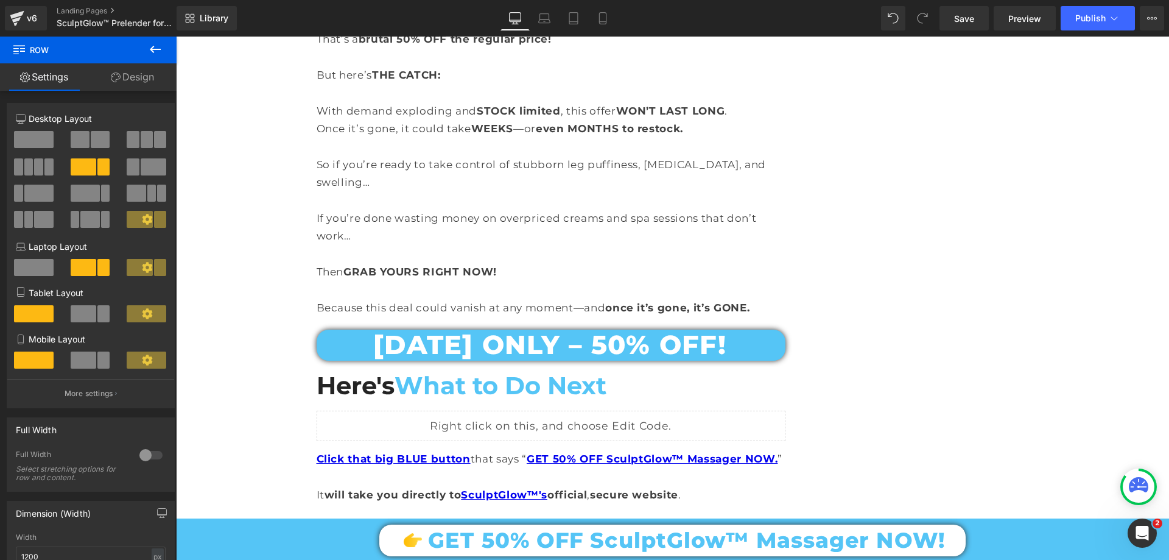
scroll to position [10535, 0]
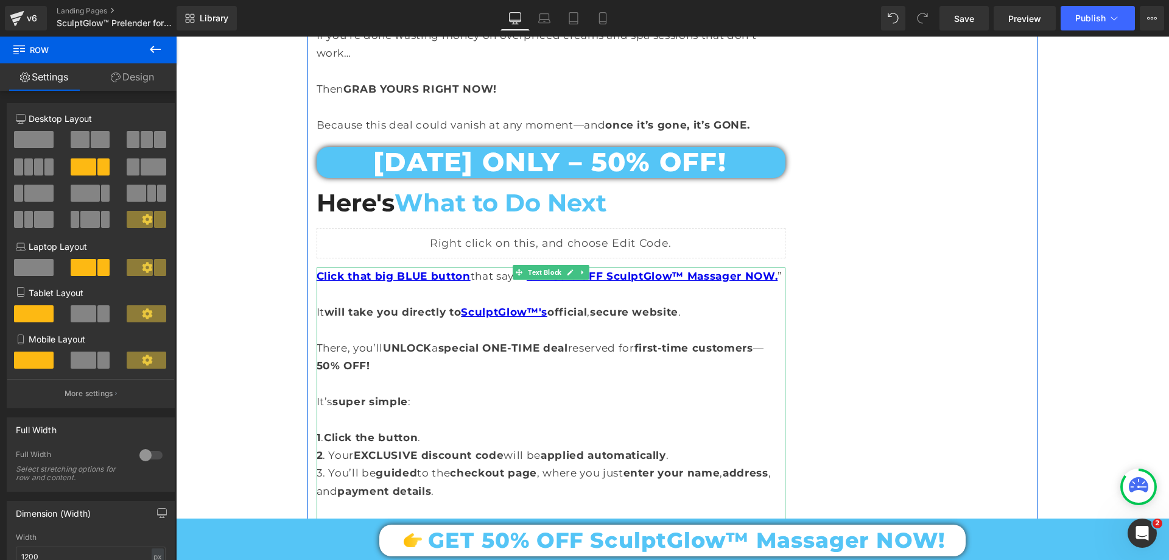
click at [621, 538] on span "BONUSES worth over 4X the product’s price…" at bounding box center [624, 544] width 264 height 12
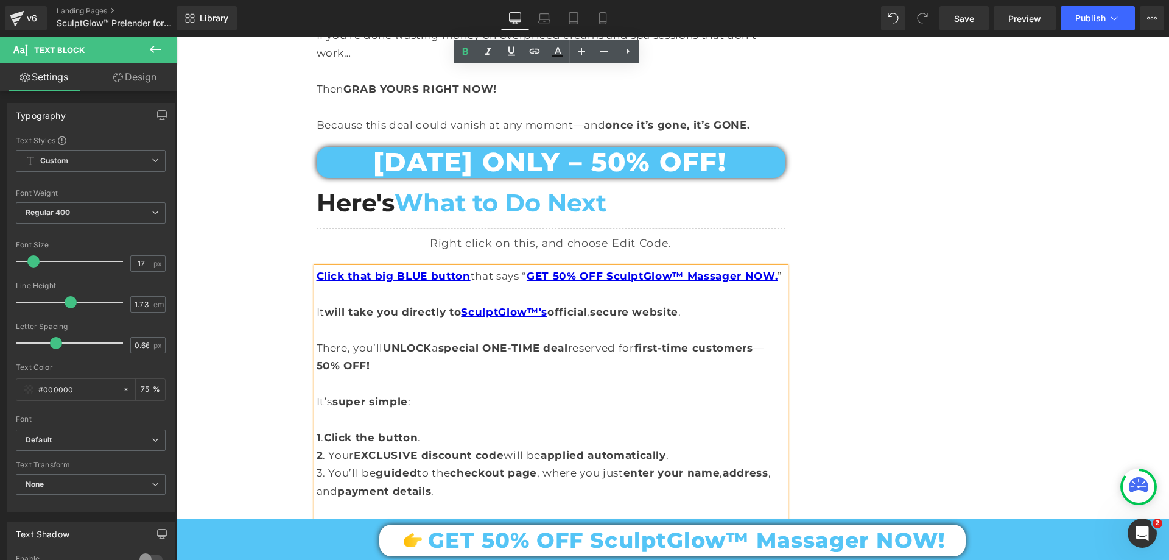
click at [617, 538] on span "BONUSES worth over 4X the product’s price…" at bounding box center [624, 544] width 264 height 12
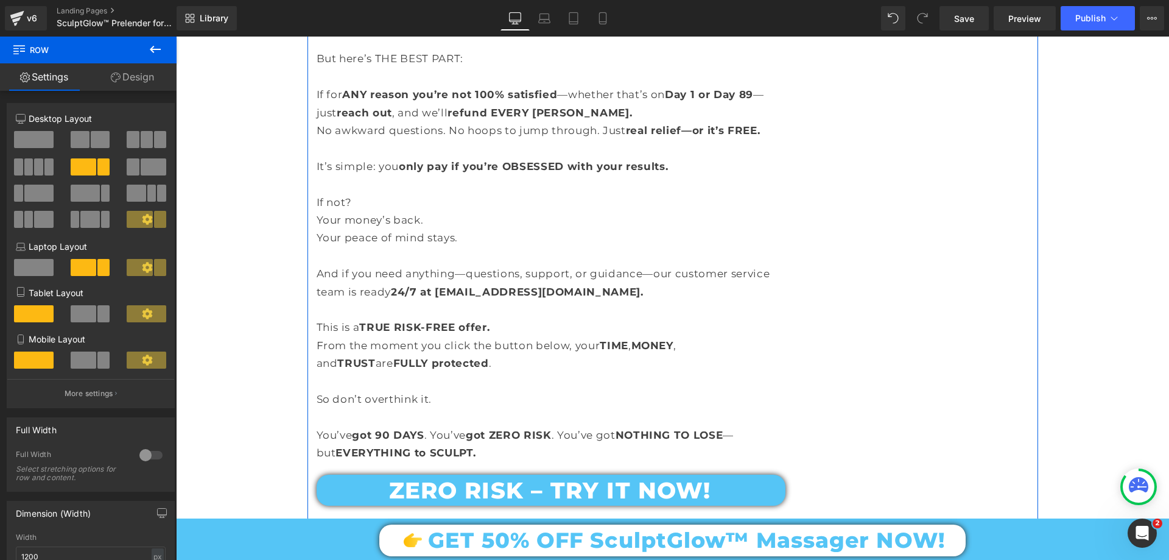
scroll to position [11631, 0]
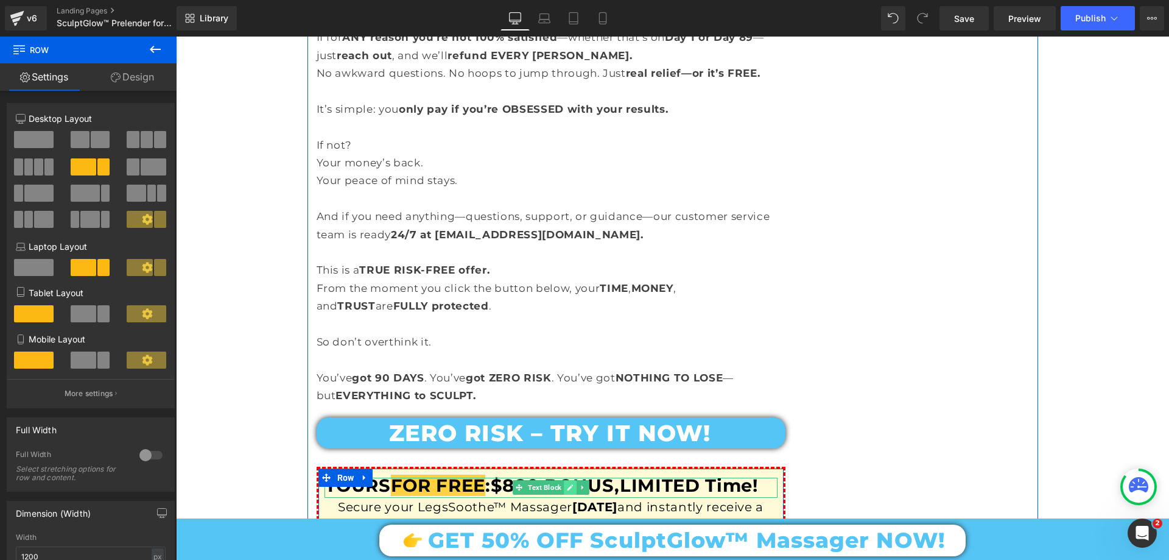
click at [570, 480] on link at bounding box center [570, 487] width 13 height 15
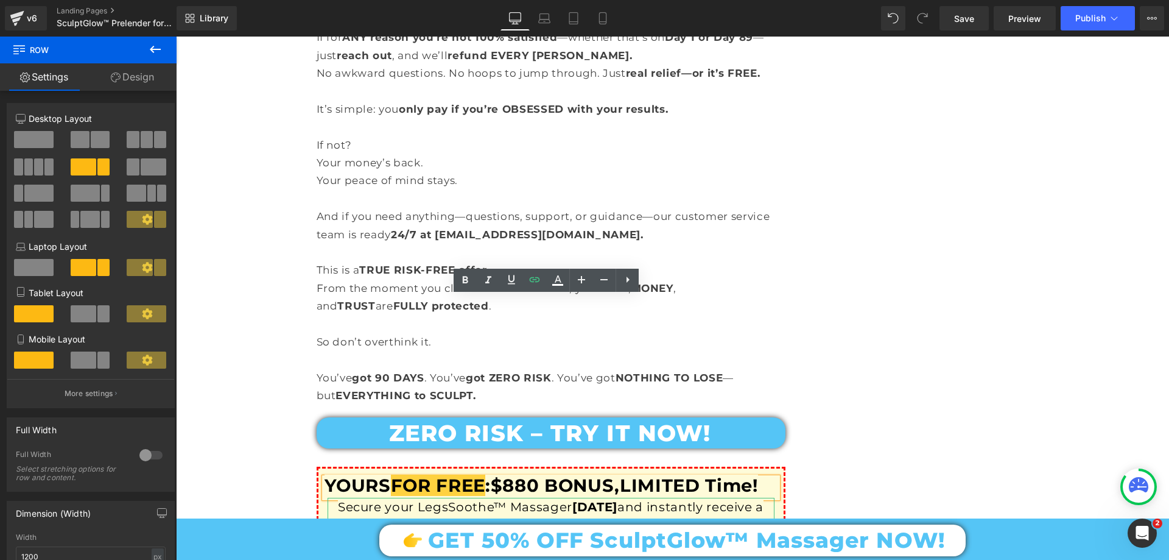
click at [571, 520] on link at bounding box center [570, 527] width 13 height 15
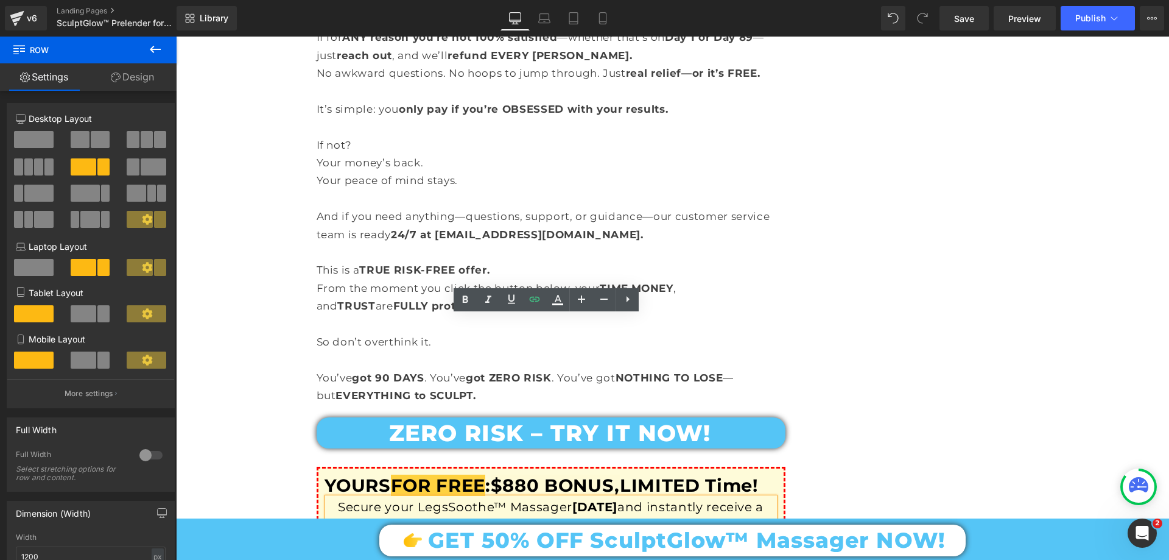
click at [512, 518] on span "($880 VALUE!)" at bounding box center [533, 525] width 96 height 15
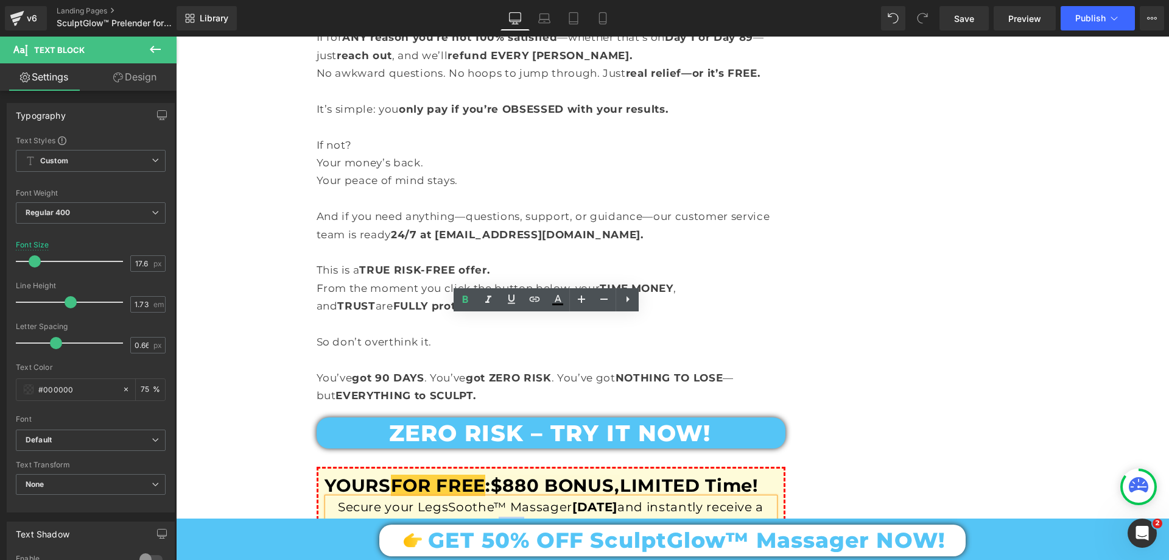
drag, startPoint x: 516, startPoint y: 343, endPoint x: 494, endPoint y: 351, distance: 23.1
click at [494, 518] on span "($880 VALUE!)" at bounding box center [533, 525] width 96 height 15
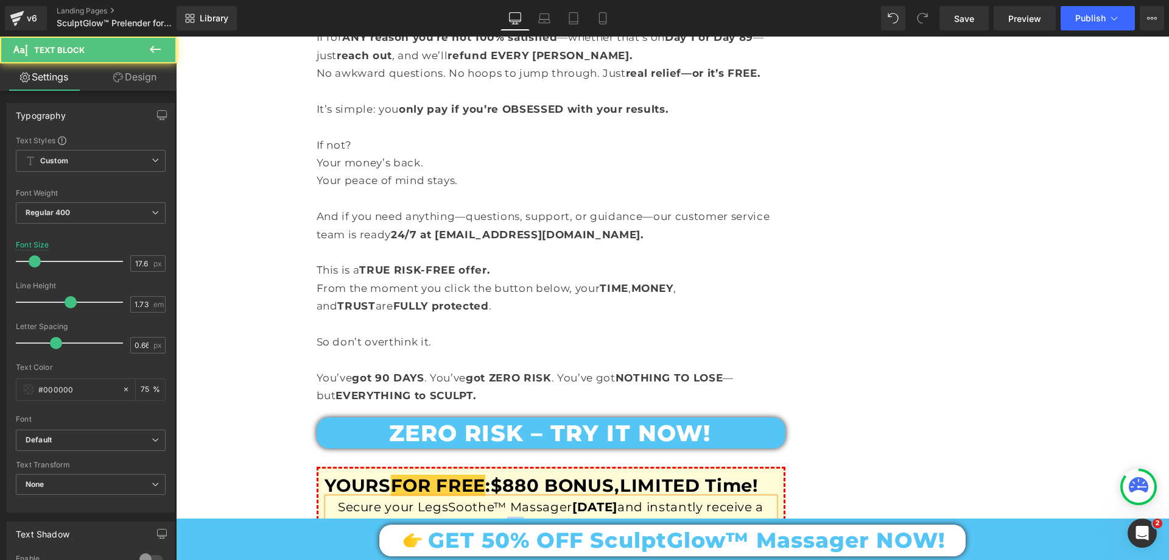
drag, startPoint x: 516, startPoint y: 345, endPoint x: 501, endPoint y: 350, distance: 15.8
click at [501, 518] on span "($950 VALUE!)" at bounding box center [534, 525] width 96 height 15
drag, startPoint x: 500, startPoint y: 349, endPoint x: 518, endPoint y: 345, distance: 18.2
click at [518, 518] on span "($950 VALUE!)" at bounding box center [534, 525] width 96 height 15
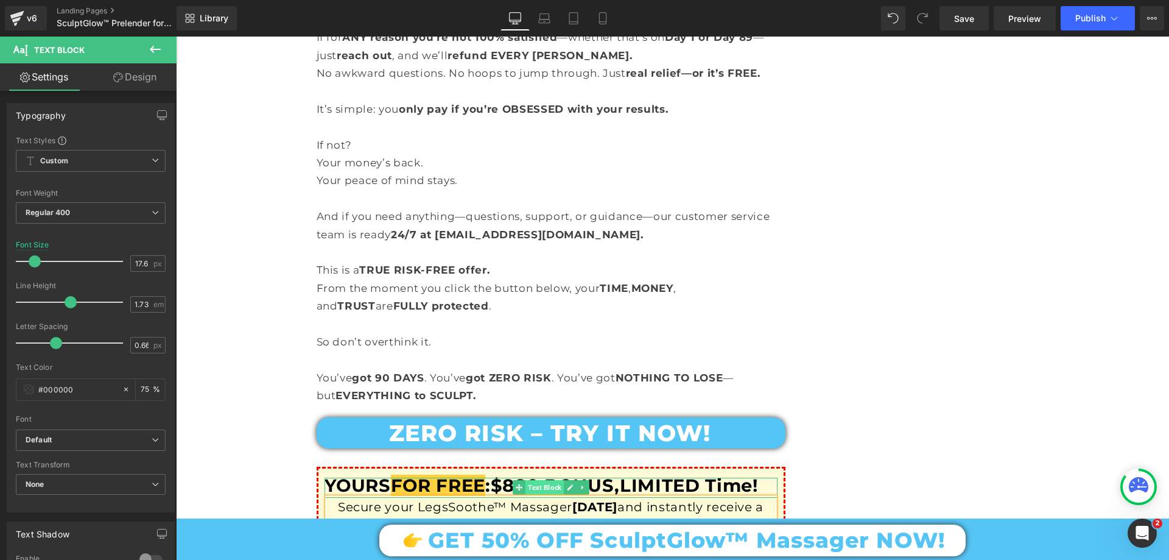
click at [526, 480] on span "Text Block" at bounding box center [545, 487] width 38 height 15
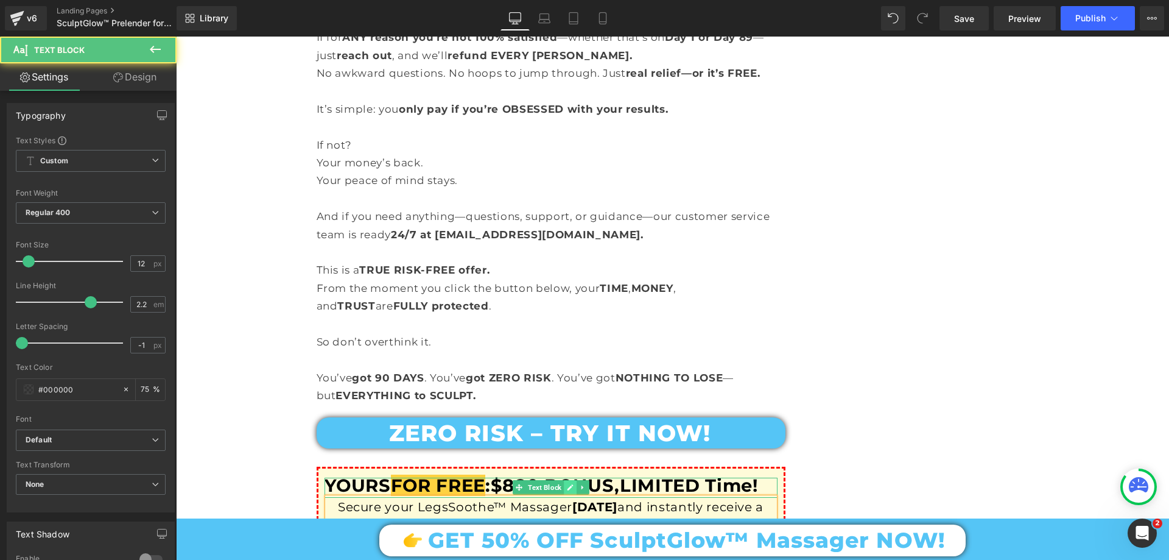
click at [566, 480] on link at bounding box center [570, 487] width 13 height 15
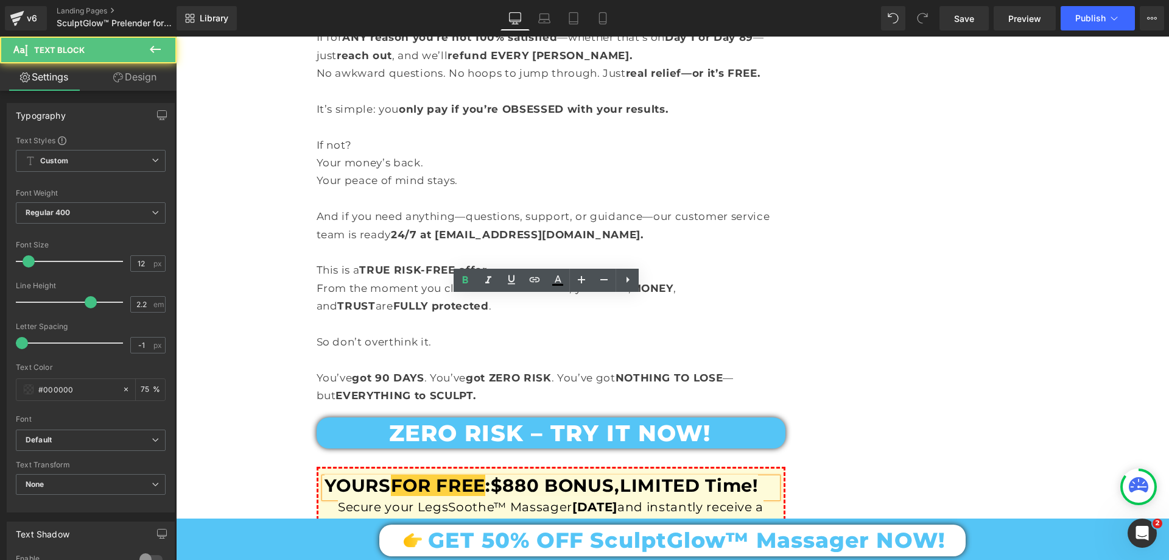
click at [538, 474] on span "$880 BONUS," at bounding box center [555, 484] width 129 height 21
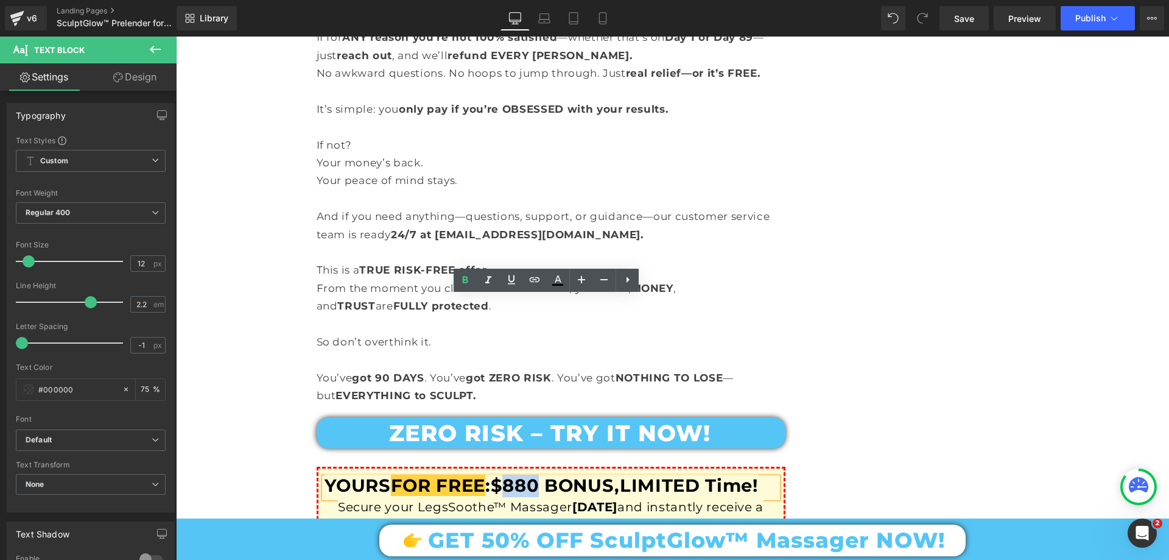
drag, startPoint x: 544, startPoint y: 302, endPoint x: 512, endPoint y: 311, distance: 33.5
click at [512, 474] on span "$880 BONUS," at bounding box center [555, 484] width 129 height 21
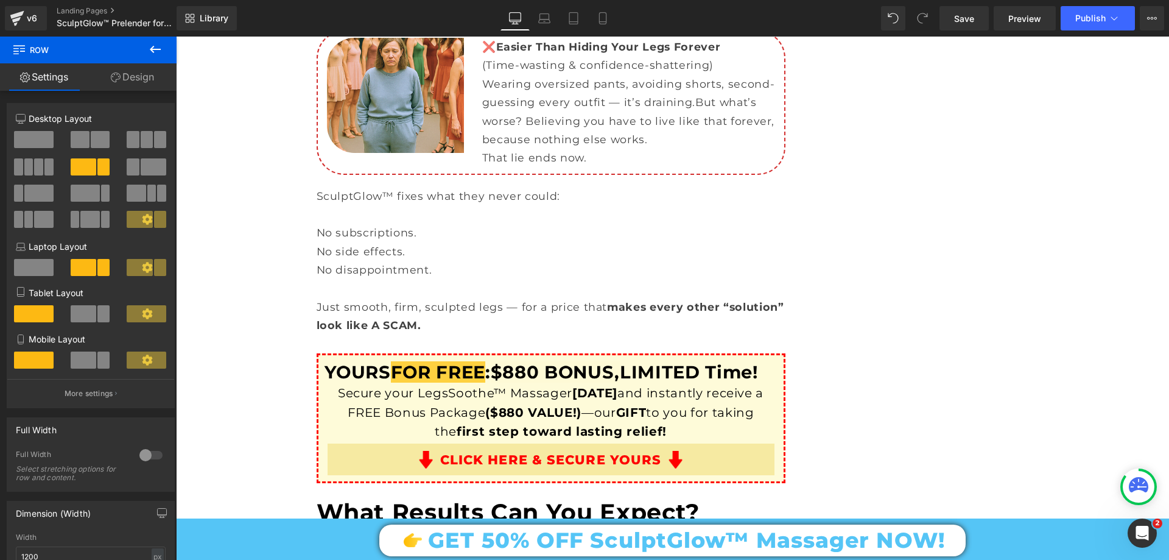
scroll to position [4750, 0]
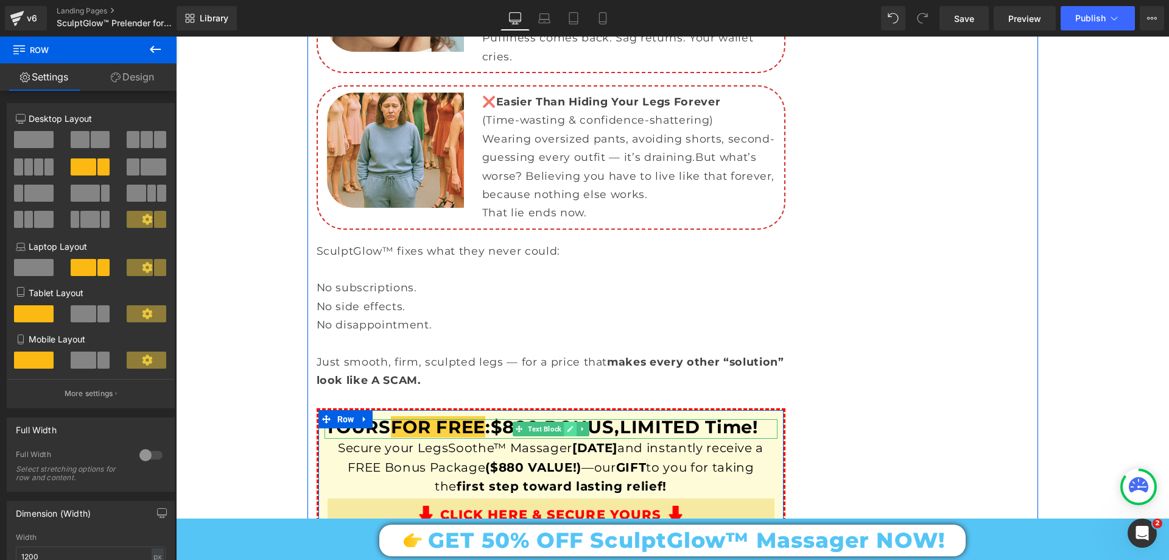
click at [564, 421] on link at bounding box center [570, 428] width 13 height 15
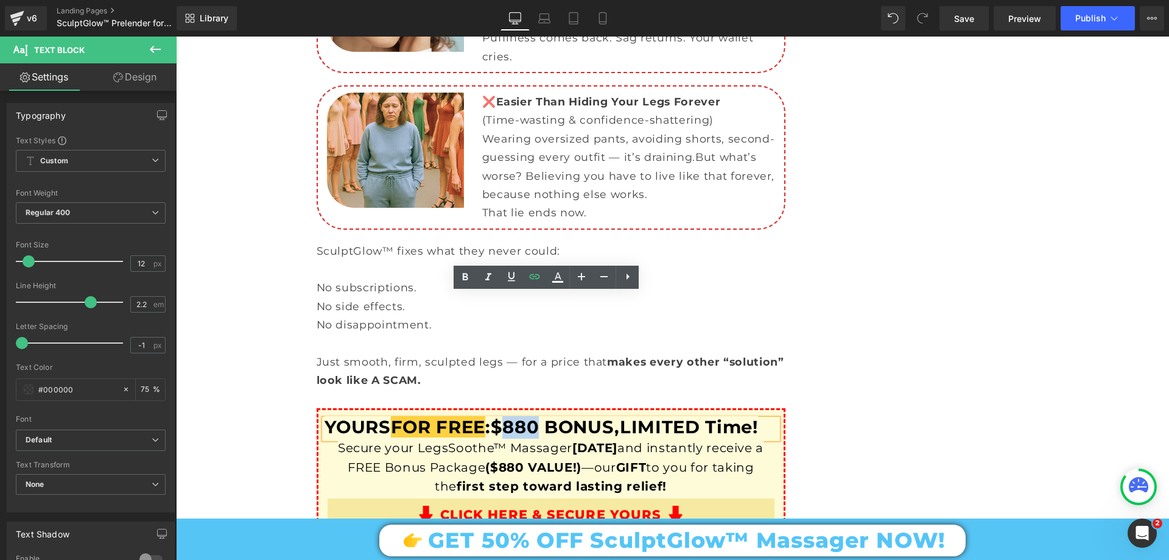
drag, startPoint x: 529, startPoint y: 300, endPoint x: 512, endPoint y: 305, distance: 17.9
click at [512, 416] on span "$880 BONUS," at bounding box center [555, 426] width 129 height 21
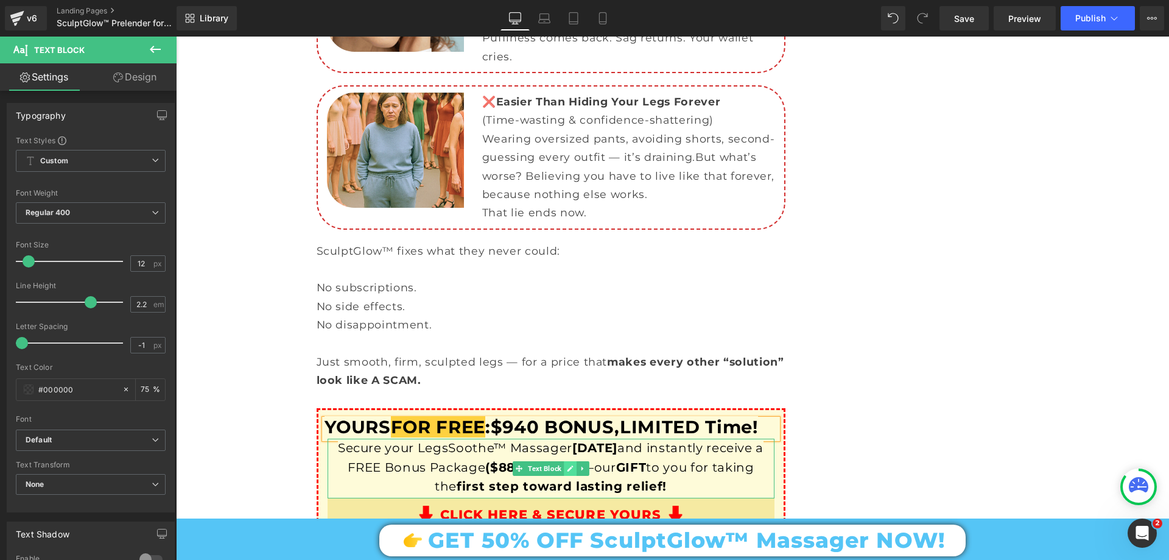
click at [567, 465] on icon at bounding box center [570, 468] width 7 height 7
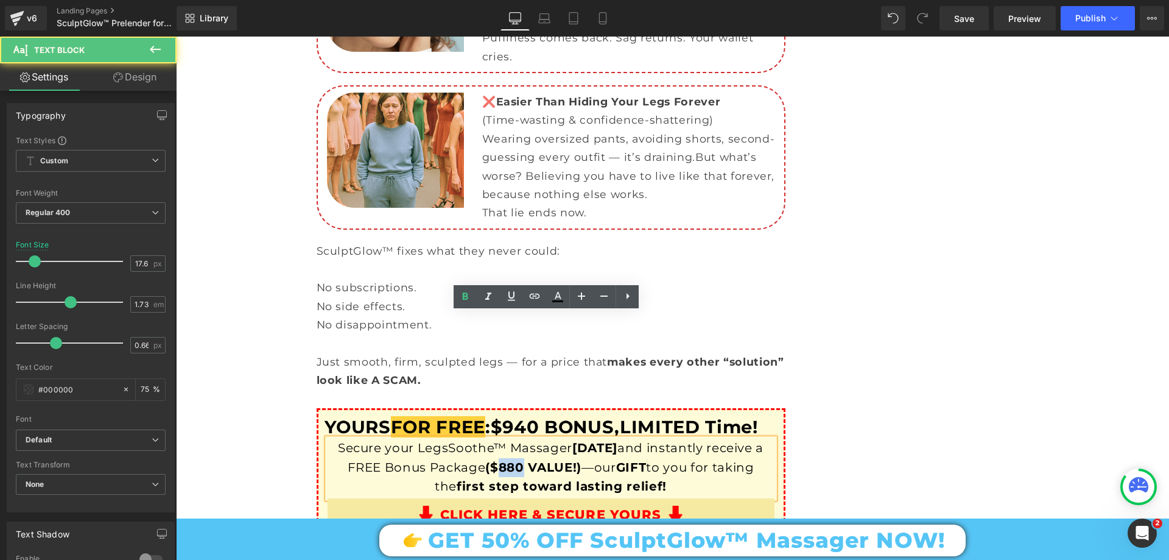
drag, startPoint x: 515, startPoint y: 340, endPoint x: 495, endPoint y: 348, distance: 21.4
click at [495, 460] on span "($880 VALUE!)" at bounding box center [533, 467] width 96 height 15
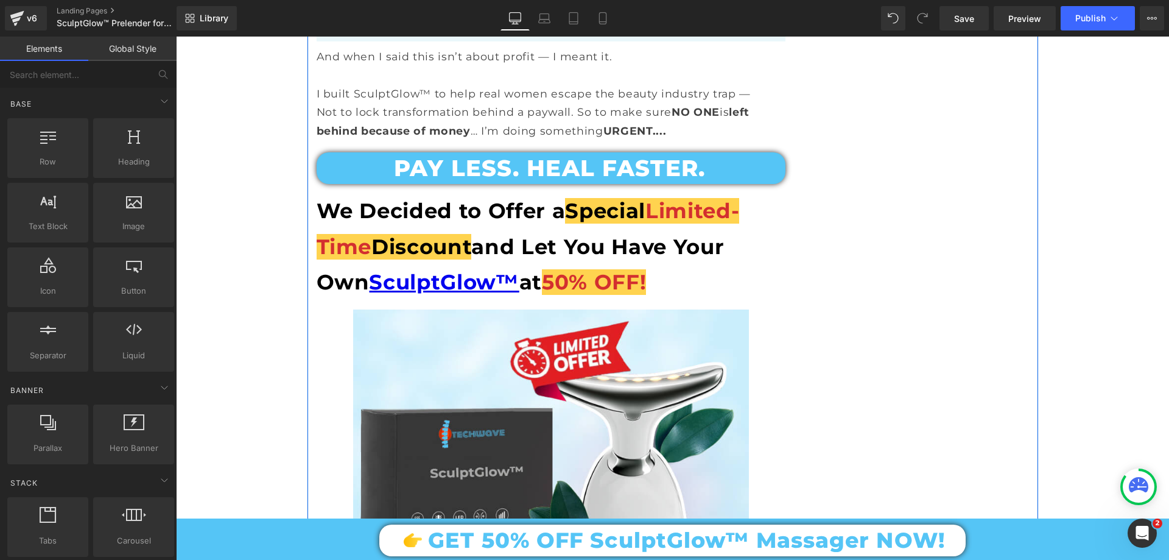
scroll to position [9621, 0]
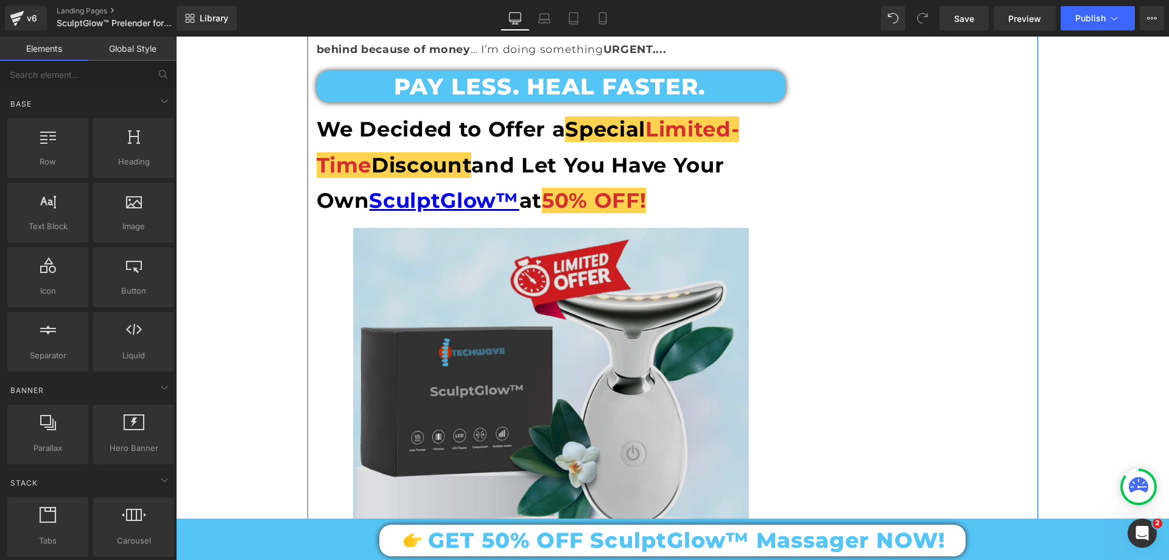
click at [546, 228] on img at bounding box center [551, 426] width 396 height 396
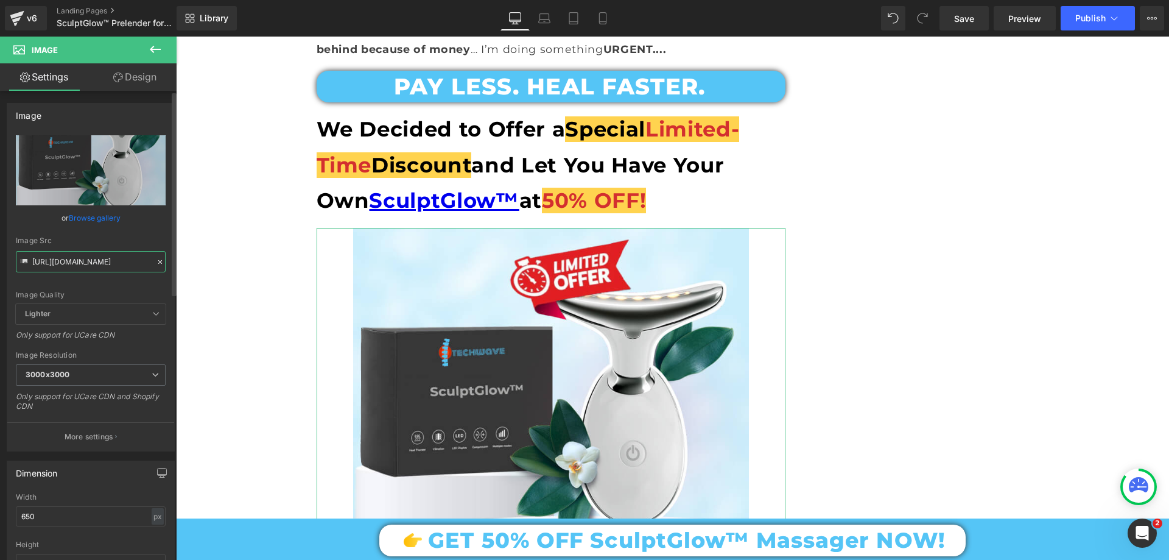
click at [117, 264] on input "https://cdn.shopify.com/s/files/1/0709/7824/0807/files/Prelender_50__OFF_Sculpt…" at bounding box center [91, 261] width 150 height 21
type input "https://cdn.shopify.com/s/files/1/0709/7824/0807/files/Prelender_50__OFF_Sectio…"
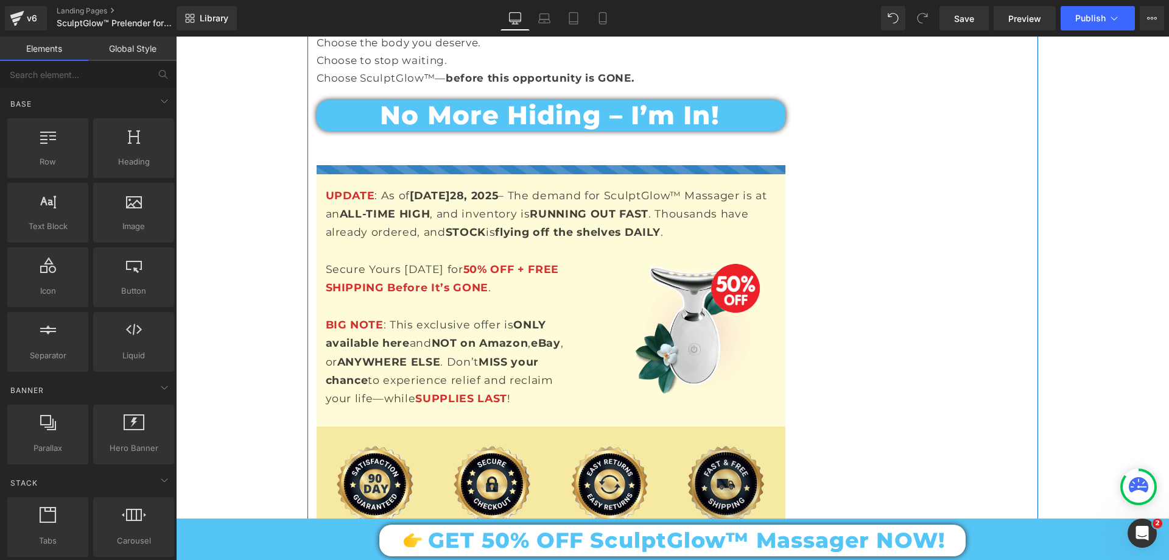
scroll to position [13458, 0]
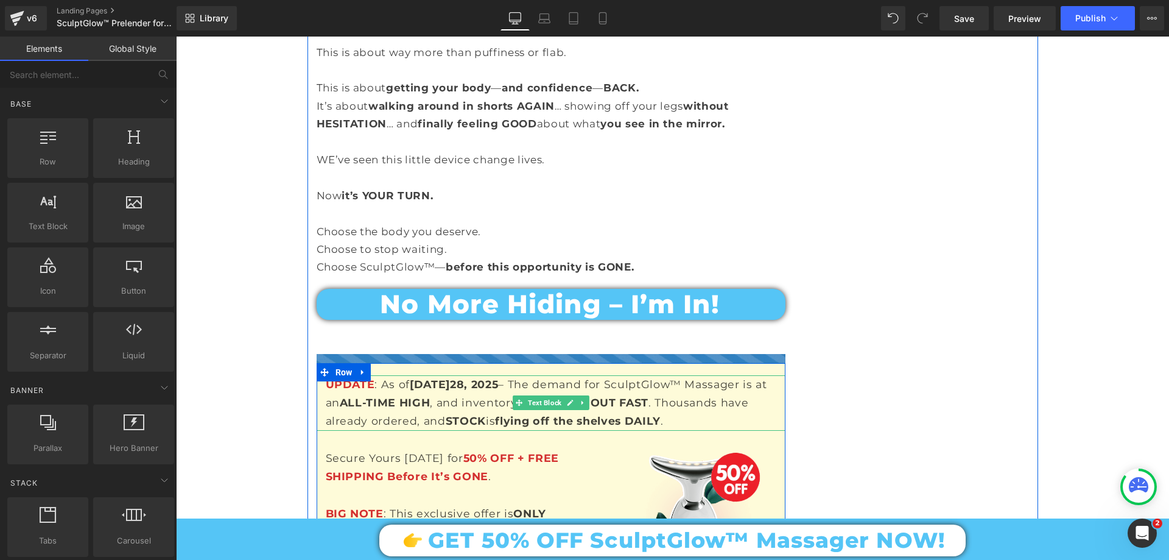
click at [450, 378] on strong "28, 2025" at bounding box center [474, 384] width 48 height 13
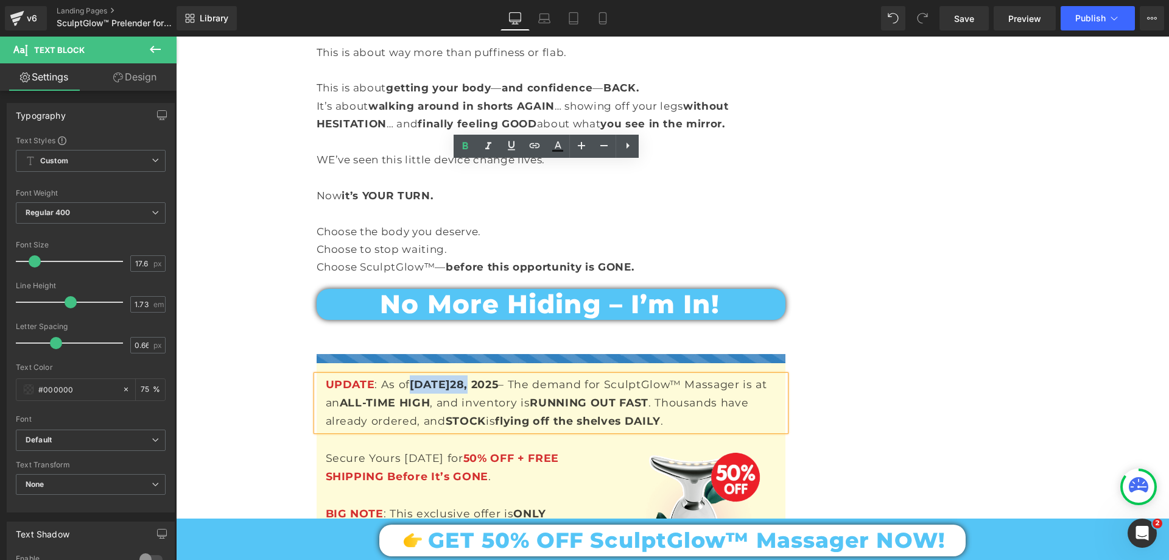
drag, startPoint x: 439, startPoint y: 169, endPoint x: 410, endPoint y: 169, distance: 29.2
click at [410, 375] on p "UPDATE : As of Jul 28, 2025 – The demand for SculptGlow™ Massager is at an ALL-…" at bounding box center [556, 402] width 460 height 55
click at [410, 378] on strong "Jul" at bounding box center [430, 384] width 40 height 13
drag, startPoint x: 407, startPoint y: 169, endPoint x: 424, endPoint y: 172, distance: 17.3
click at [424, 375] on p "UPDATE : As of Jul 28, 2025 – The demand for SculptGlow™ Massager is at an ALL-…" at bounding box center [556, 402] width 460 height 55
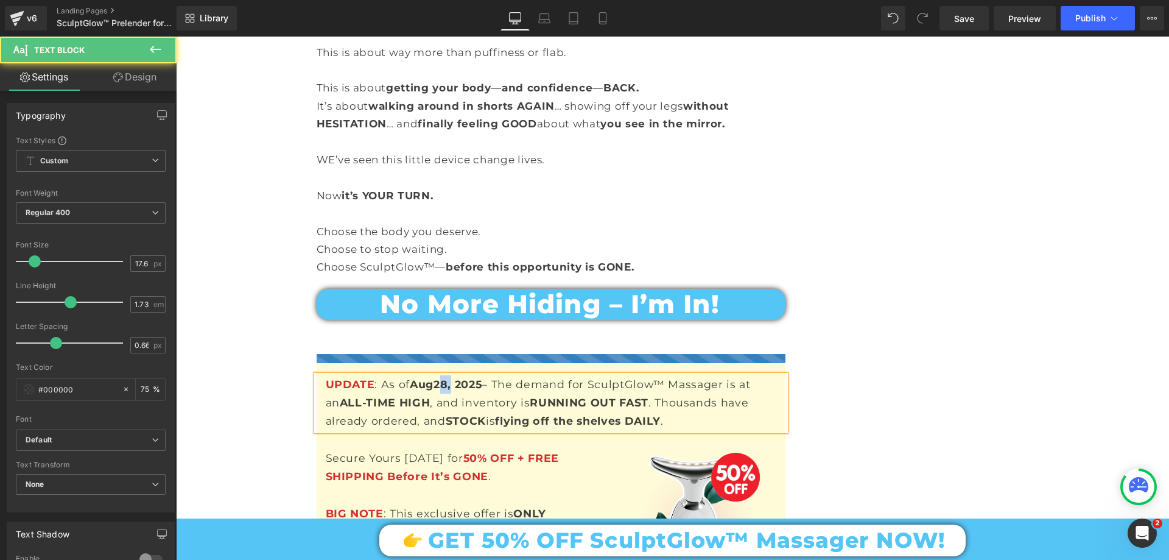
drag, startPoint x: 437, startPoint y: 171, endPoint x: 446, endPoint y: 170, distance: 9.2
click at [446, 378] on strong "28, 2025" at bounding box center [458, 384] width 48 height 13
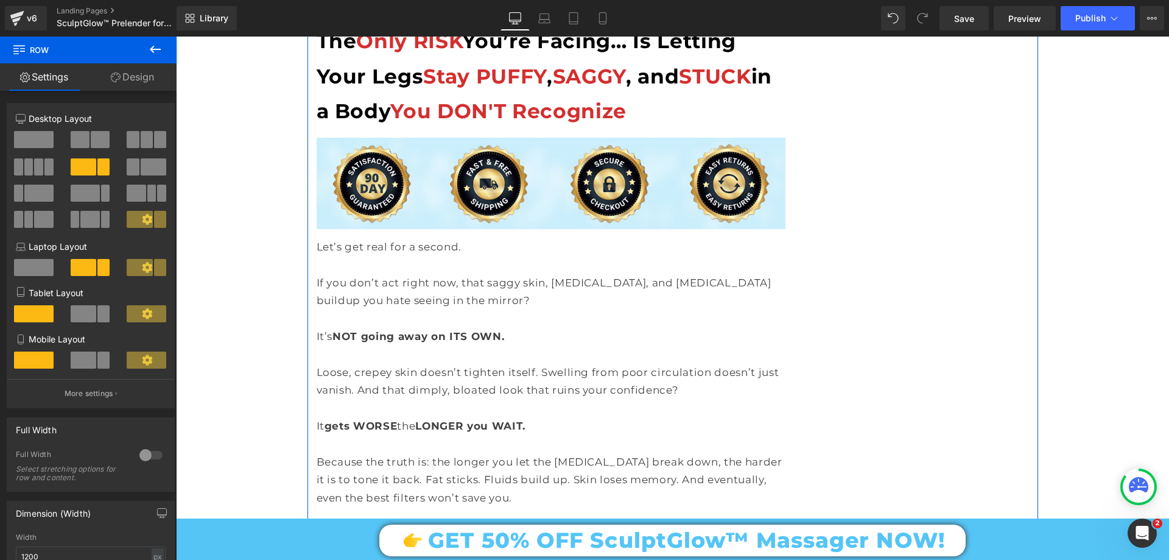
scroll to position [11570, 0]
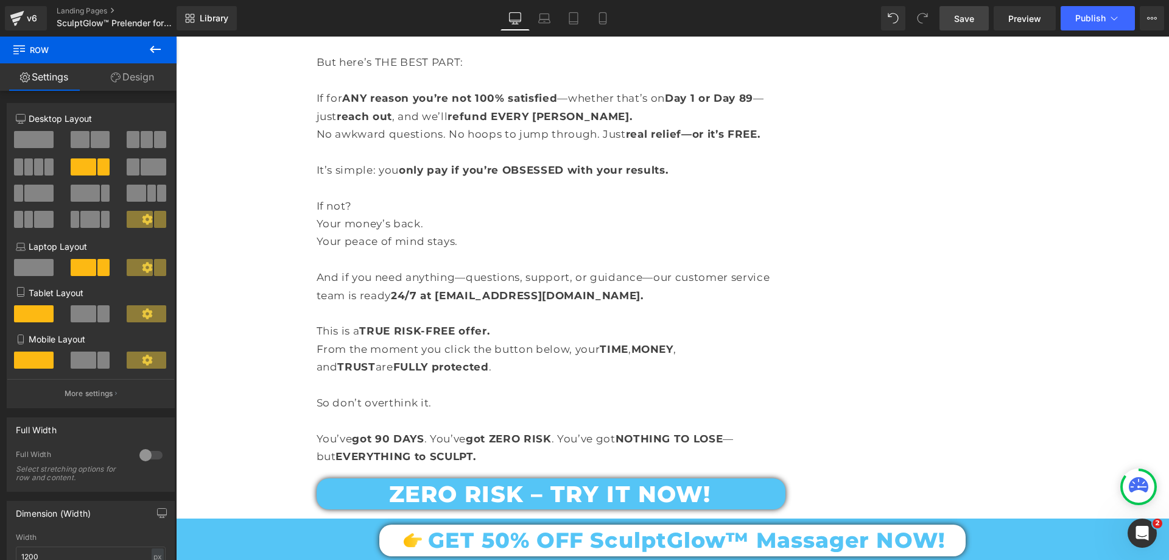
click at [959, 26] on link "Save" at bounding box center [964, 18] width 49 height 24
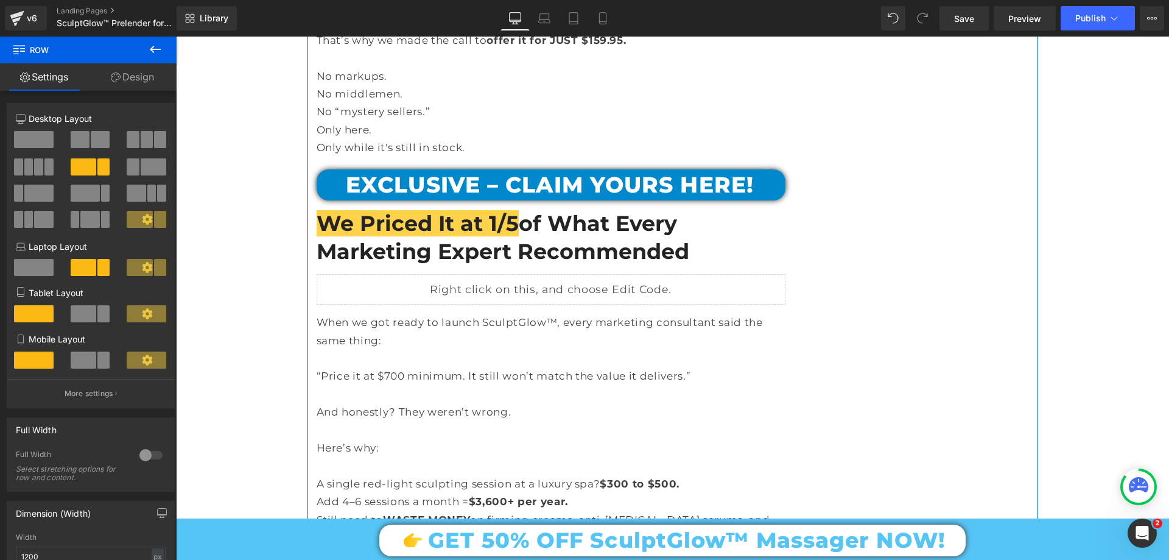
scroll to position [8282, 0]
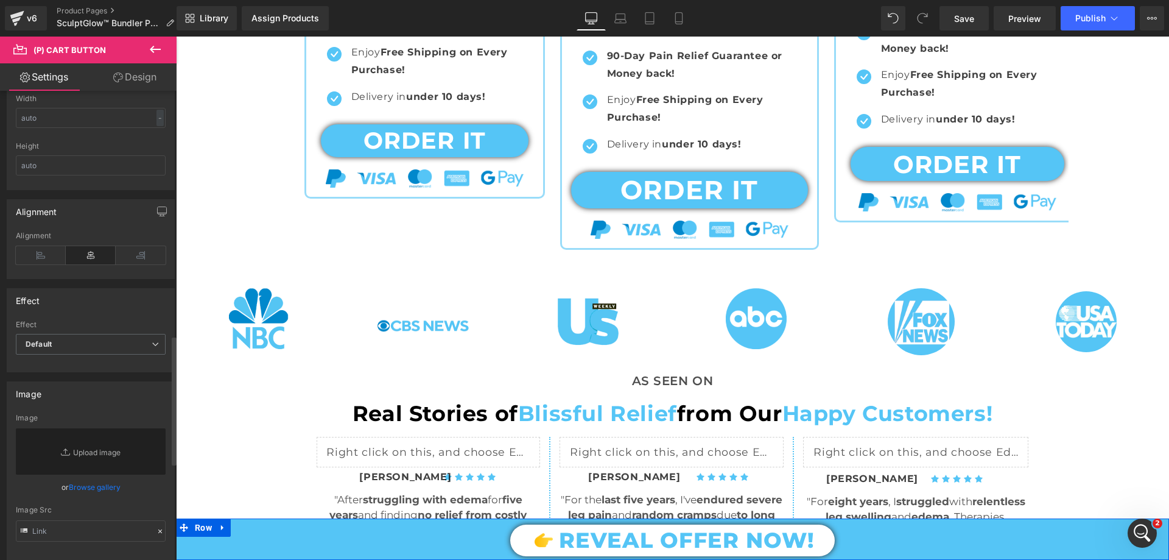
scroll to position [670, 0]
